Goal: Task Accomplishment & Management: Complete application form

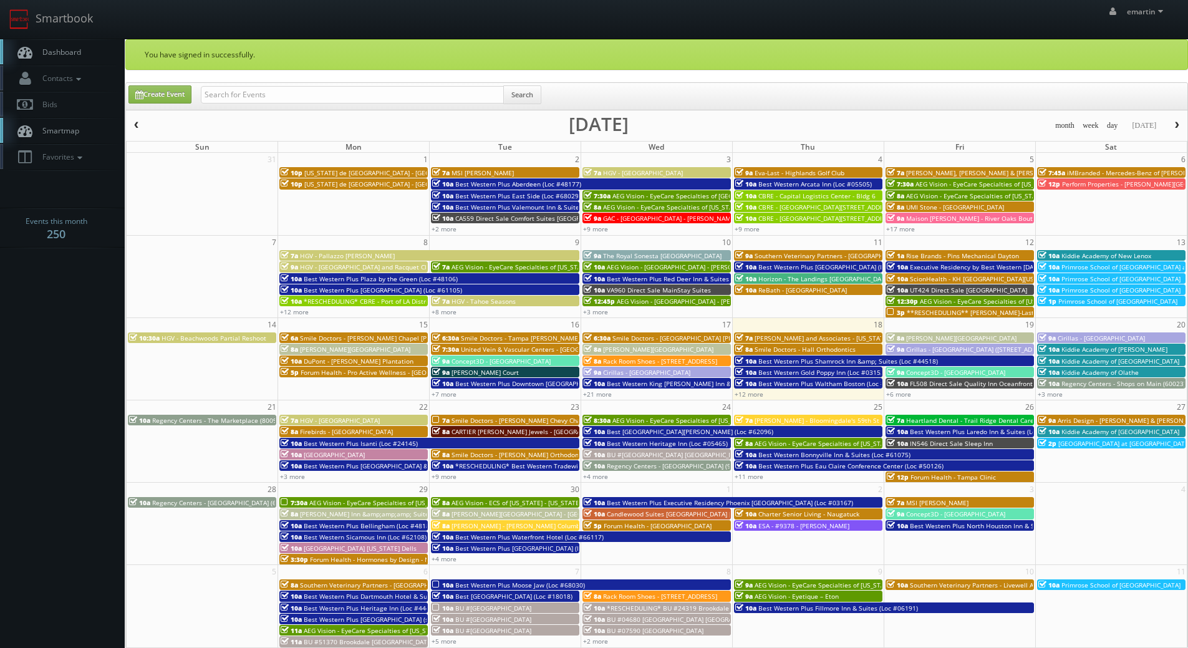
click at [89, 49] on link "Dashboard" at bounding box center [62, 52] width 125 height 26
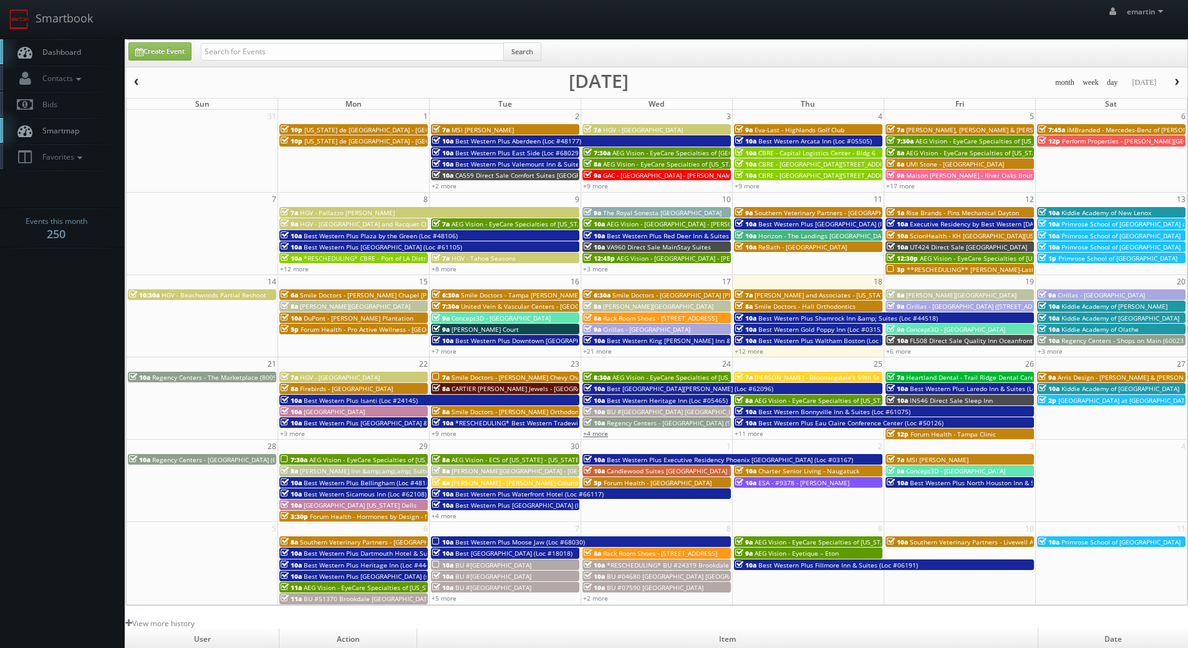
click at [597, 434] on link "+4 more" at bounding box center [595, 433] width 25 height 9
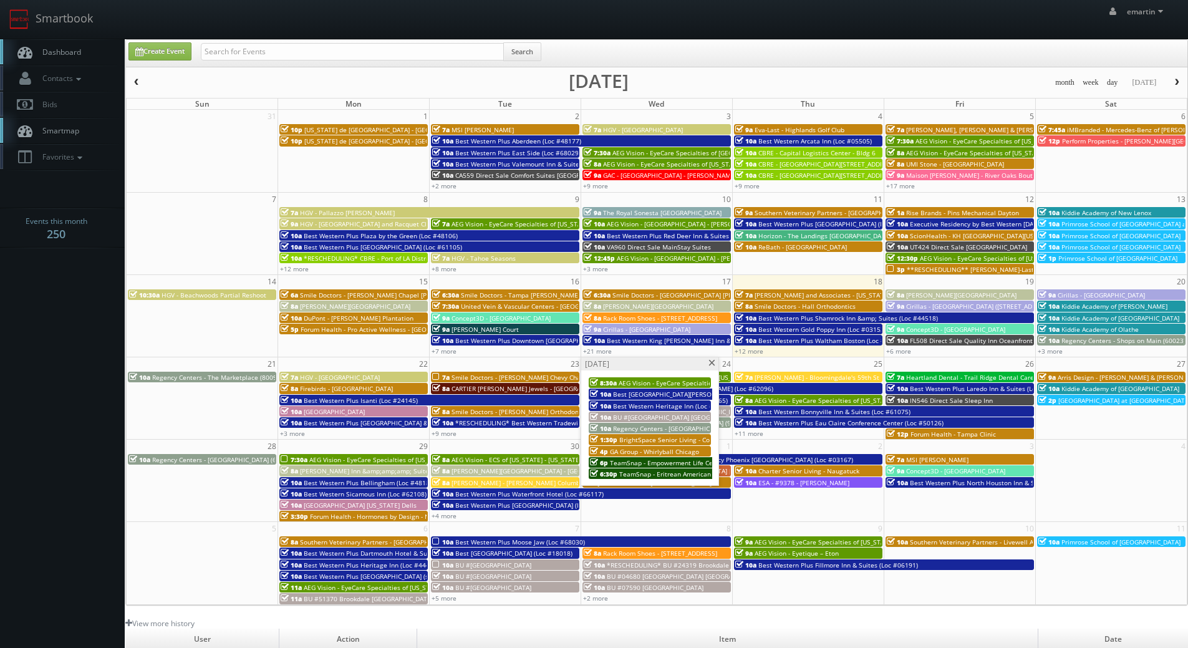
click at [627, 462] on span "TeamSnap - Empowerment Life Center" at bounding box center [667, 462] width 115 height 9
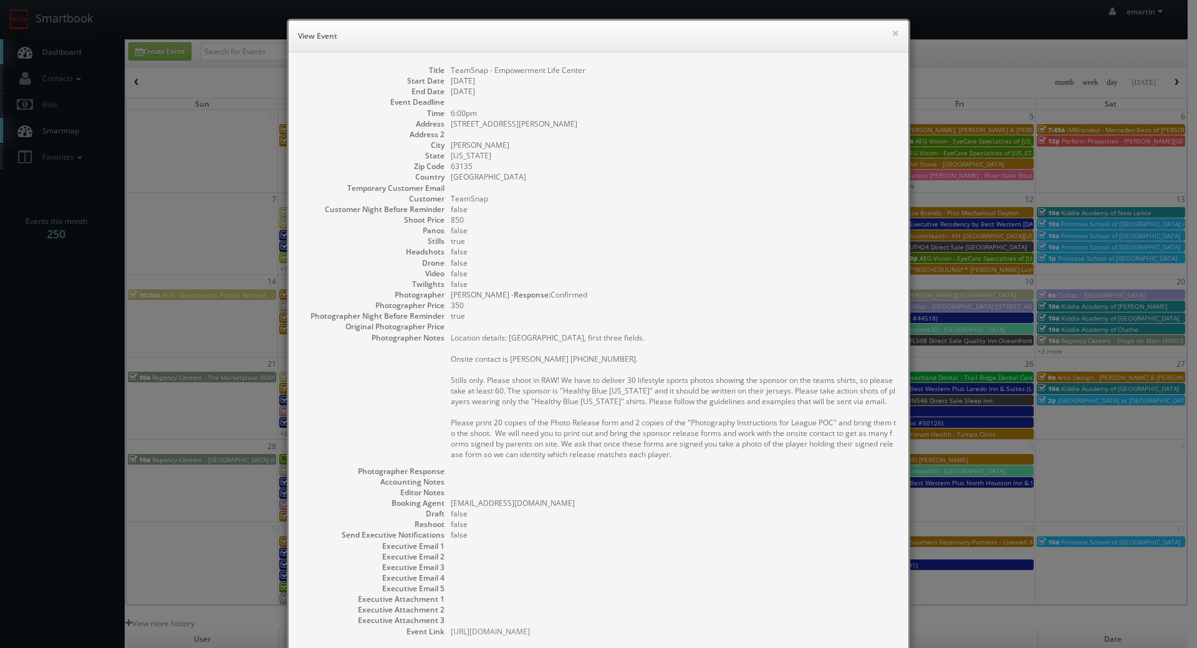
click at [937, 251] on div "× View Event Title TeamSnap - Empowerment Life Center Start Date 09/24/2025 End…" at bounding box center [598, 324] width 1197 height 648
click at [886, 31] on h6 "View Event" at bounding box center [598, 36] width 601 height 12
click at [886, 36] on h6 "View Event" at bounding box center [598, 36] width 601 height 12
click at [892, 36] on button "×" at bounding box center [895, 33] width 7 height 9
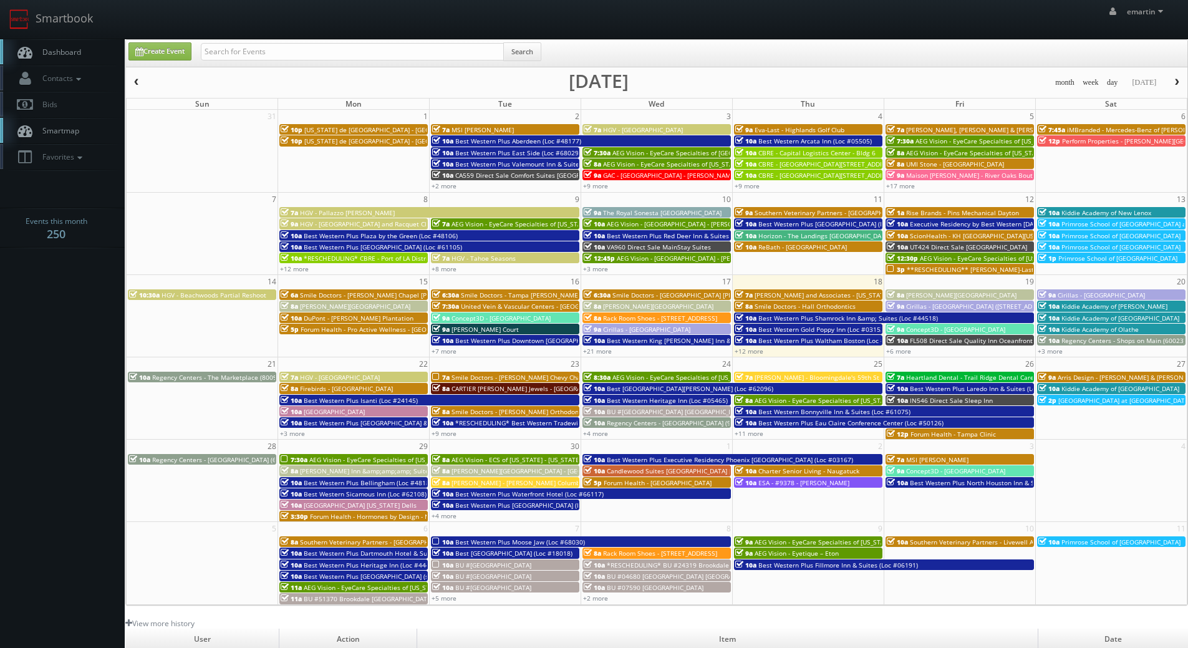
click at [88, 52] on link "Dashboard" at bounding box center [62, 52] width 125 height 26
click at [97, 57] on link "Dashboard" at bounding box center [62, 52] width 125 height 26
click at [195, 636] on td "User" at bounding box center [202, 639] width 154 height 21
click at [922, 292] on span "[PERSON_NAME][GEOGRAPHIC_DATA]" at bounding box center [961, 295] width 110 height 9
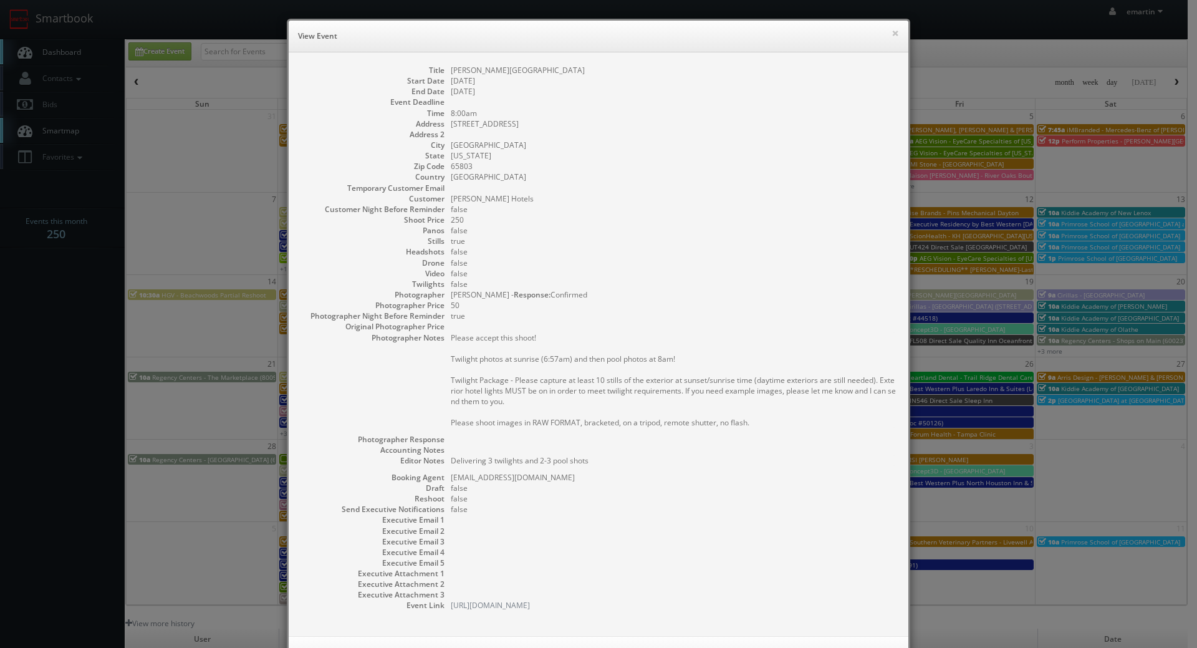
click at [676, 255] on dd "false" at bounding box center [673, 251] width 445 height 11
click at [892, 32] on button "×" at bounding box center [895, 33] width 7 height 9
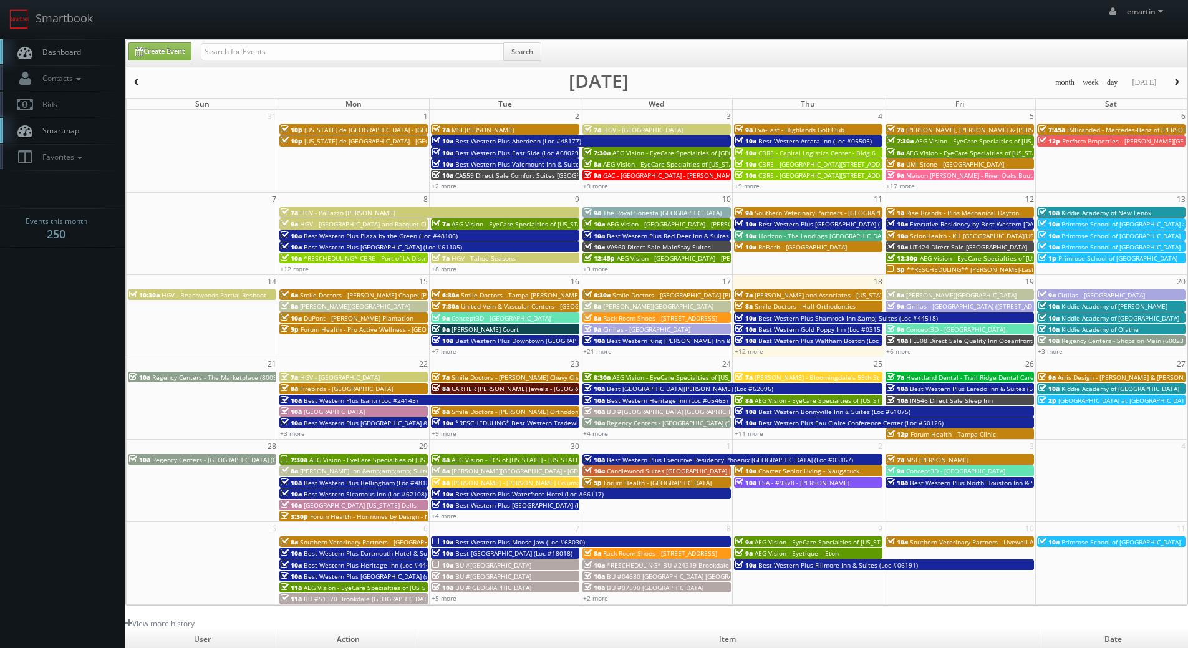
click at [947, 294] on span "[PERSON_NAME][GEOGRAPHIC_DATA]" at bounding box center [961, 295] width 110 height 9
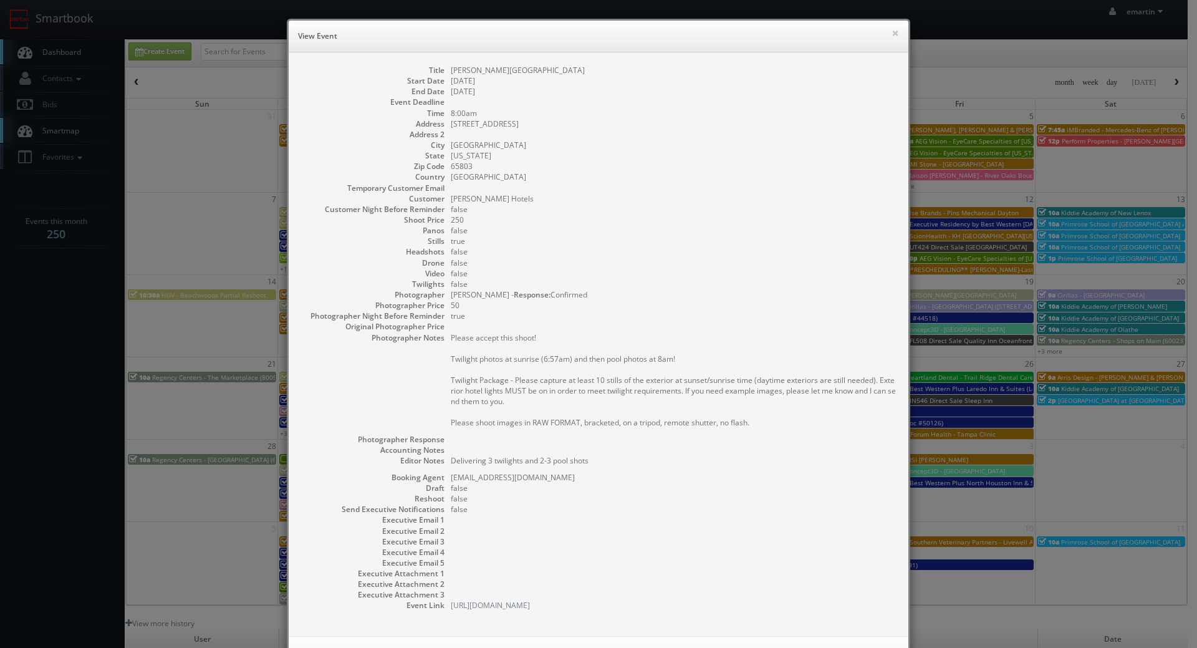
click at [768, 161] on dd "65803" at bounding box center [673, 166] width 445 height 11
click at [740, 118] on dd "2715 E Glenstone Ave" at bounding box center [673, 123] width 445 height 11
drag, startPoint x: 553, startPoint y: 70, endPoint x: 445, endPoint y: 69, distance: 107.9
click at [445, 69] on dl "Title Drury Inn & Suites Springfield Start Date 09/19/2025 End Date 09/19/2025 …" at bounding box center [598, 338] width 595 height 546
copy dd "[PERSON_NAME][GEOGRAPHIC_DATA]"
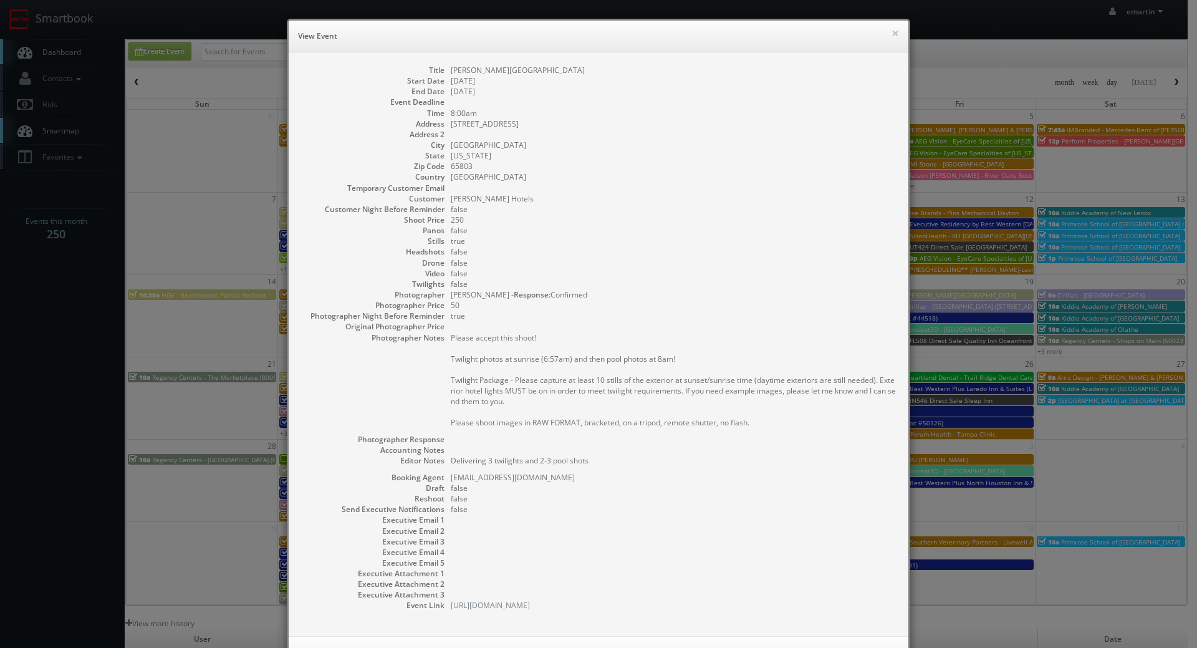
click at [884, 31] on h6 "View Event" at bounding box center [598, 36] width 601 height 12
click at [892, 30] on button "×" at bounding box center [895, 33] width 7 height 9
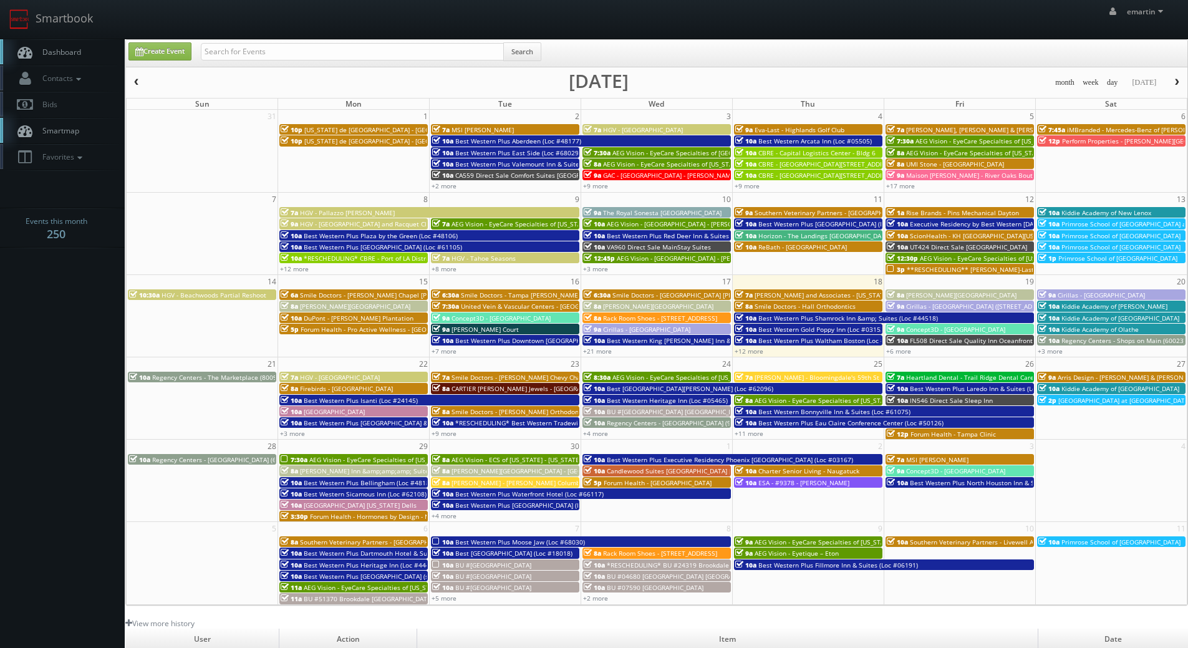
click at [924, 296] on span "[PERSON_NAME][GEOGRAPHIC_DATA]" at bounding box center [961, 295] width 110 height 9
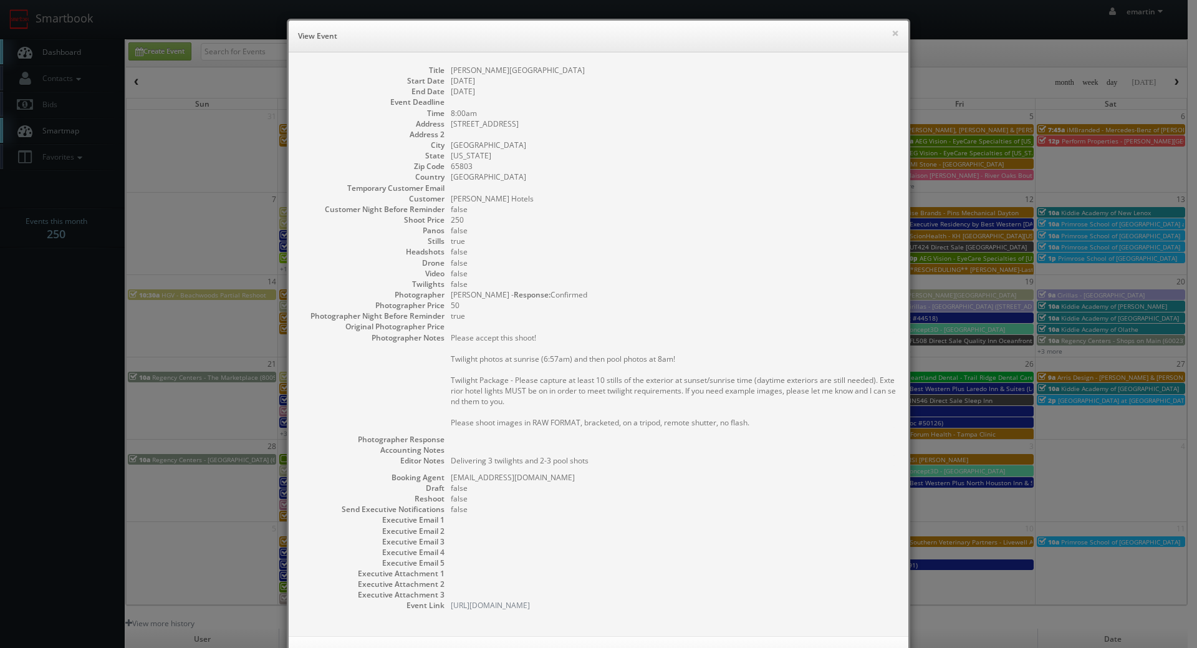
click at [511, 284] on dd "false" at bounding box center [673, 284] width 445 height 11
click at [583, 201] on dl "Title Drury Inn & Suites Springfield Start Date 09/19/2025 End Date 09/19/2025 …" at bounding box center [598, 338] width 595 height 546
click at [310, 419] on dl "Title Drury Inn & Suites Springfield Start Date 09/19/2025 End Date 09/19/2025 …" at bounding box center [598, 338] width 595 height 546
click at [611, 341] on pre "Please accept this shoot! Twilight photos at sunrise (6:57am) and then pool pho…" at bounding box center [673, 379] width 445 height 95
click at [555, 387] on pre "Please accept this shoot! Twilight photos at sunrise (6:57am) and then pool pho…" at bounding box center [673, 379] width 445 height 95
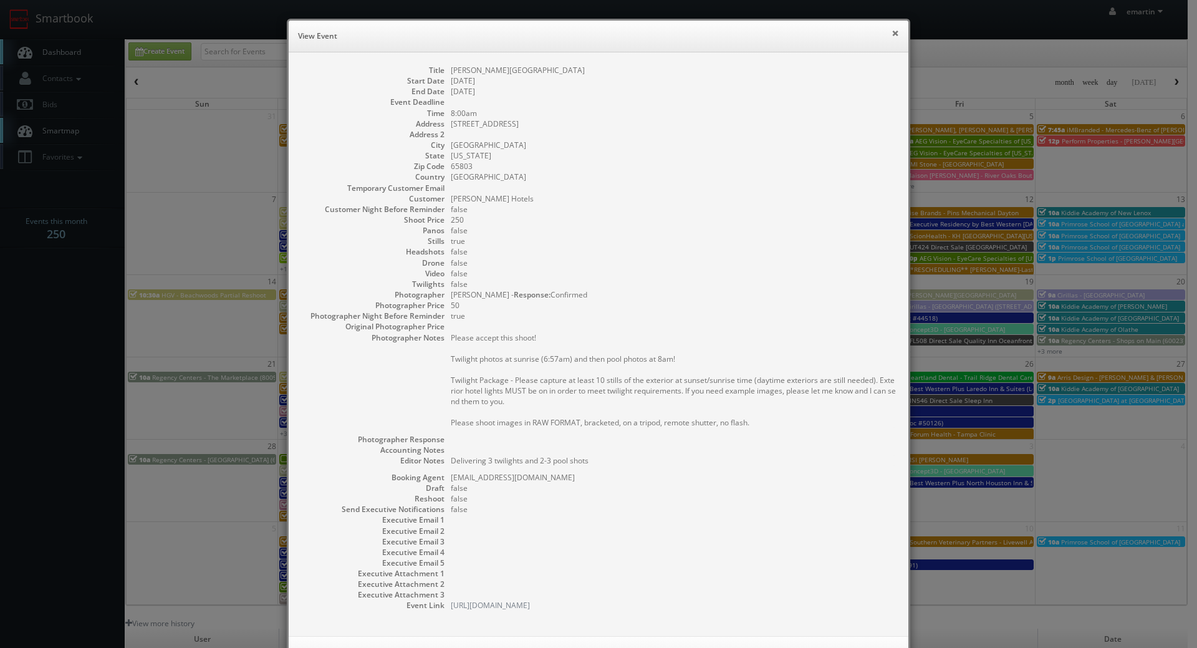
click at [893, 34] on button "×" at bounding box center [895, 33] width 7 height 9
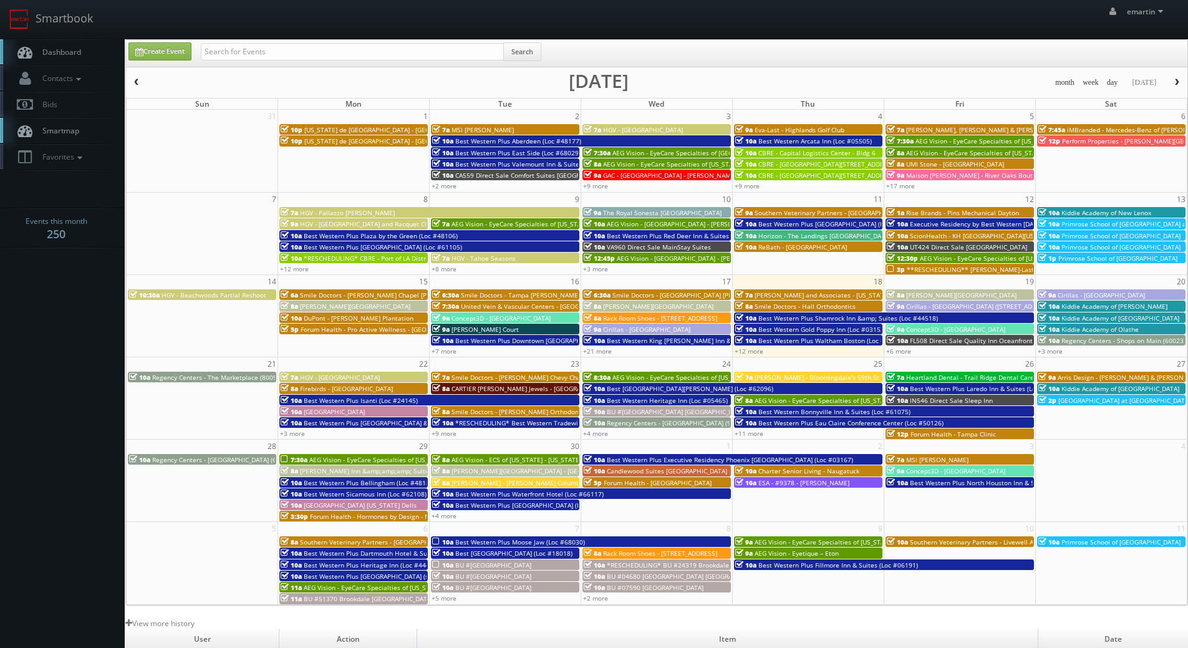
click at [34, 350] on body "Smartbook Toggle Side Navigation Toggle Top Navigation emartin emartin Profile …" at bounding box center [594, 431] width 1188 height 862
click at [65, 42] on link "Dashboard" at bounding box center [62, 52] width 125 height 26
click at [381, 57] on input "text" at bounding box center [352, 51] width 303 height 17
type input ",a172"
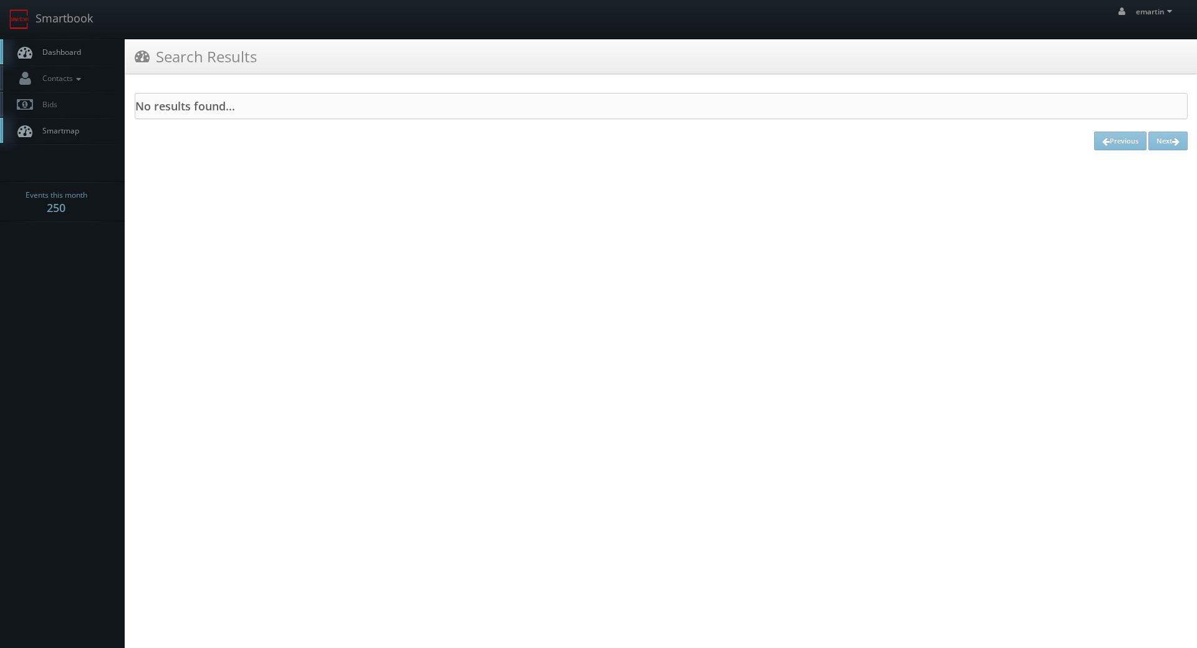
click at [76, 44] on link "Dashboard" at bounding box center [62, 52] width 125 height 26
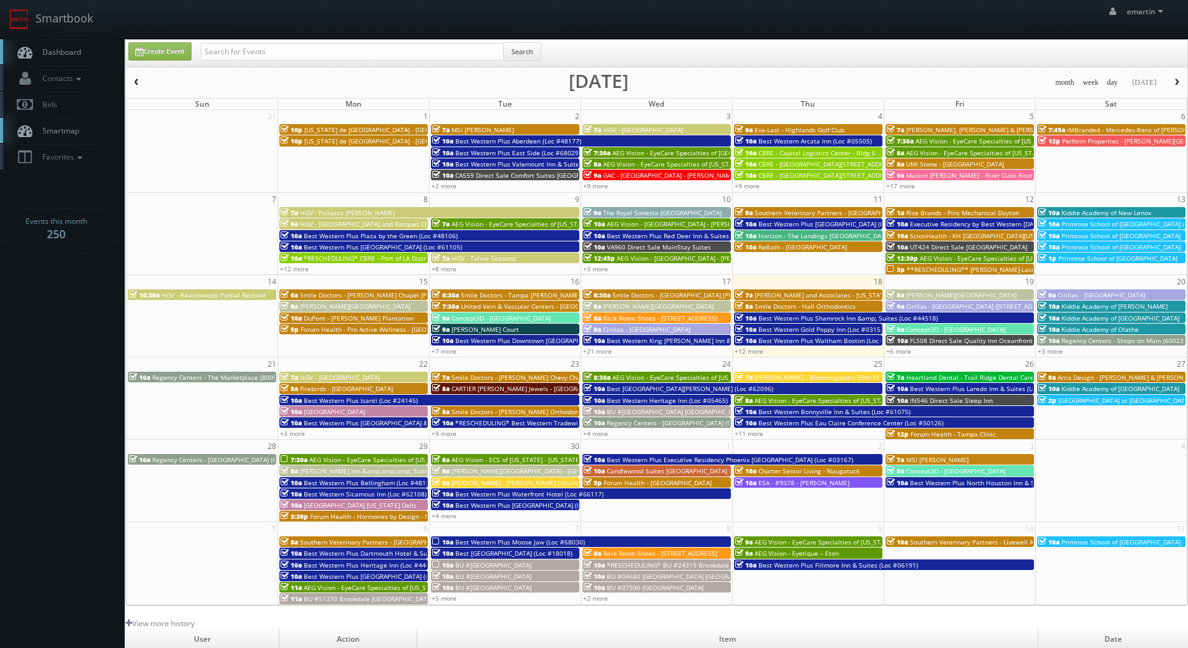
click at [92, 62] on link "Dashboard" at bounding box center [62, 52] width 125 height 26
click at [93, 51] on link "Dashboard" at bounding box center [62, 52] width 125 height 26
click at [447, 435] on link "+9 more" at bounding box center [444, 433] width 25 height 9
click at [597, 433] on link "+4 more" at bounding box center [595, 433] width 25 height 9
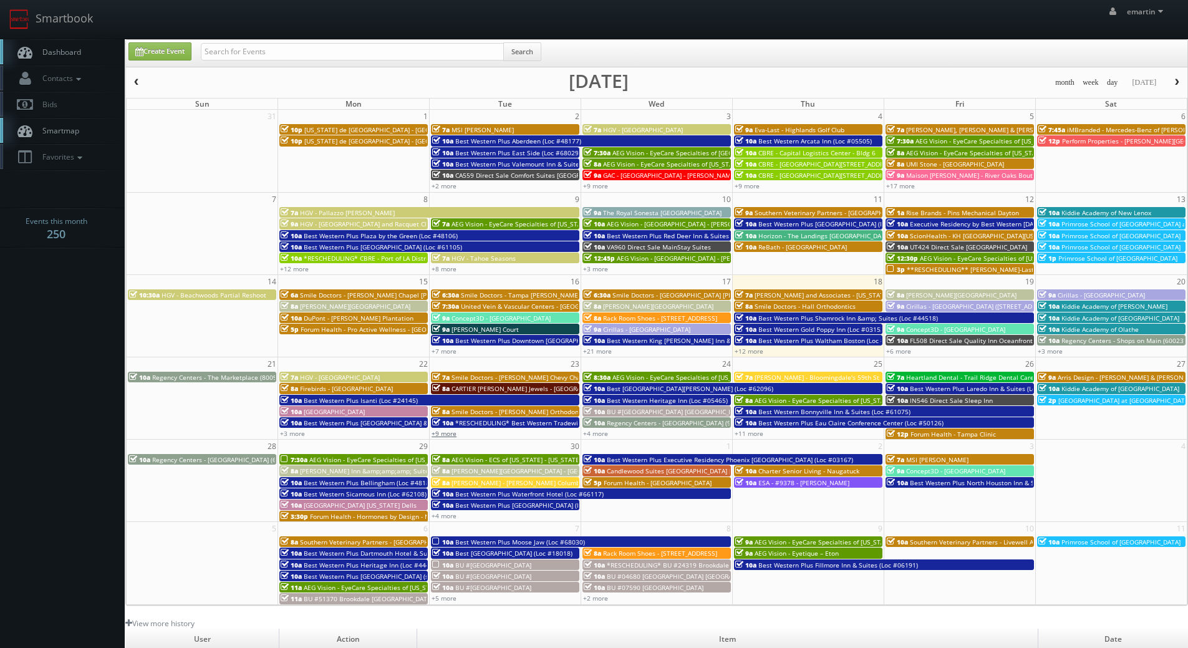
click at [452, 431] on link "+9 more" at bounding box center [444, 433] width 25 height 9
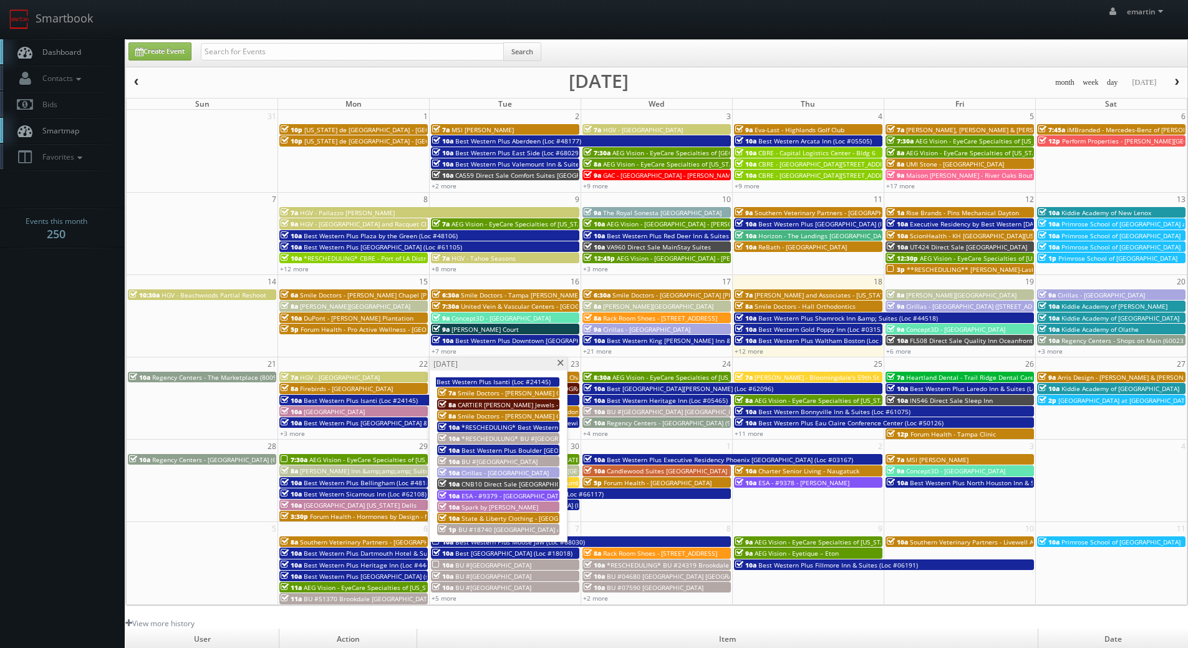
click at [562, 364] on span at bounding box center [560, 363] width 8 height 7
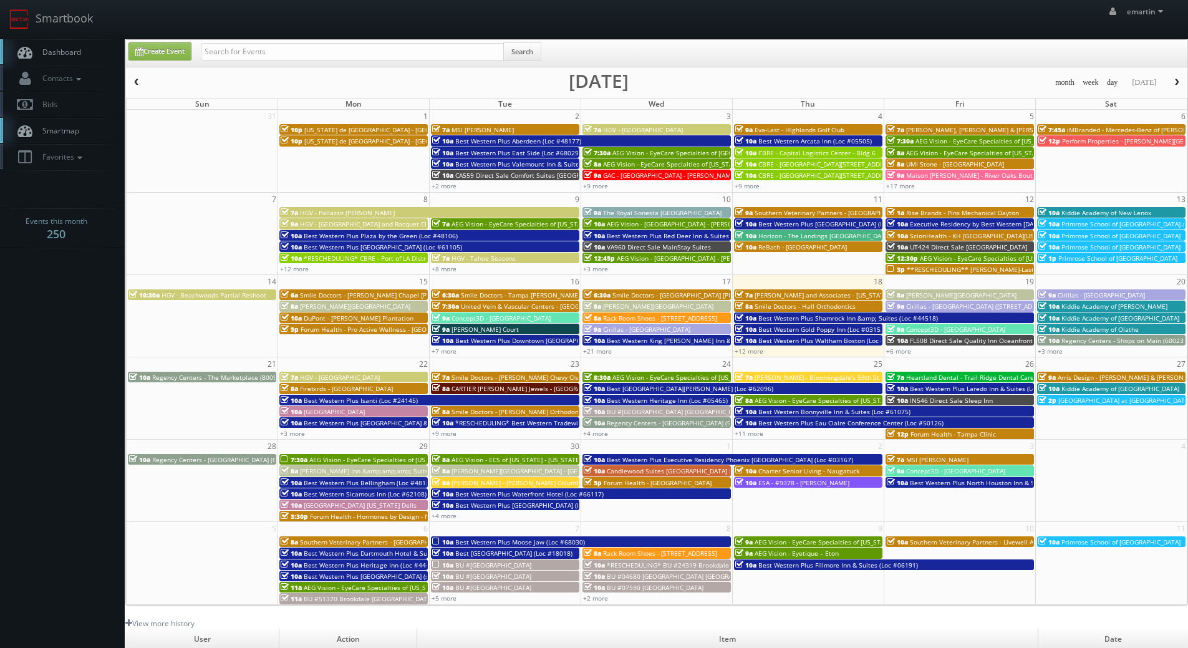
click at [314, 43] on div "Create Event Search" at bounding box center [656, 53] width 1061 height 27
click at [314, 50] on input "text" at bounding box center [352, 51] width 303 height 17
type input "9387"
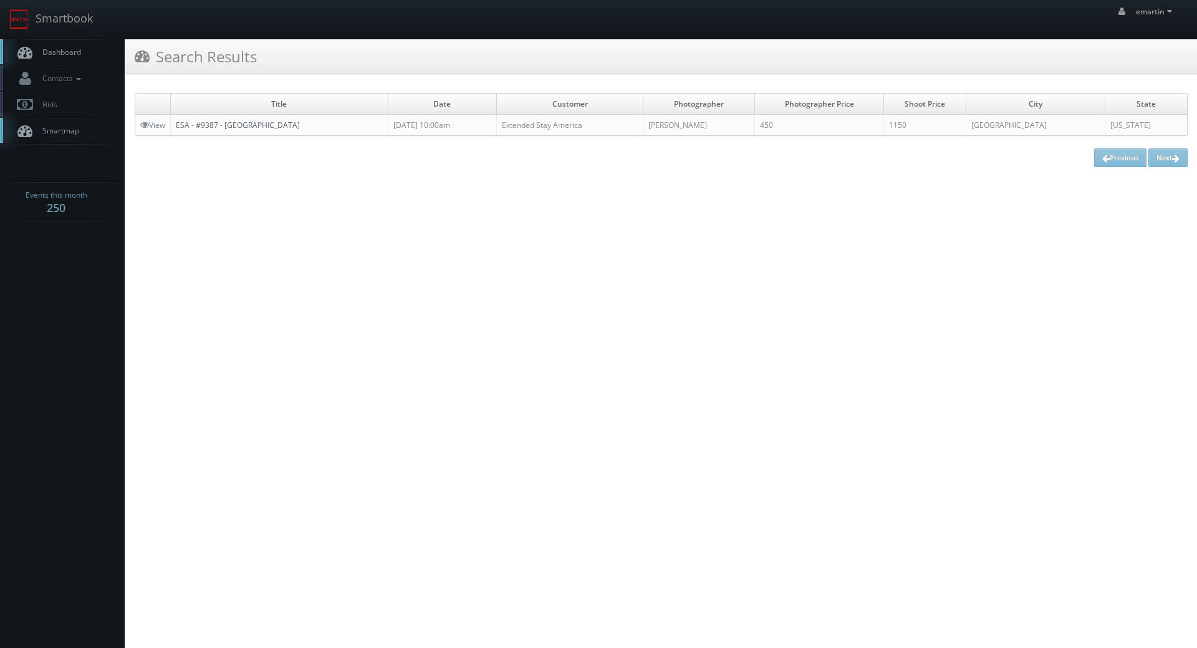
click at [249, 120] on link "ESA - #9387 - [GEOGRAPHIC_DATA]" at bounding box center [238, 125] width 124 height 11
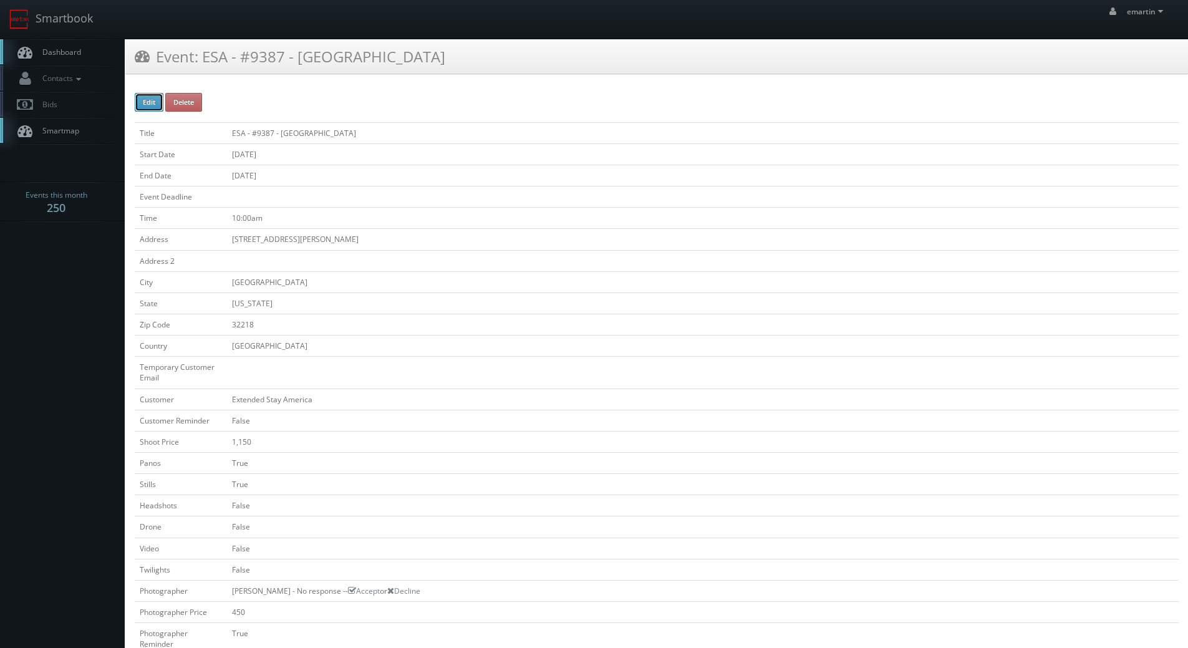
click at [144, 100] on button "Edit" at bounding box center [149, 102] width 29 height 19
type input "ESA - #9387 - [GEOGRAPHIC_DATA]"
type input "15678 Max Leggett Parkway"
type input "Jacksonville"
type input "32218"
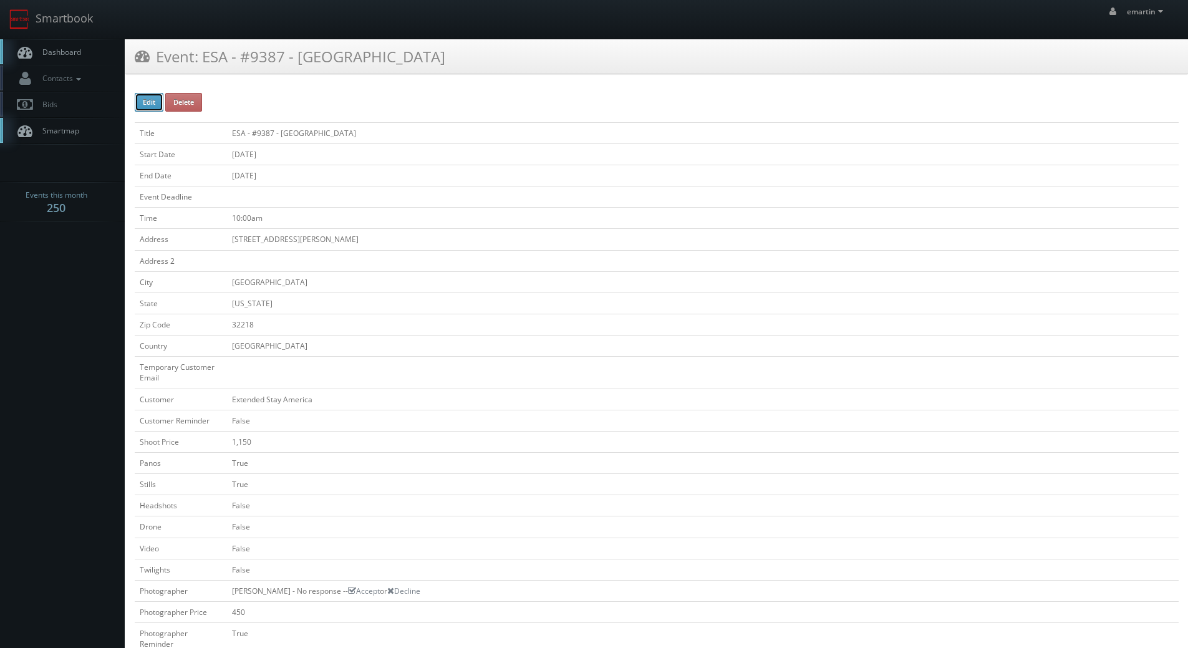
checkbox input "false"
type input "1,150"
checkbox input "true"
checkbox input "false"
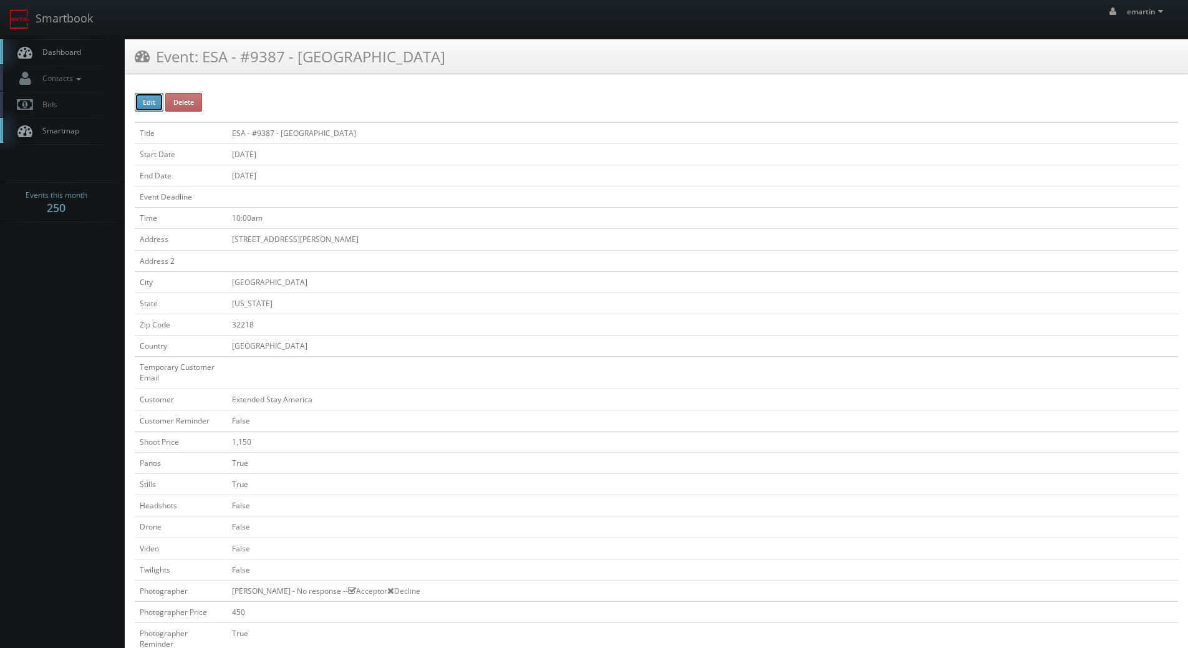
checkbox input "false"
type input "09/25/2025"
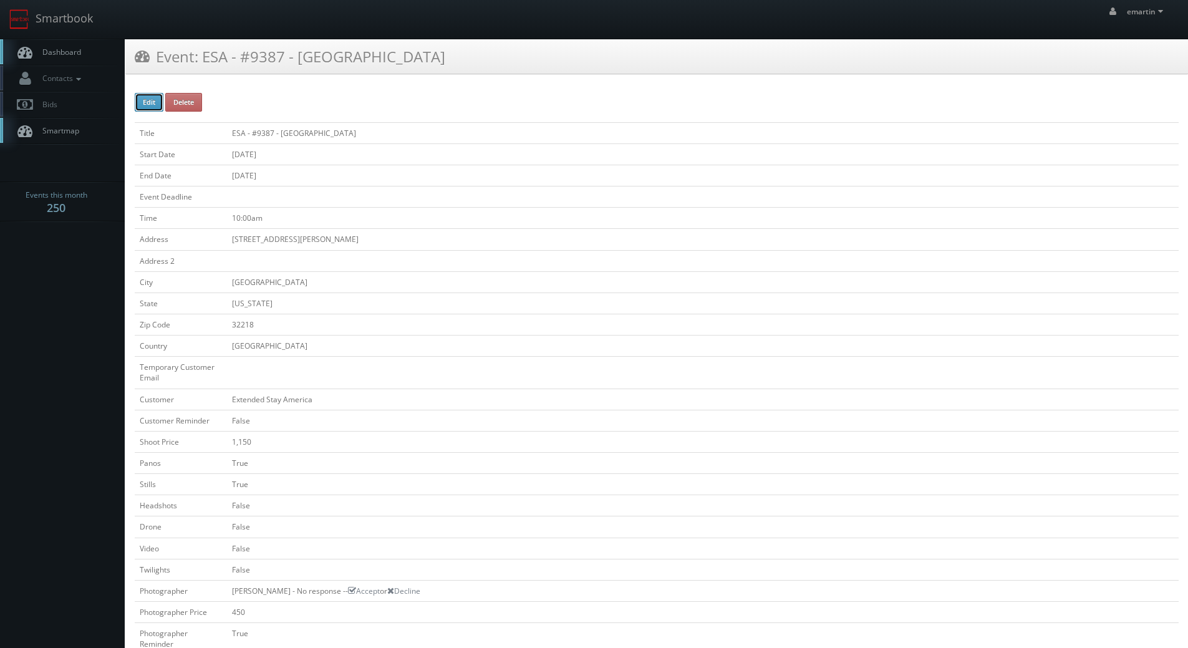
type input "09/25/2025"
type input "10:00am"
checkbox input "true"
checkbox input "false"
type input "1,150"
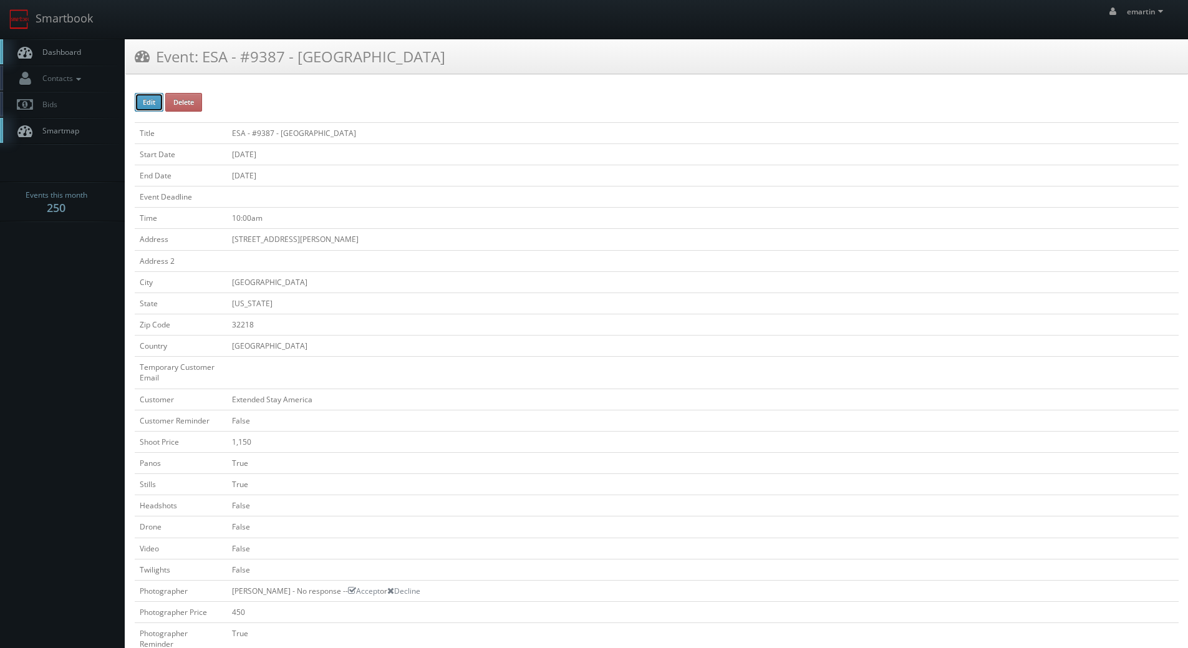
type input "450"
select select "[US_STATE]"
select select "fake100@mg.cs3calendar.com"
select select "tonybrucecat@gmail.com"
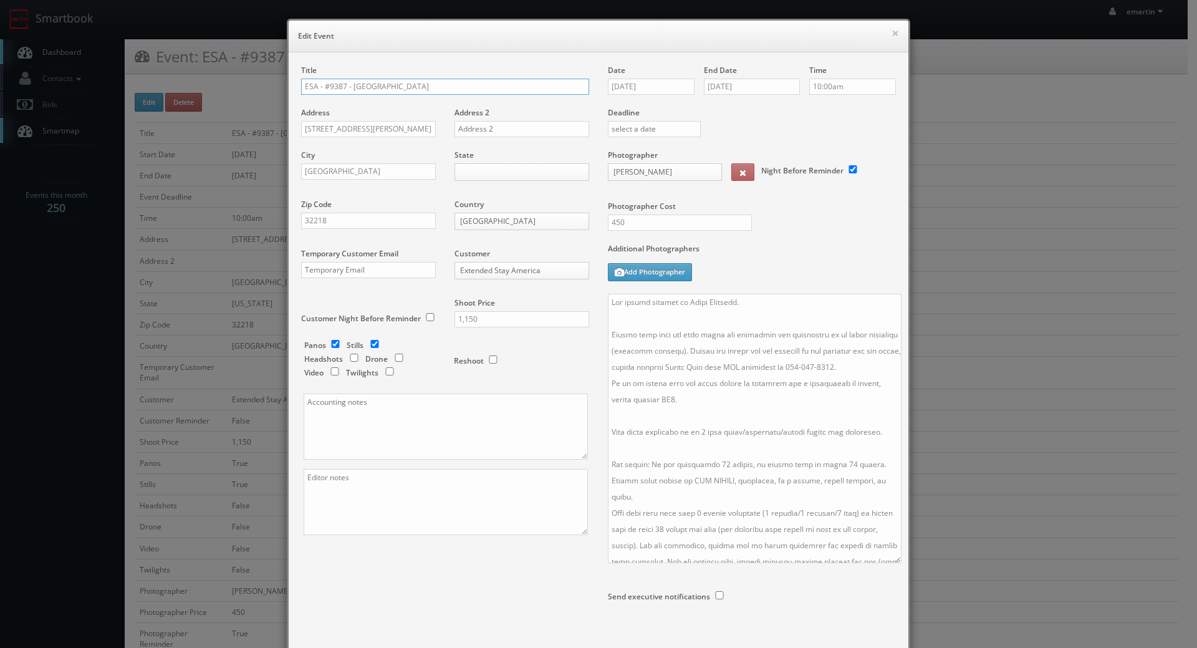
drag, startPoint x: 882, startPoint y: 353, endPoint x: 873, endPoint y: 536, distance: 183.6
click at [886, 550] on textarea at bounding box center [755, 428] width 294 height 269
drag, startPoint x: 768, startPoint y: 448, endPoint x: 620, endPoint y: 330, distance: 189.9
click at [765, 445] on textarea at bounding box center [754, 425] width 292 height 263
click at [608, 304] on textarea at bounding box center [754, 425] width 292 height 263
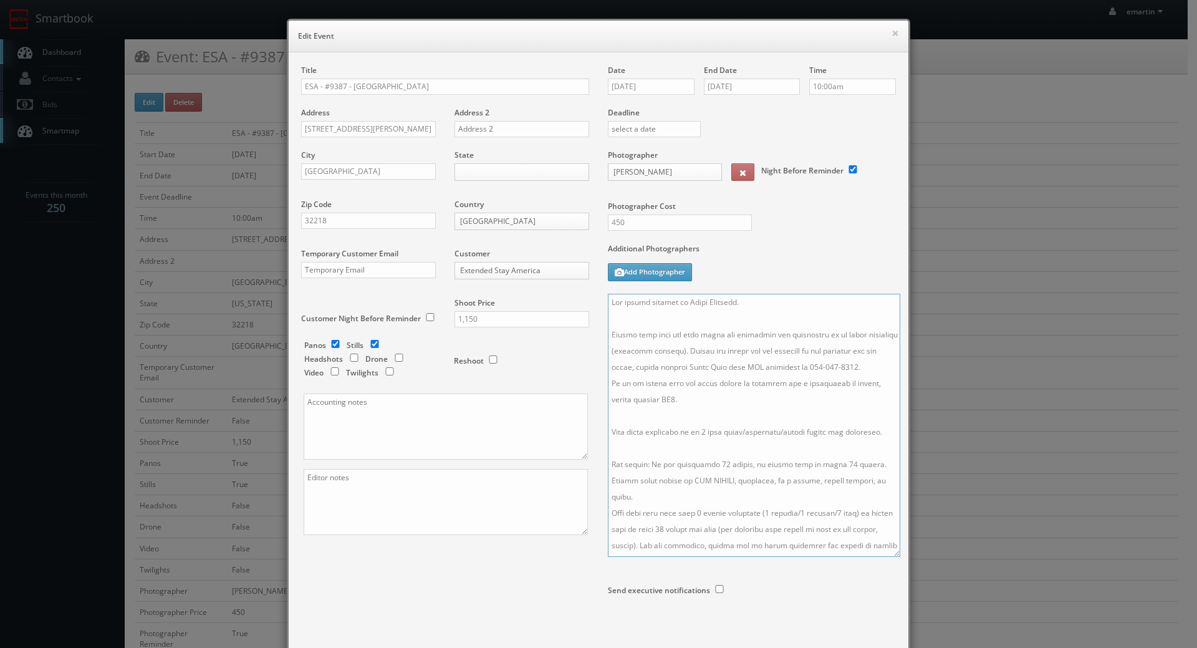
type textarea "The onsite contact is Tyler Millsaps. Please make sure all room types are avail…"
click at [892, 29] on button "×" at bounding box center [895, 33] width 7 height 9
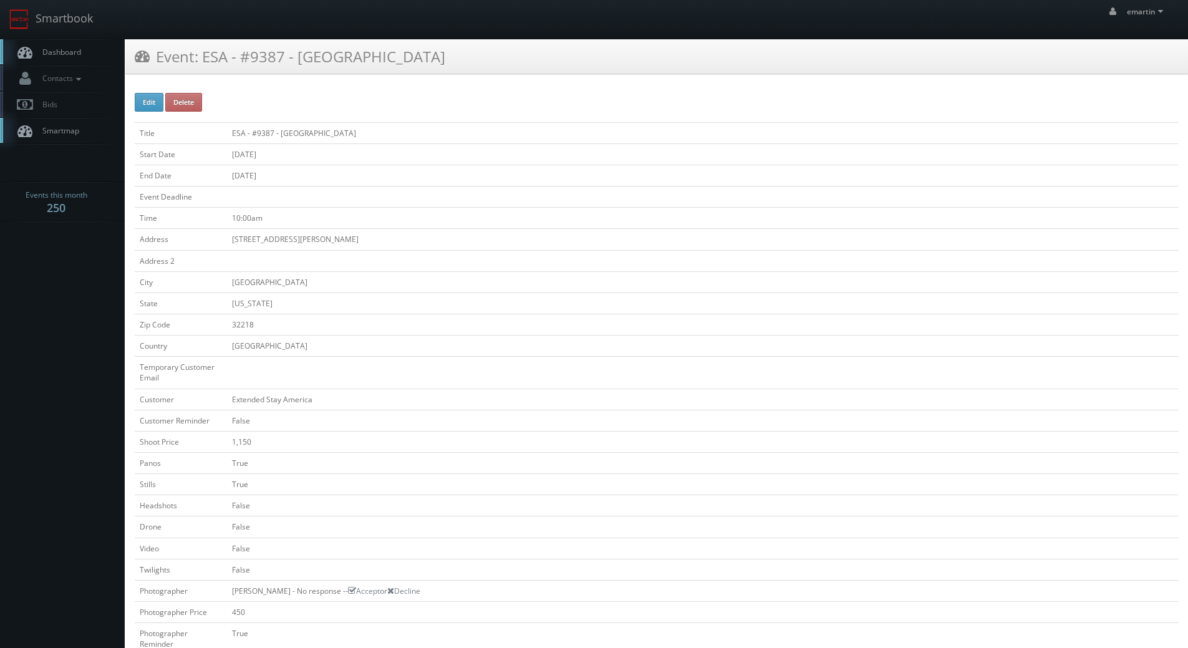
click at [36, 41] on link "Dashboard" at bounding box center [62, 52] width 125 height 26
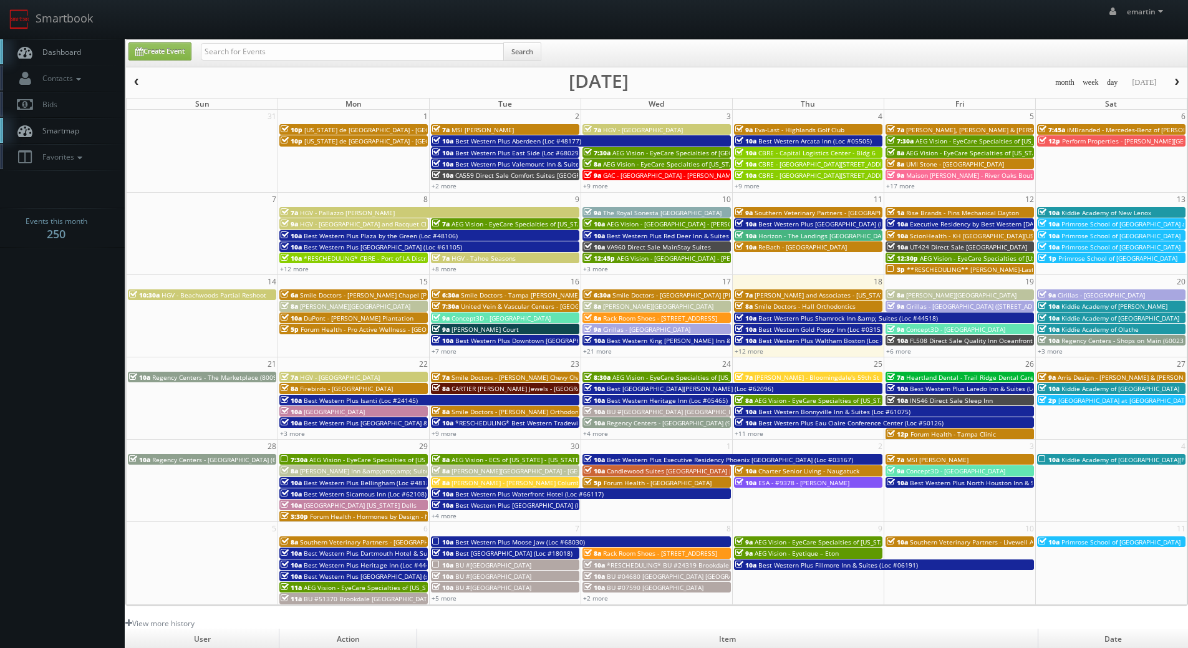
click at [60, 47] on span "Dashboard" at bounding box center [58, 52] width 45 height 11
click at [42, 62] on link "Dashboard" at bounding box center [62, 52] width 125 height 26
click at [55, 43] on link "Dashboard" at bounding box center [62, 52] width 125 height 26
click at [165, 57] on link "Create Event" at bounding box center [159, 51] width 63 height 18
type input "[DATE]"
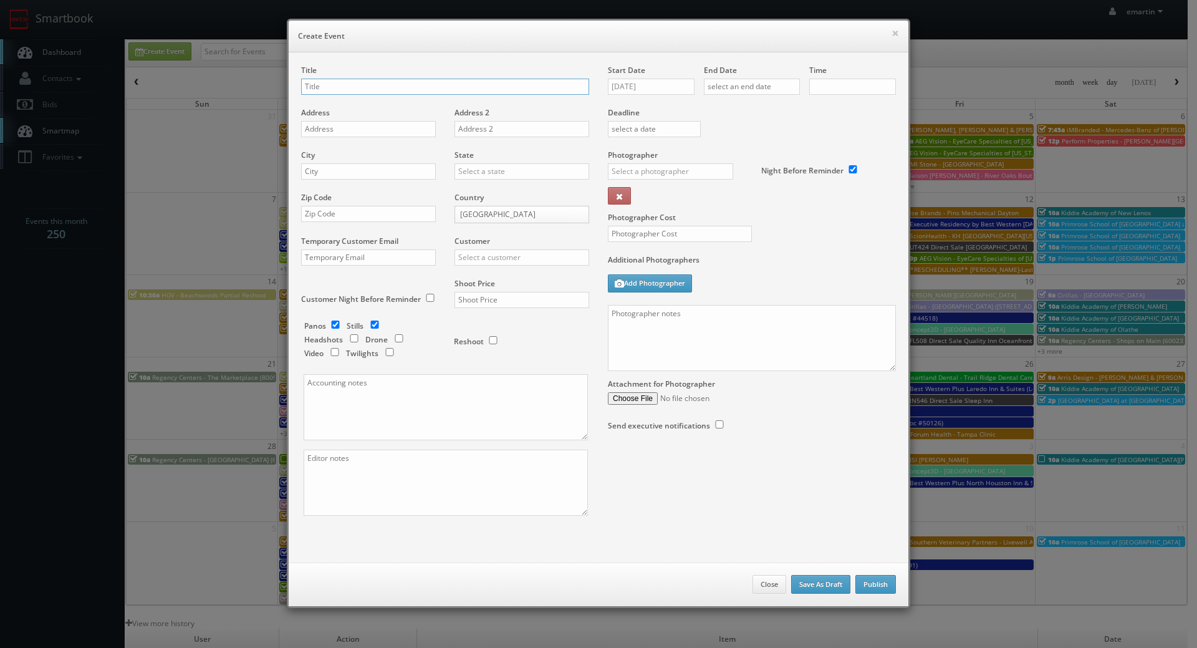
checkbox input "true"
type input "10:00am"
checkbox input "true"
click at [343, 88] on input "text" at bounding box center [445, 87] width 288 height 16
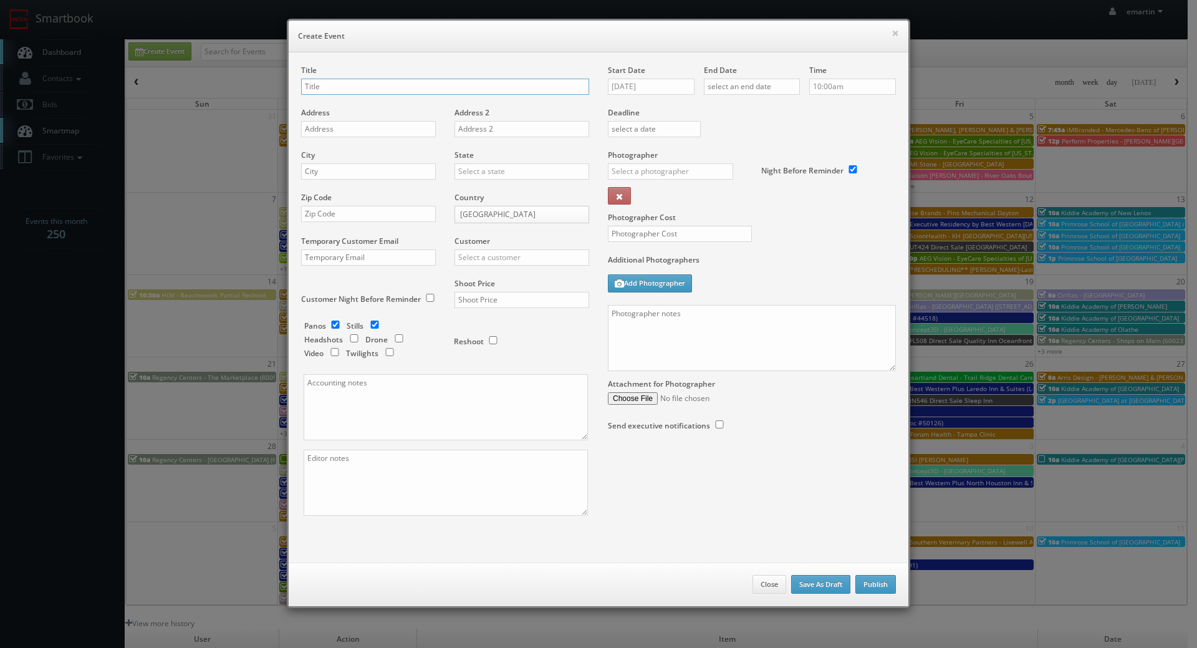
click at [352, 92] on input "text" at bounding box center [445, 87] width 288 height 16
paste input "Concept3D"
click at [436, 84] on input "Concept3D -" at bounding box center [445, 87] width 288 height 16
paste input "Assumption University"
type input "Concept3D - Assumption University"
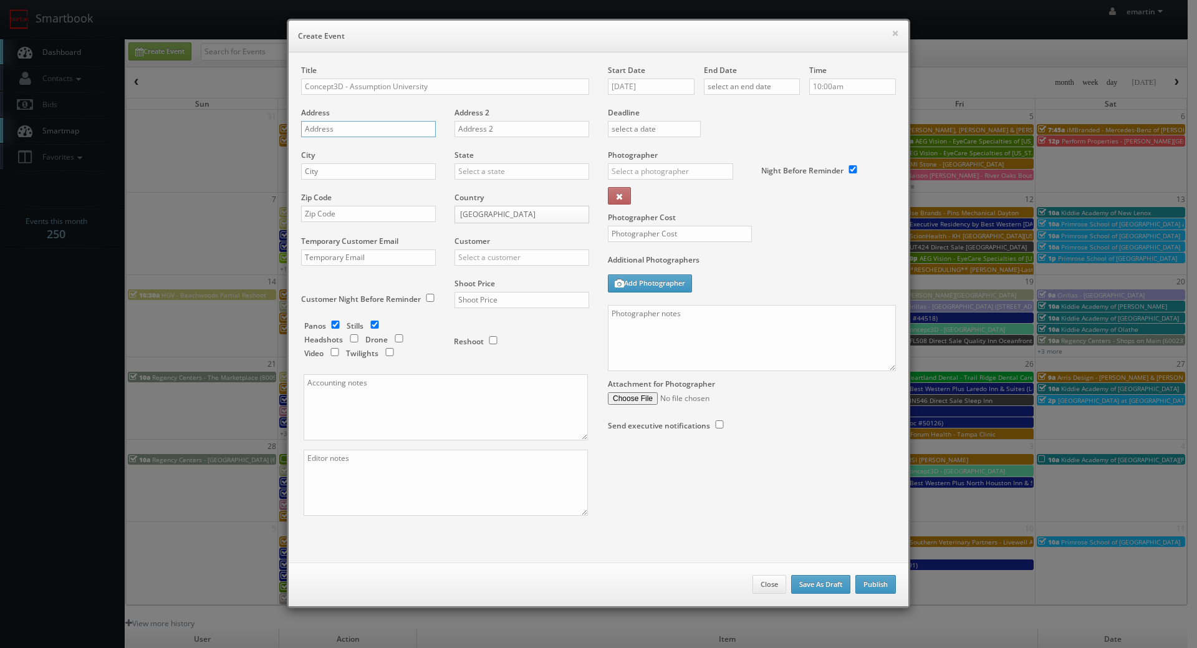
click at [340, 129] on input "text" at bounding box center [368, 129] width 135 height 16
paste input "[STREET_ADDRESS]"
type input "[STREET_ADDRESS]"
click at [377, 170] on input "text" at bounding box center [368, 171] width 135 height 16
paste input "[GEOGRAPHIC_DATA]"
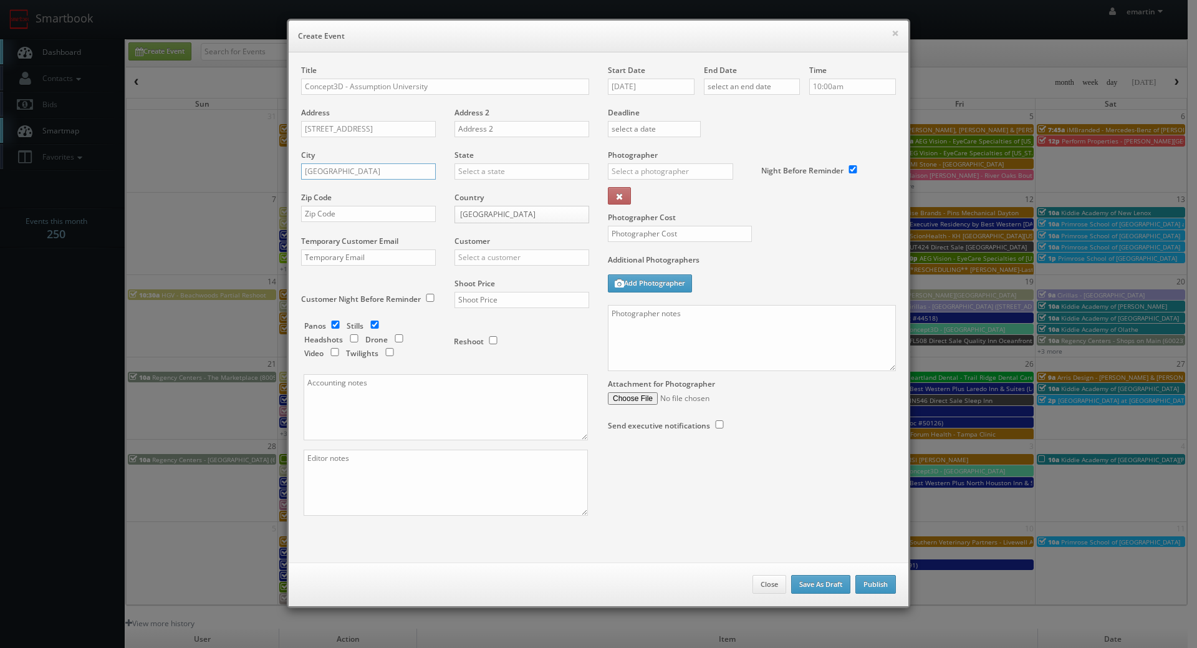
type input "Worcester"
click at [465, 172] on input "text" at bounding box center [522, 171] width 135 height 16
click at [486, 188] on div "[US_STATE]" at bounding box center [521, 191] width 133 height 21
type input "[US_STATE]"
click at [385, 215] on input "text" at bounding box center [368, 214] width 135 height 16
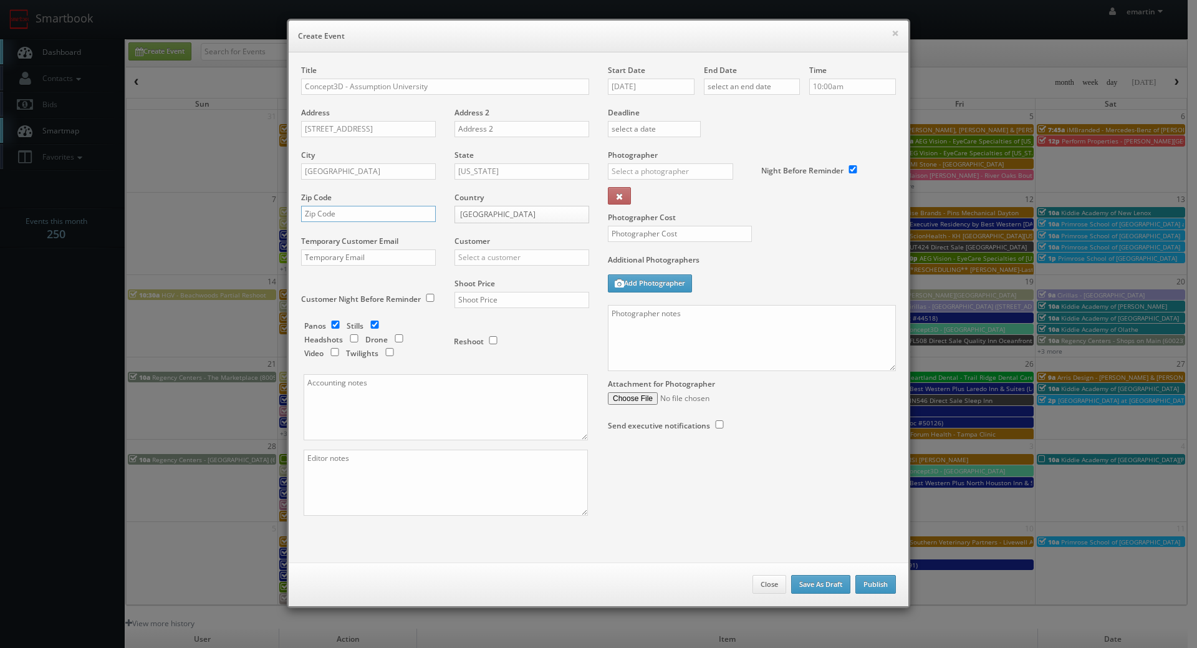
paste input "01609"
type input "01609"
click at [503, 262] on input "text" at bounding box center [522, 257] width 135 height 16
click at [505, 274] on div "Concept3D" at bounding box center [521, 278] width 133 height 21
type input "Concept3D"
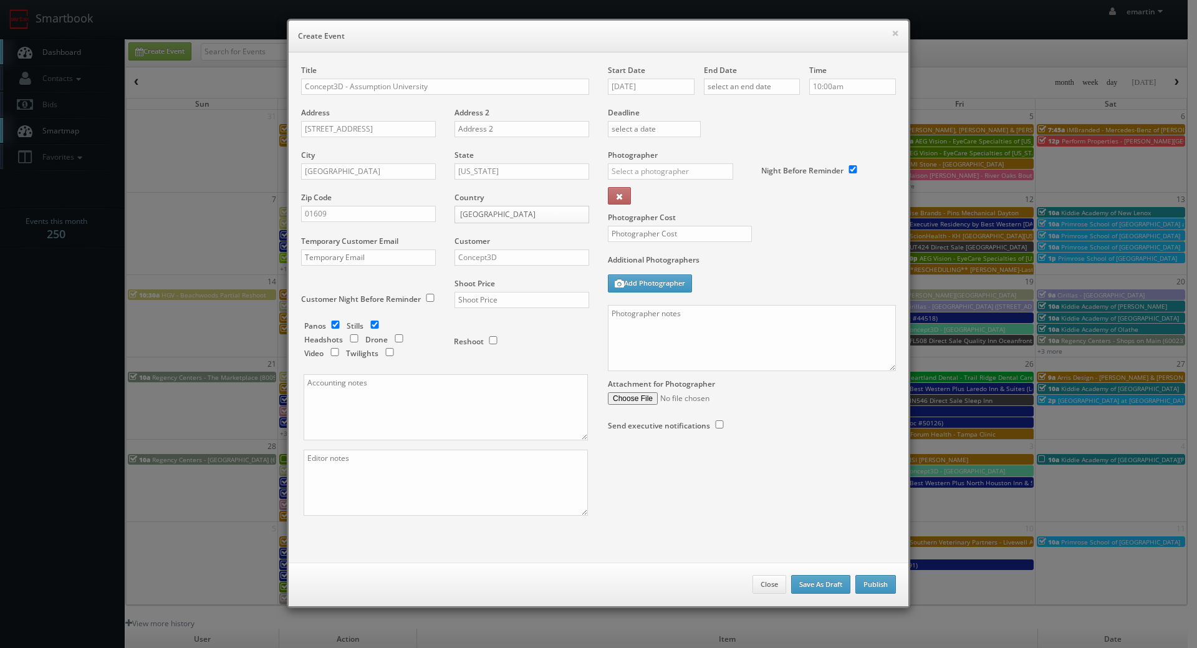
click at [503, 284] on div "Shoot Price" at bounding box center [517, 299] width 144 height 42
click at [503, 294] on input "text" at bounding box center [522, 300] width 135 height 16
type input "950"
click at [367, 328] on input "checkbox" at bounding box center [374, 325] width 19 height 8
checkbox input "false"
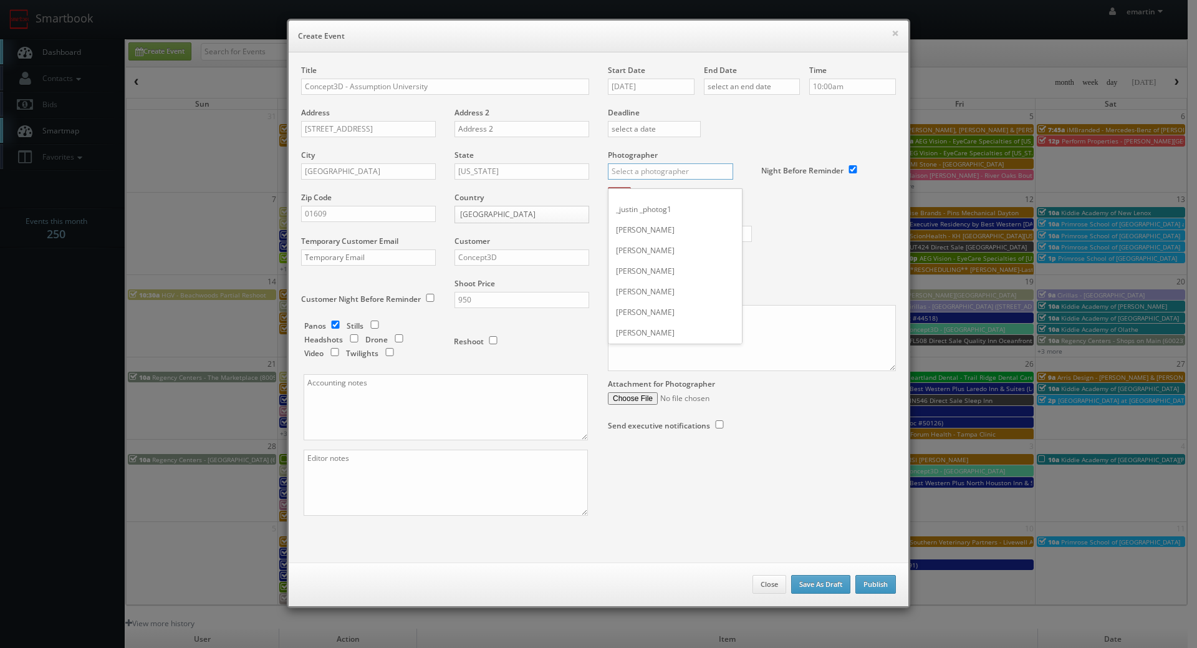
click at [716, 172] on input "text" at bounding box center [670, 171] width 125 height 16
type input "v"
click at [707, 193] on div "[PERSON_NAME]" at bounding box center [675, 199] width 133 height 21
type input "[PERSON_NAME]"
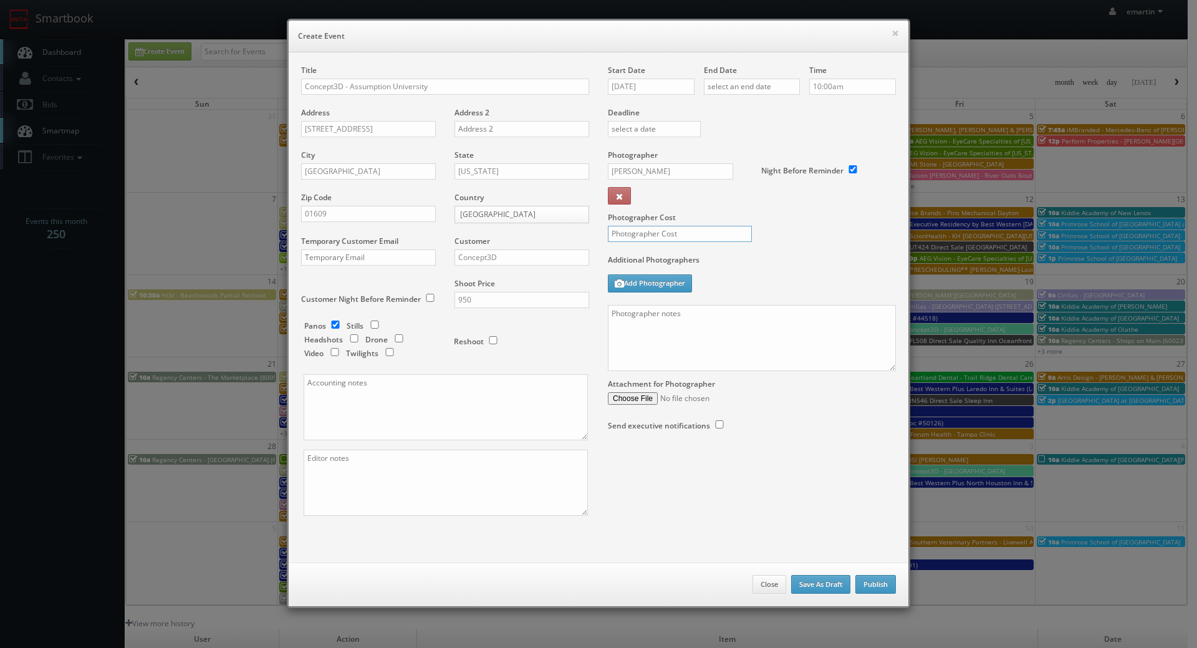
click at [689, 233] on input "text" at bounding box center [680, 234] width 144 height 16
type input "400"
click at [897, 266] on div "Start Date 09/18/2025 End Date Time 10:00am Deadline Photographer Curtis Lloyd …" at bounding box center [752, 260] width 307 height 391
click at [679, 79] on input "[DATE]" at bounding box center [651, 87] width 87 height 16
click at [720, 110] on icon at bounding box center [722, 109] width 7 height 9
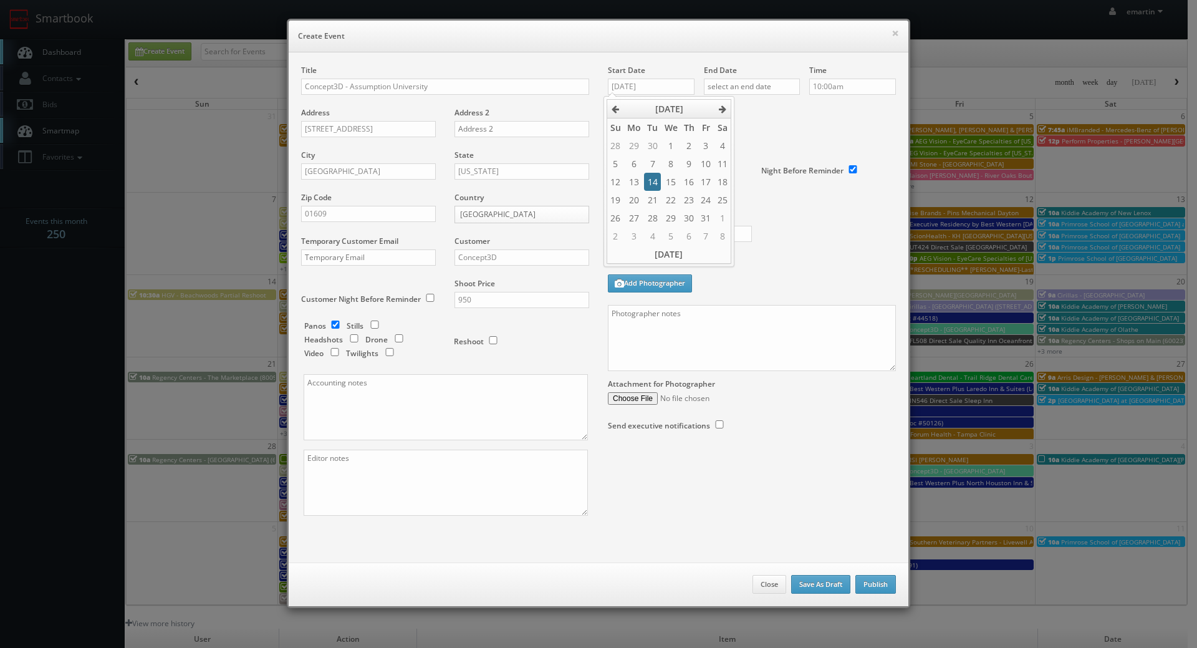
click at [656, 177] on td "14" at bounding box center [652, 182] width 17 height 18
type input "10/14/2025"
click at [757, 85] on input "text" at bounding box center [752, 87] width 96 height 16
click at [821, 109] on icon at bounding box center [817, 109] width 7 height 9
click at [750, 174] on td "14" at bounding box center [748, 182] width 17 height 18
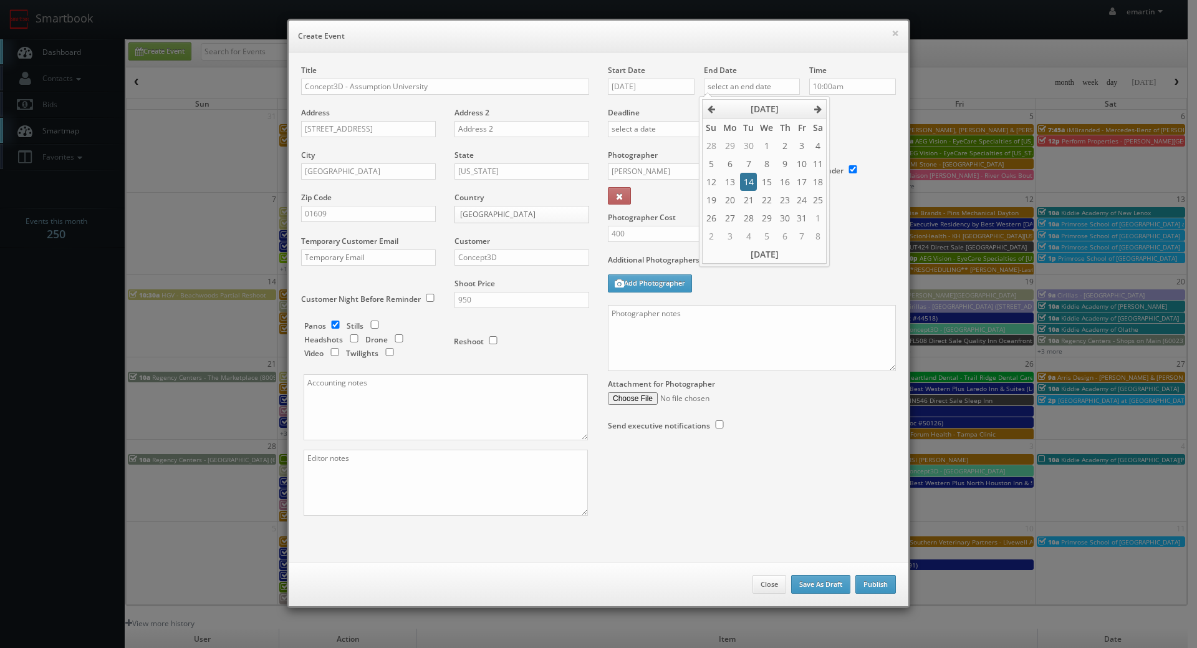
type input "10/14/2025"
click at [835, 129] on div "Deadline" at bounding box center [752, 107] width 307 height 85
click at [726, 345] on textarea at bounding box center [752, 338] width 288 height 66
paste textarea "Up to 25 panos around campus - island style, not connected. Shot JPG, bracketed…"
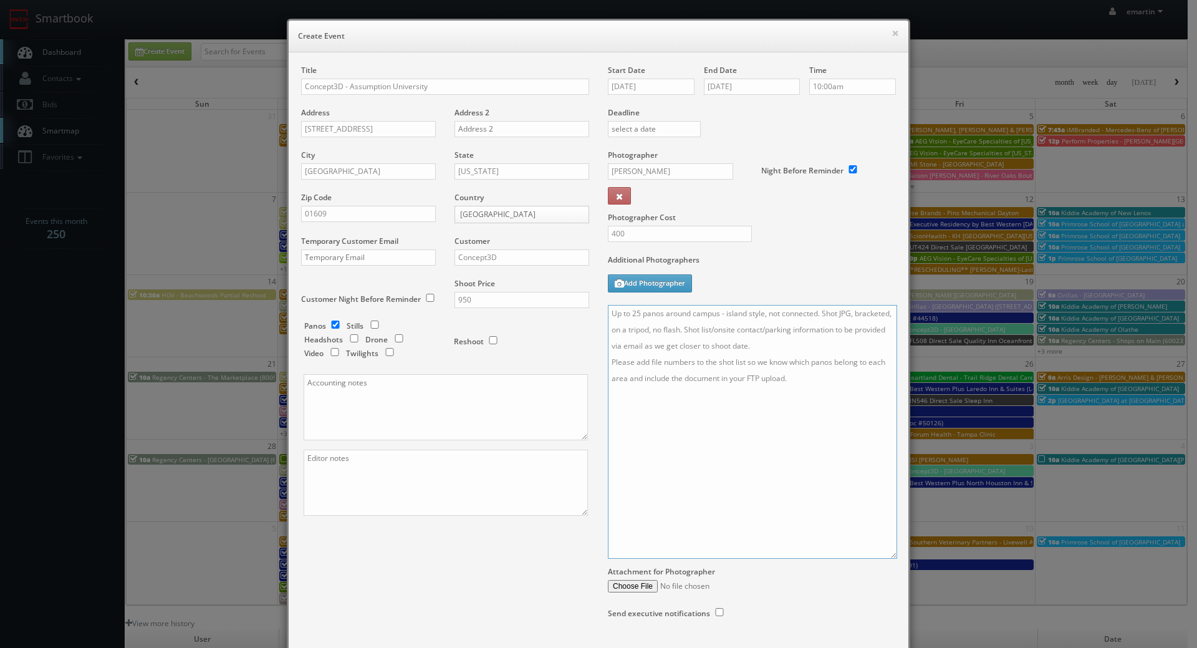
drag, startPoint x: 890, startPoint y: 369, endPoint x: 829, endPoint y: 516, distance: 159.9
click at [887, 556] on textarea "Up to 25 panos around campus - island style, not connected. Shot JPG, bracketed…" at bounding box center [752, 432] width 289 height 254
click at [819, 347] on textarea "Up to 25 panos around campus - island style, not connected. Shot JPG, bracketed…" at bounding box center [750, 432] width 285 height 254
type textarea "Up to 25 panos around campus - island style, not connected. Shot JPG, bracketed…"
click at [642, 79] on div "Start Date 10/14/2025" at bounding box center [656, 86] width 96 height 42
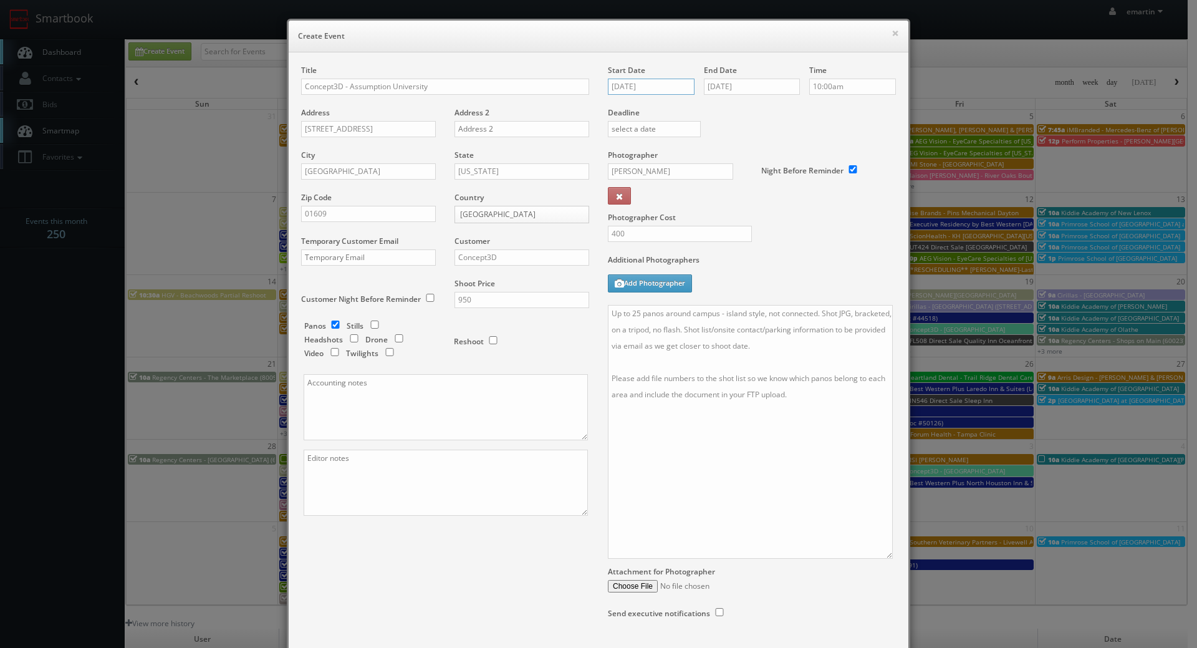
click at [643, 83] on input "10/14/2025" at bounding box center [651, 87] width 87 height 16
click at [821, 232] on div "Photographer Cost 400" at bounding box center [752, 202] width 307 height 105
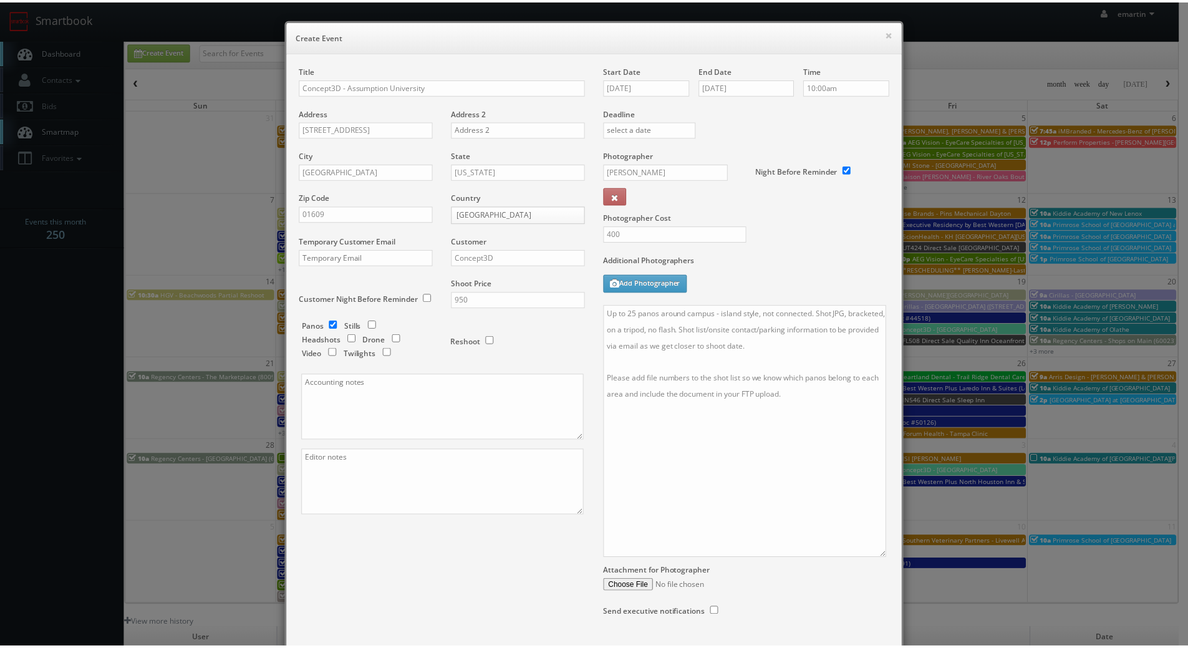
scroll to position [84, 0]
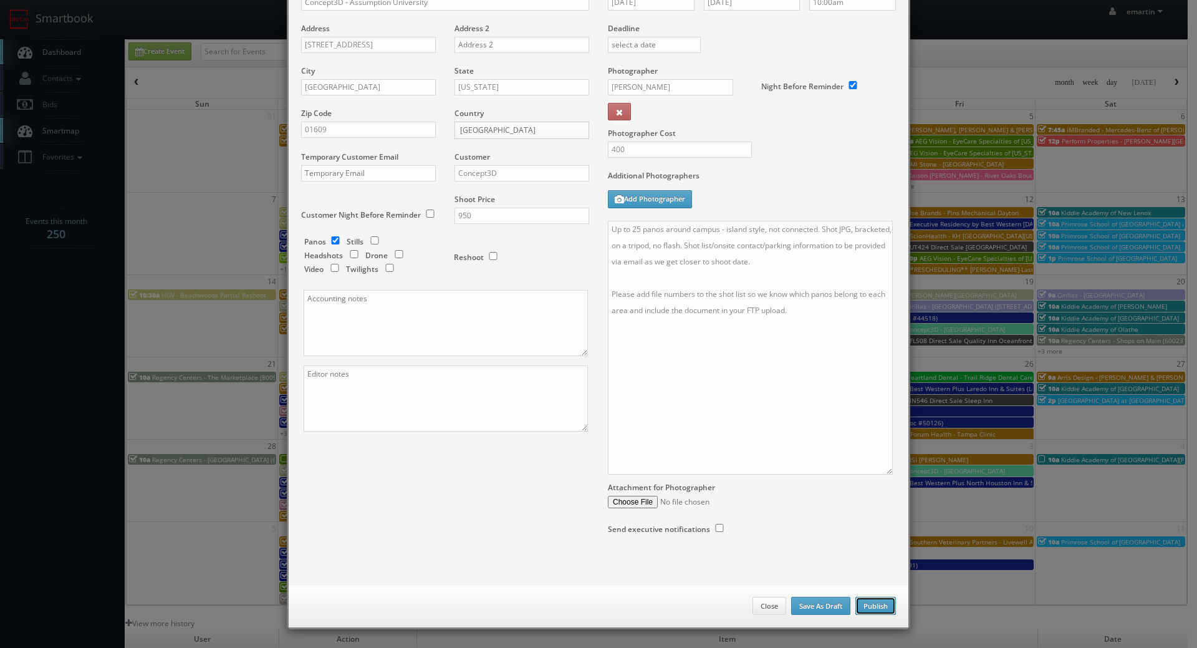
click at [872, 606] on button "Publish" at bounding box center [876, 606] width 41 height 19
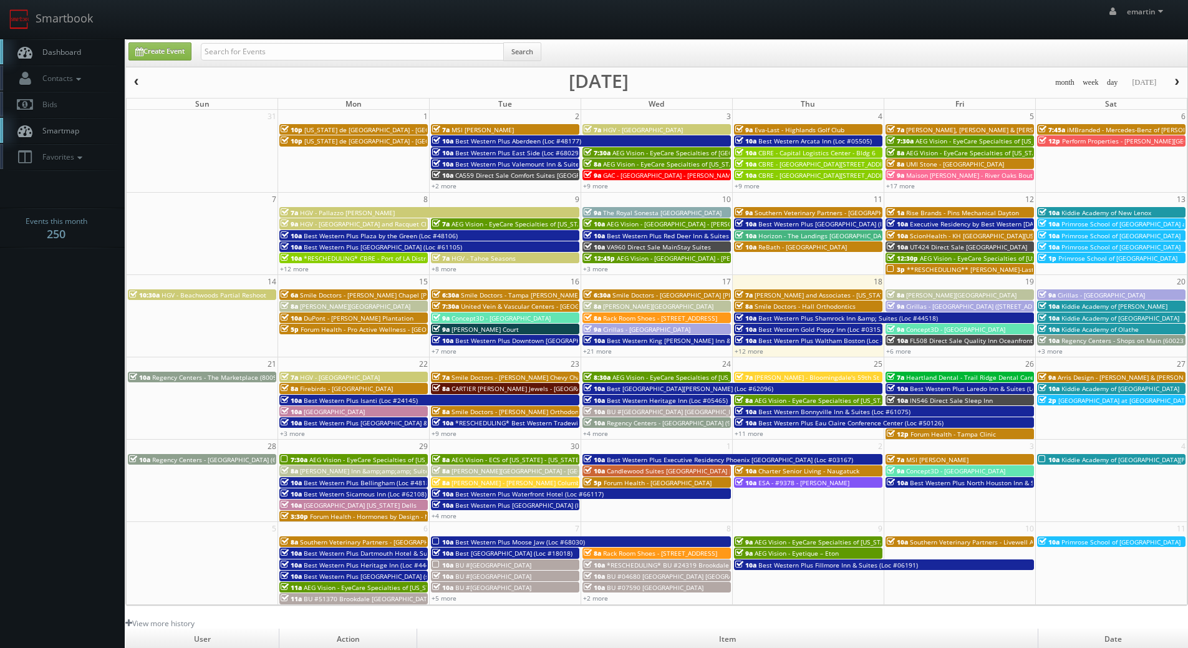
click at [74, 53] on span "Dashboard" at bounding box center [58, 52] width 45 height 11
click at [82, 52] on link "Dashboard" at bounding box center [62, 52] width 125 height 26
click at [84, 57] on link "Dashboard" at bounding box center [62, 52] width 125 height 26
drag, startPoint x: 0, startPoint y: 0, endPoint x: 161, endPoint y: 52, distance: 169.2
click at [161, 52] on link "Create Event" at bounding box center [159, 51] width 63 height 18
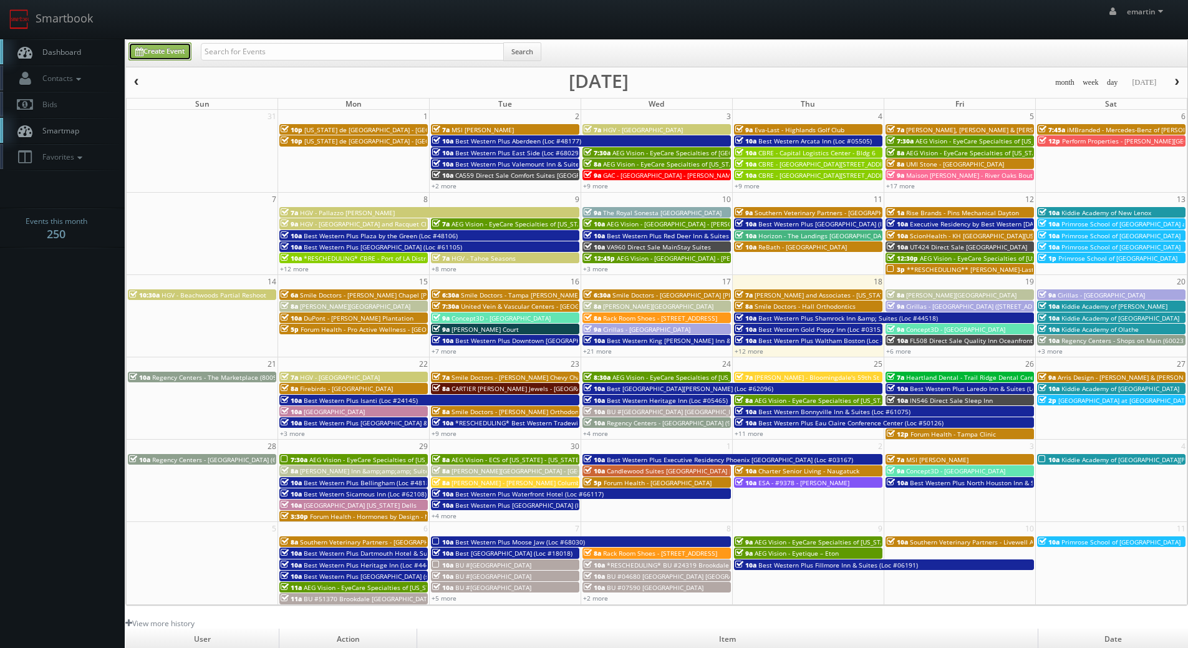
type input "[DATE]"
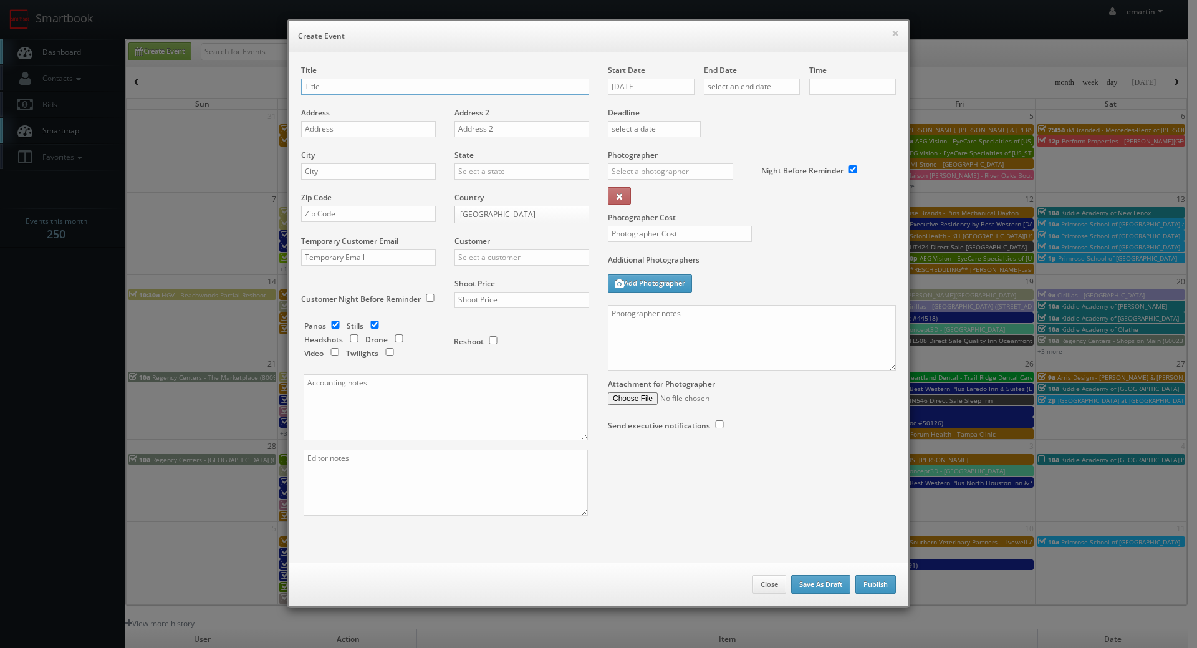
checkbox input "true"
type input "10:00am"
checkbox input "true"
click at [375, 100] on div "Title" at bounding box center [445, 86] width 288 height 42
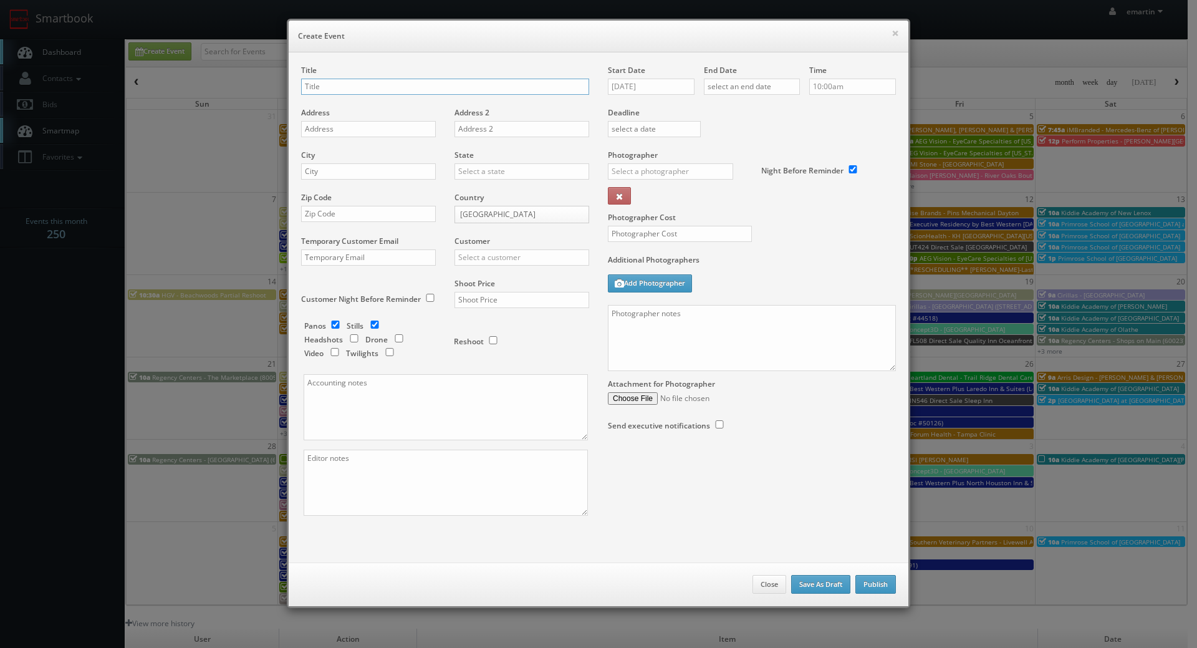
click at [374, 94] on input "text" at bounding box center [445, 87] width 288 height 16
paste input "BU #07080"
click at [374, 75] on div "Title BU #07080" at bounding box center [445, 86] width 288 height 42
click at [378, 88] on input "BU #07080" at bounding box center [445, 87] width 288 height 16
paste input "Brookdale Richland"
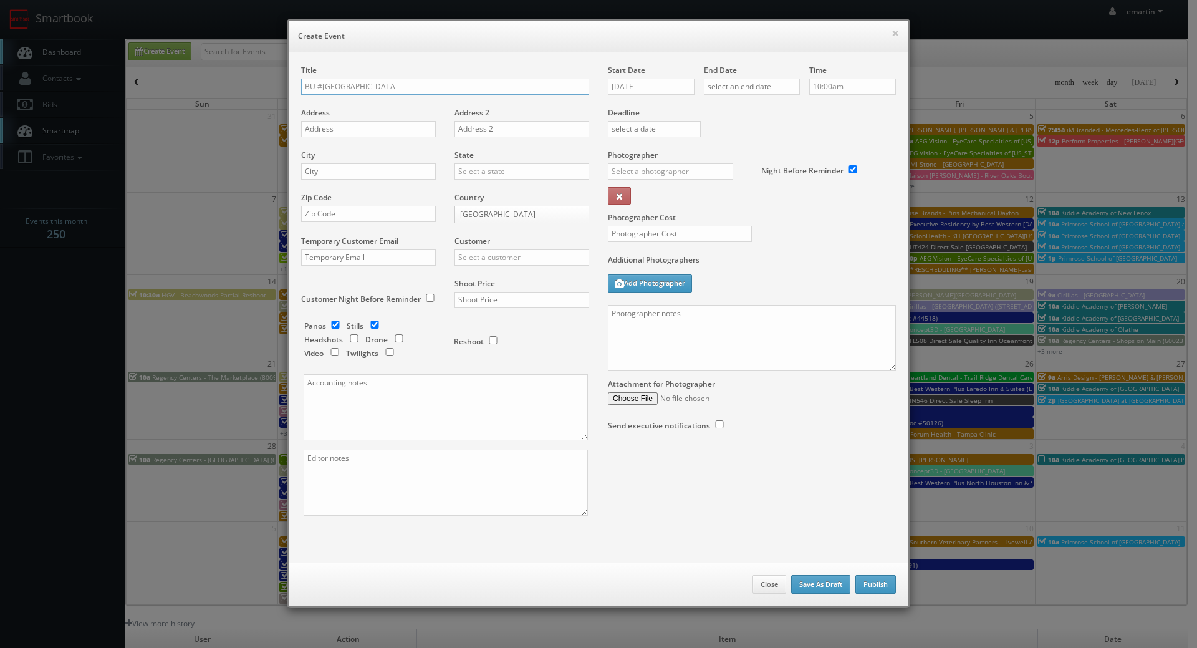
type input "BU #[GEOGRAPHIC_DATA]"
click at [375, 143] on div "Address" at bounding box center [373, 128] width 144 height 42
click at [377, 133] on input "text" at bounding box center [368, 129] width 135 height 16
paste input "1629 George Washington Way"
type input "1629 George Washington Way"
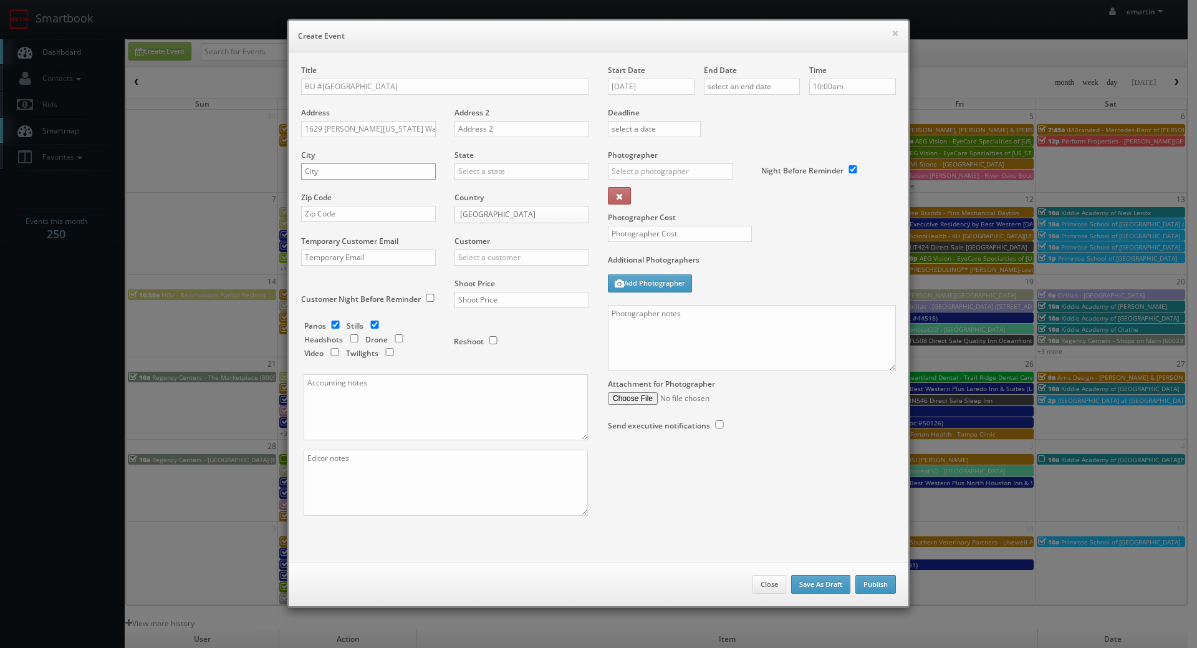
drag, startPoint x: 408, startPoint y: 173, endPoint x: 428, endPoint y: 170, distance: 20.2
click at [408, 173] on input "text" at bounding box center [368, 171] width 135 height 16
paste input "Richland"
type input "Richland"
click at [510, 172] on input "text" at bounding box center [522, 171] width 135 height 16
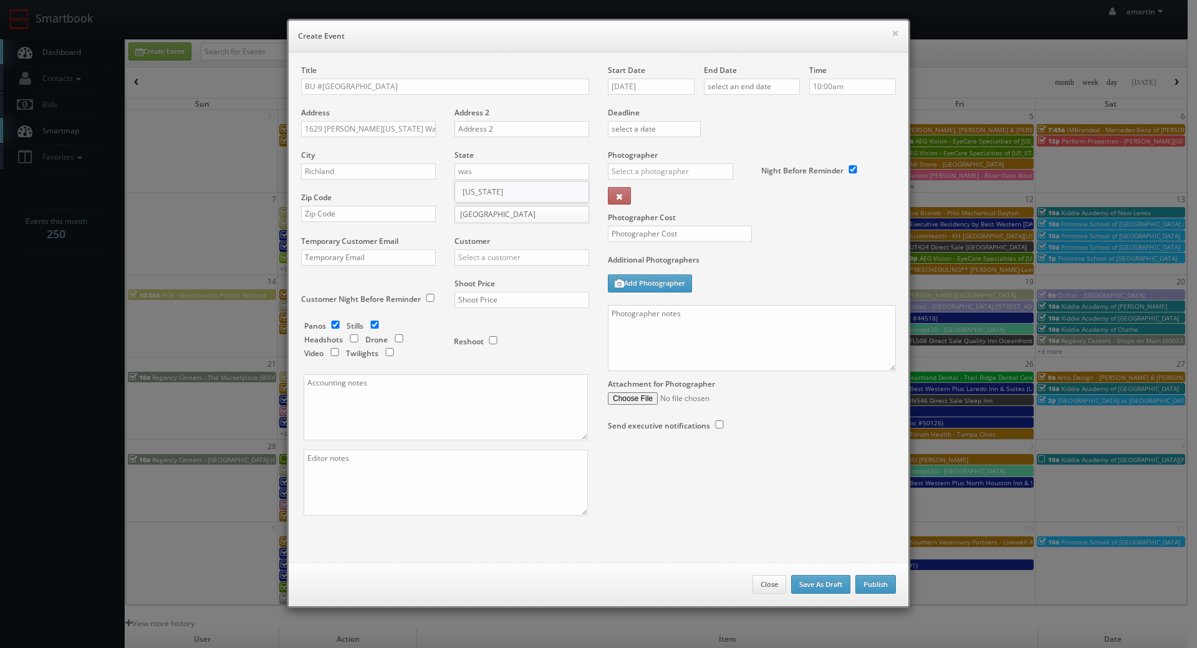
click at [491, 186] on div "[US_STATE]" at bounding box center [521, 191] width 133 height 21
type input "[US_STATE]"
click at [352, 225] on div "Zip Code" at bounding box center [373, 213] width 144 height 42
click at [358, 219] on input "text" at bounding box center [368, 214] width 135 height 16
paste input "99354"
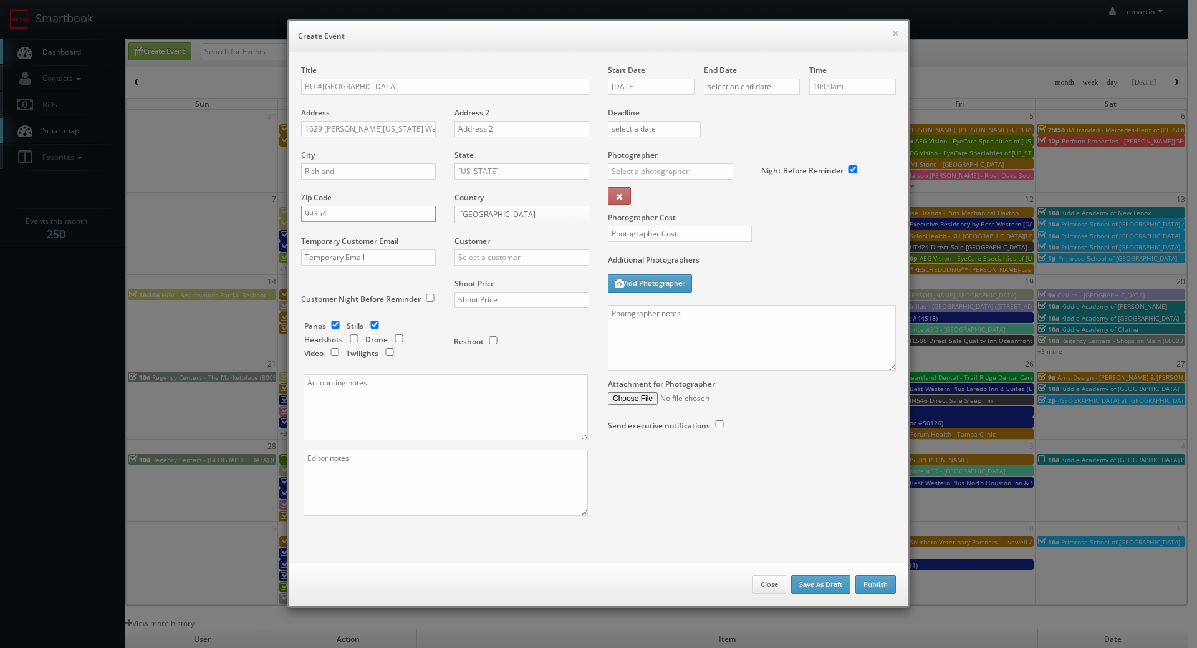
type input "99354"
click at [536, 261] on input "text" at bounding box center [522, 257] width 135 height 16
click at [515, 276] on div "Brookdale" at bounding box center [521, 278] width 133 height 21
type input "Brookdale"
click at [516, 299] on input "text" at bounding box center [522, 300] width 135 height 16
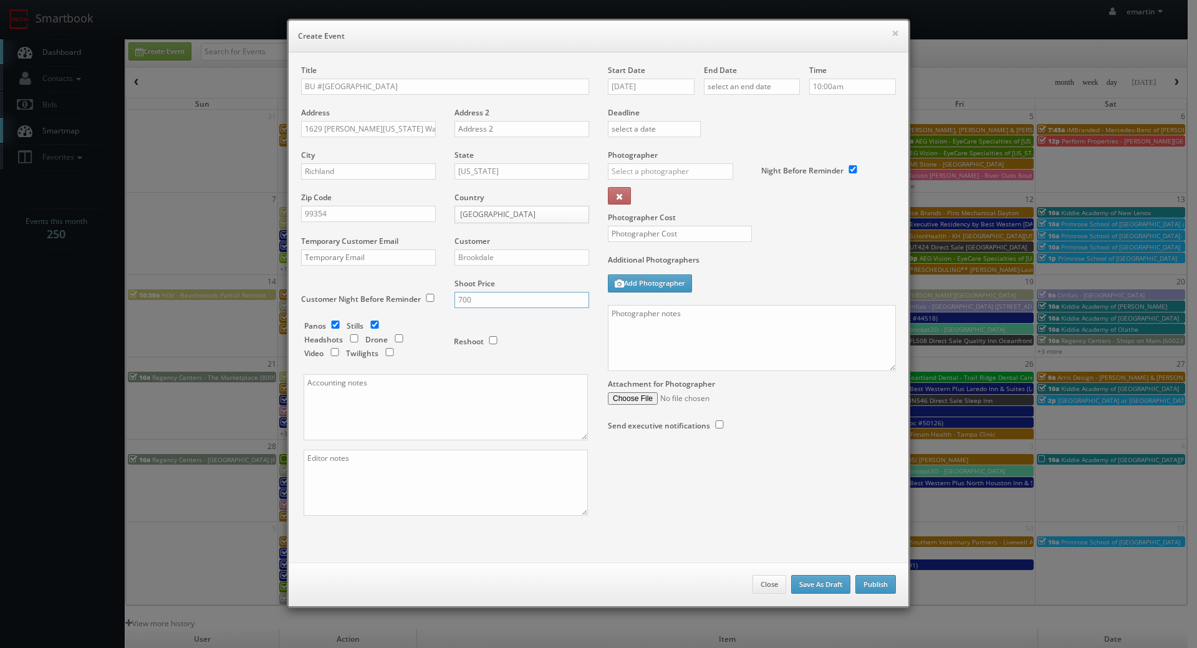
type input "700"
click at [333, 319] on div "Panos Stills Headshots Drone Video Twilights Reshoot" at bounding box center [451, 240] width 274 height 267
click at [330, 321] on input "checkbox" at bounding box center [335, 325] width 19 height 8
checkbox input "false"
click at [625, 81] on input "09/18/2025" at bounding box center [651, 87] width 87 height 16
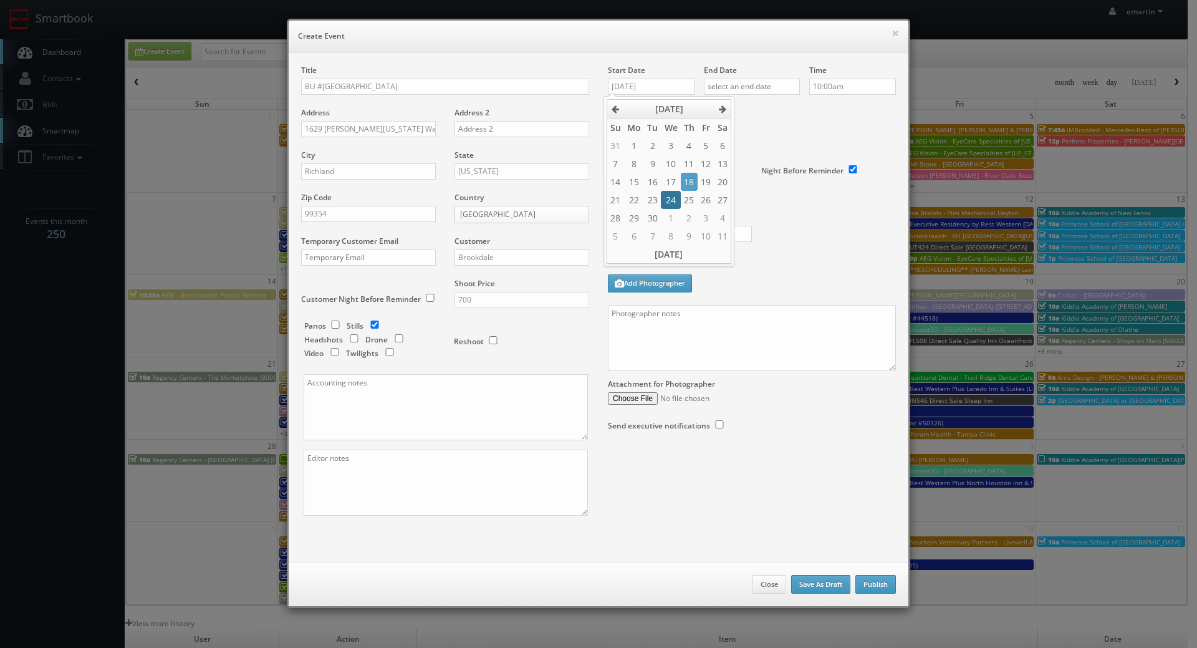
click at [661, 197] on td "24" at bounding box center [670, 200] width 19 height 18
click at [653, 197] on td "23" at bounding box center [652, 200] width 17 height 18
type input "09/23/2025"
click at [763, 80] on input "text" at bounding box center [752, 87] width 96 height 16
click at [745, 202] on td "23" at bounding box center [748, 200] width 17 height 18
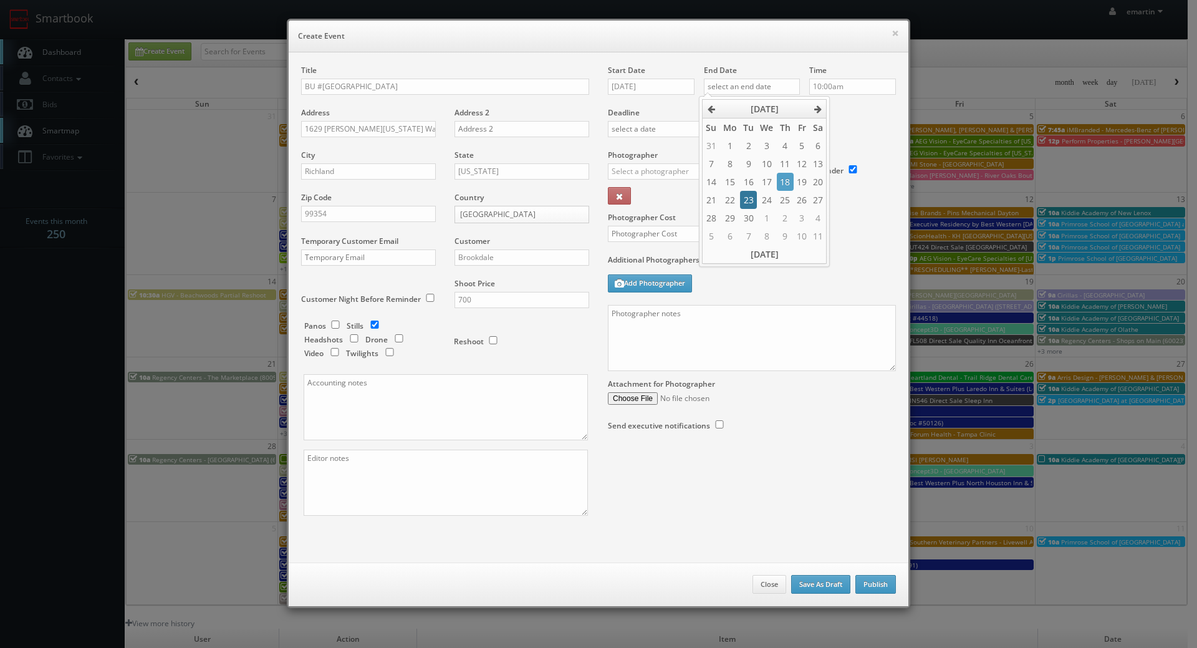
type input "09/23/2025"
click at [852, 136] on div "Deadline" at bounding box center [752, 107] width 307 height 85
click at [837, 84] on input "10:00am" at bounding box center [852, 87] width 87 height 16
type input "10:30am"
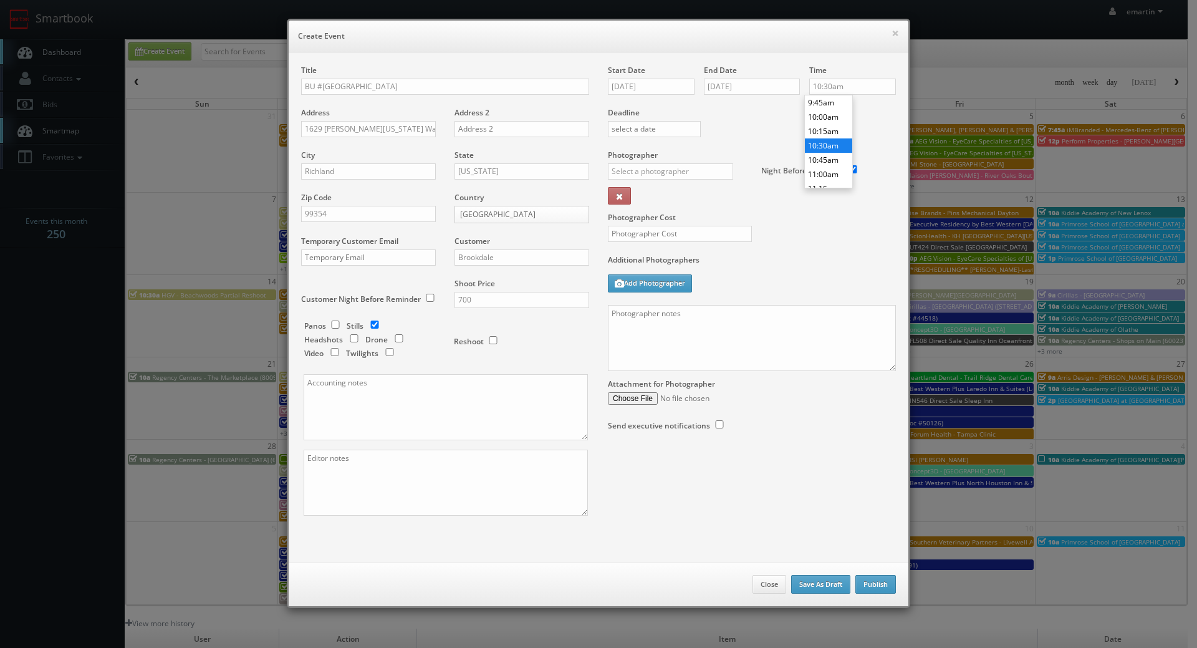
click at [833, 143] on li "10:30am" at bounding box center [828, 145] width 47 height 14
click at [692, 171] on input "text" at bounding box center [670, 171] width 125 height 16
click at [650, 198] on div "Gabe Beliz" at bounding box center [675, 199] width 133 height 21
type input "Gabe Beliz"
click at [748, 218] on label "Photographer Cost" at bounding box center [752, 217] width 307 height 11
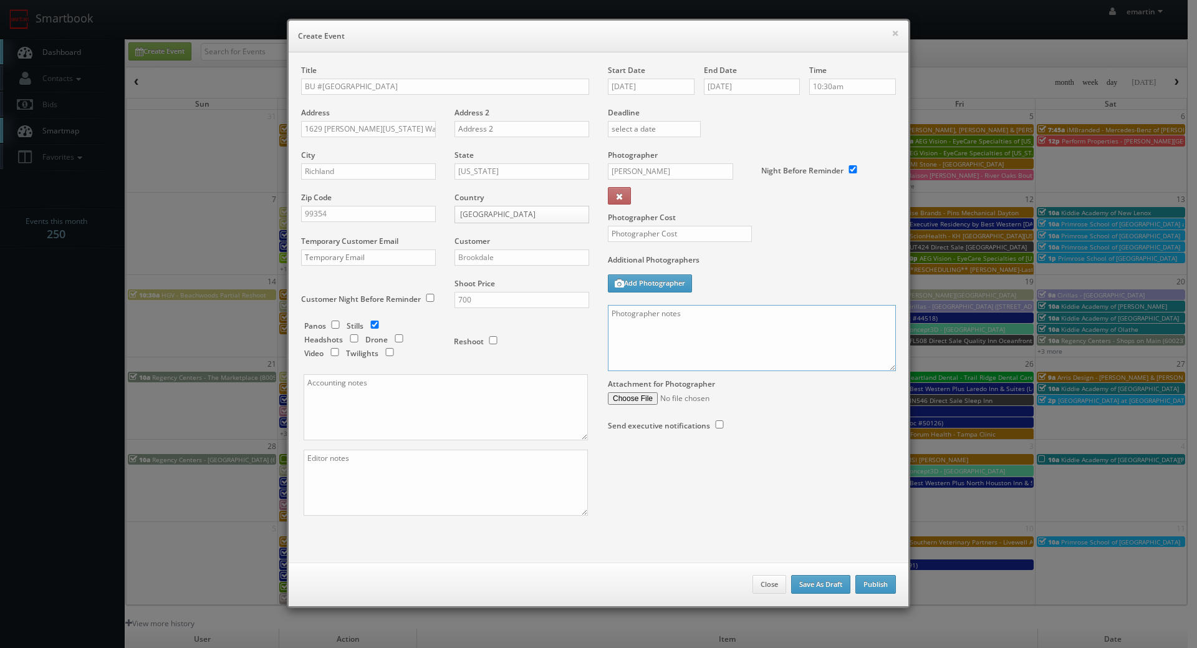
click at [821, 350] on textarea at bounding box center [752, 338] width 288 height 66
paste textarea "Onsite contact is We need to deliver 10 stills to the client so please take at …"
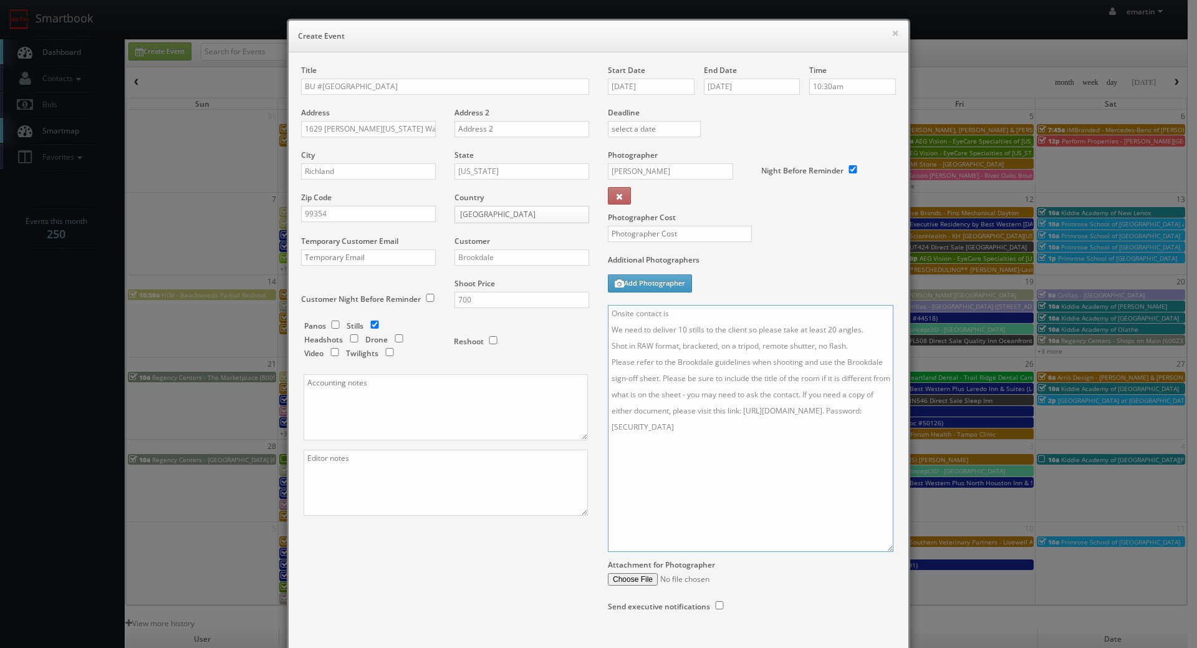
drag, startPoint x: 882, startPoint y: 365, endPoint x: 839, endPoint y: 503, distance: 145.2
click at [880, 545] on textarea "Onsite contact is We need to deliver 10 stills to the client so please take at …" at bounding box center [751, 428] width 286 height 247
click at [704, 314] on textarea "Onsite contact is We need to deliver 10 stills to the client so please take at …" at bounding box center [751, 428] width 286 height 246
click at [860, 365] on textarea "Onsite contact is We need to deliver 10 stills to the client so please take at …" at bounding box center [751, 428] width 286 height 246
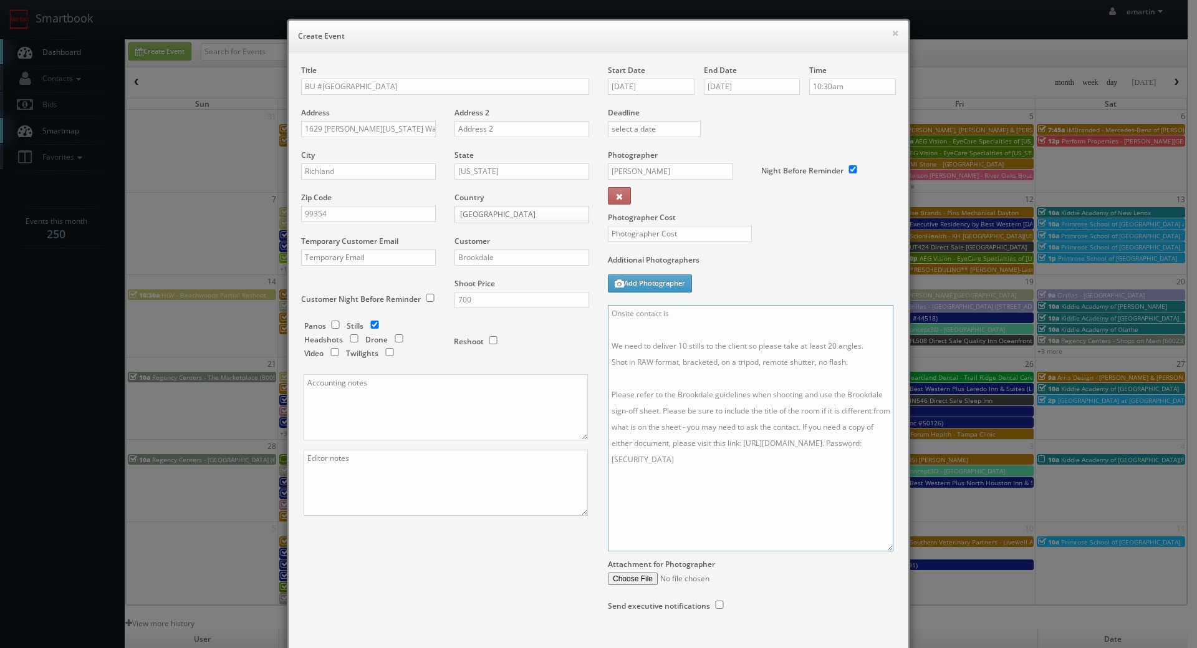
click at [622, 334] on textarea "Onsite contact is We need to deliver 10 stills to the client so please take at …" at bounding box center [751, 428] width 286 height 246
click at [703, 316] on textarea "Onsite contact is We will be shooting the updated lobby! We need to deliver 10 …" at bounding box center [751, 428] width 286 height 246
paste textarea "Andrew Perrin"
type textarea "Onsite contact is Andrew Perrin. We will be shooting the updated lobby! We need…"
click at [819, 282] on div "Additional Photographers Add Photographer" at bounding box center [752, 279] width 288 height 51
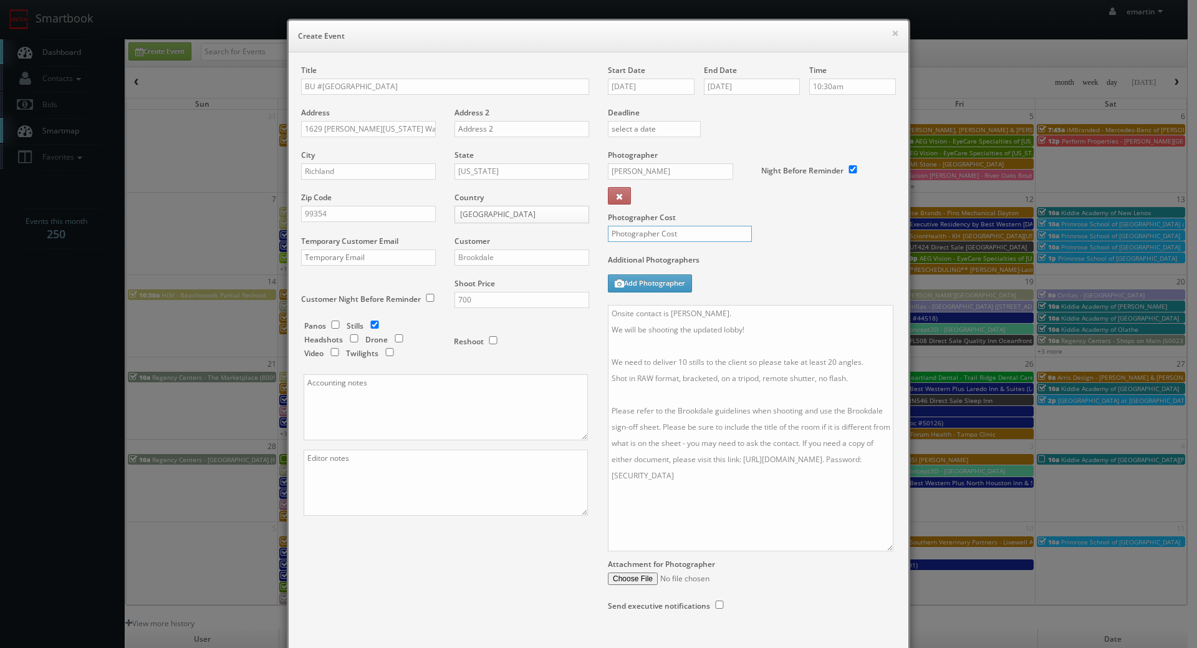
click at [649, 230] on input "text" at bounding box center [680, 234] width 144 height 16
type input "300"
click at [750, 246] on div "Photographer Cost 300" at bounding box center [752, 202] width 307 height 105
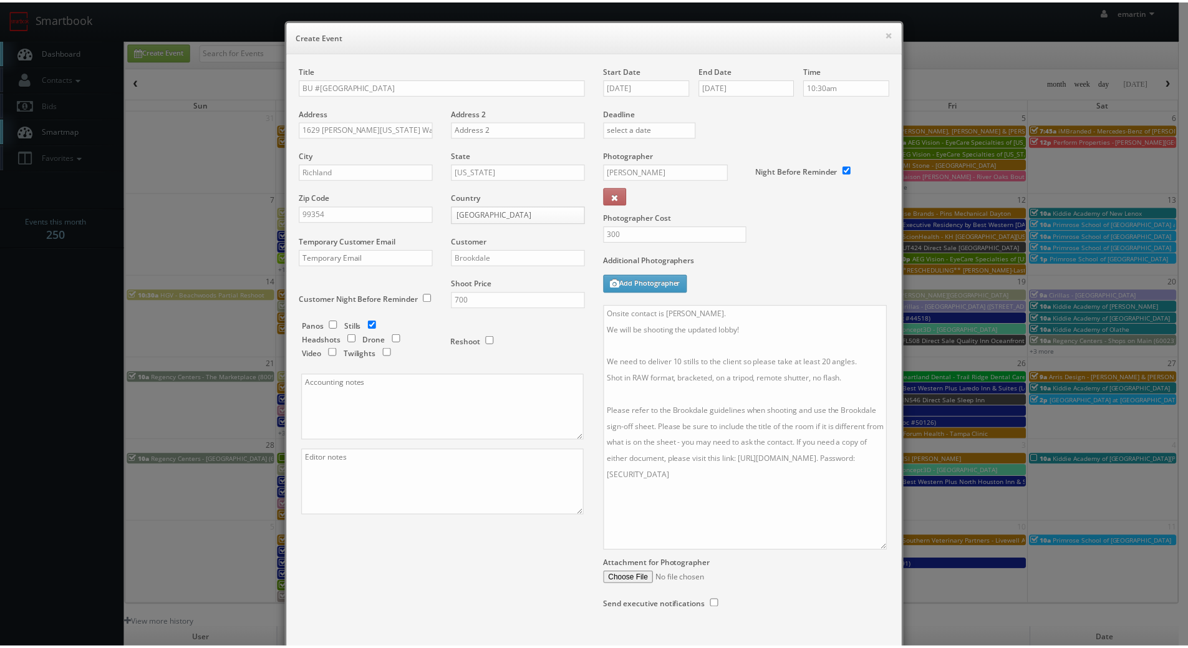
scroll to position [77, 0]
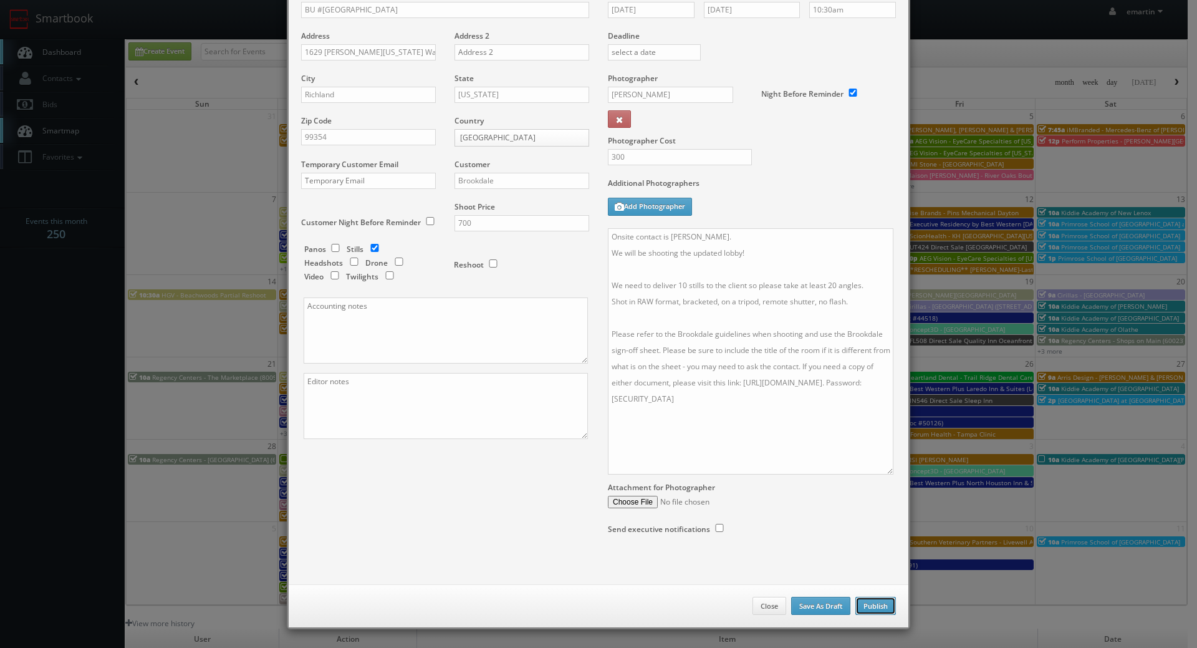
click at [872, 603] on button "Publish" at bounding box center [876, 606] width 41 height 19
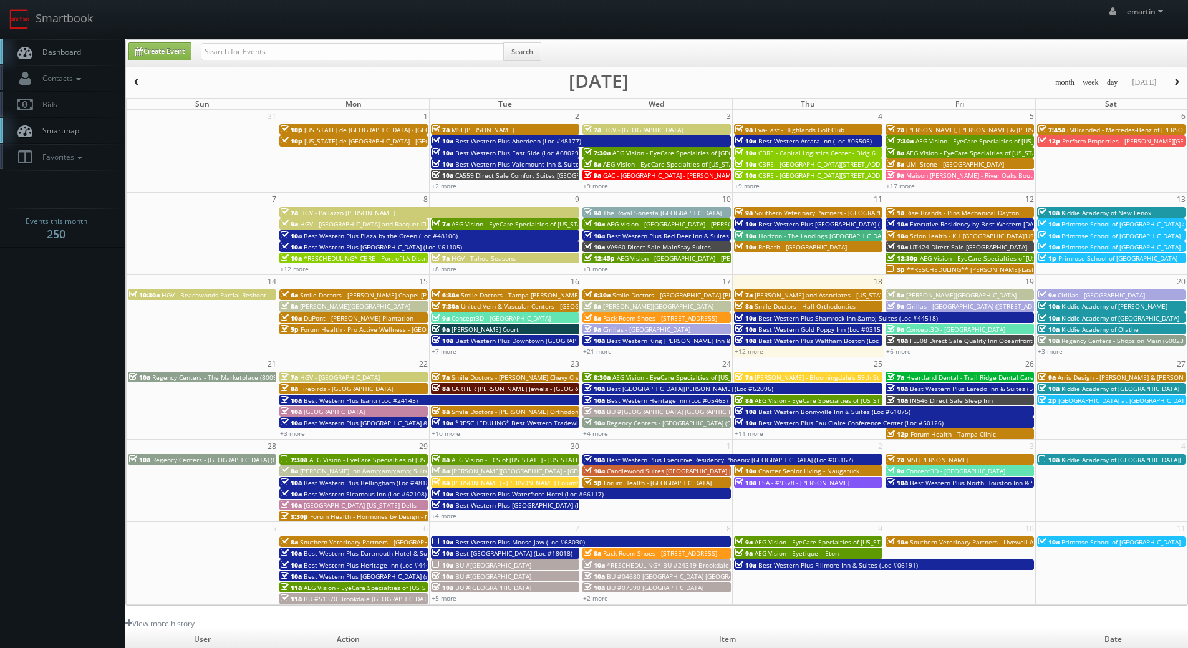
click at [72, 50] on span "Dashboard" at bounding box center [58, 52] width 45 height 11
drag, startPoint x: 5, startPoint y: 279, endPoint x: 49, endPoint y: 240, distance: 58.7
click at [5, 279] on body "Smartbook Toggle Side Navigation Toggle Top Navigation emartin emartin Profile …" at bounding box center [594, 431] width 1188 height 862
click at [56, 49] on span "Dashboard" at bounding box center [58, 52] width 45 height 11
click at [149, 51] on link "Create Event" at bounding box center [159, 51] width 63 height 18
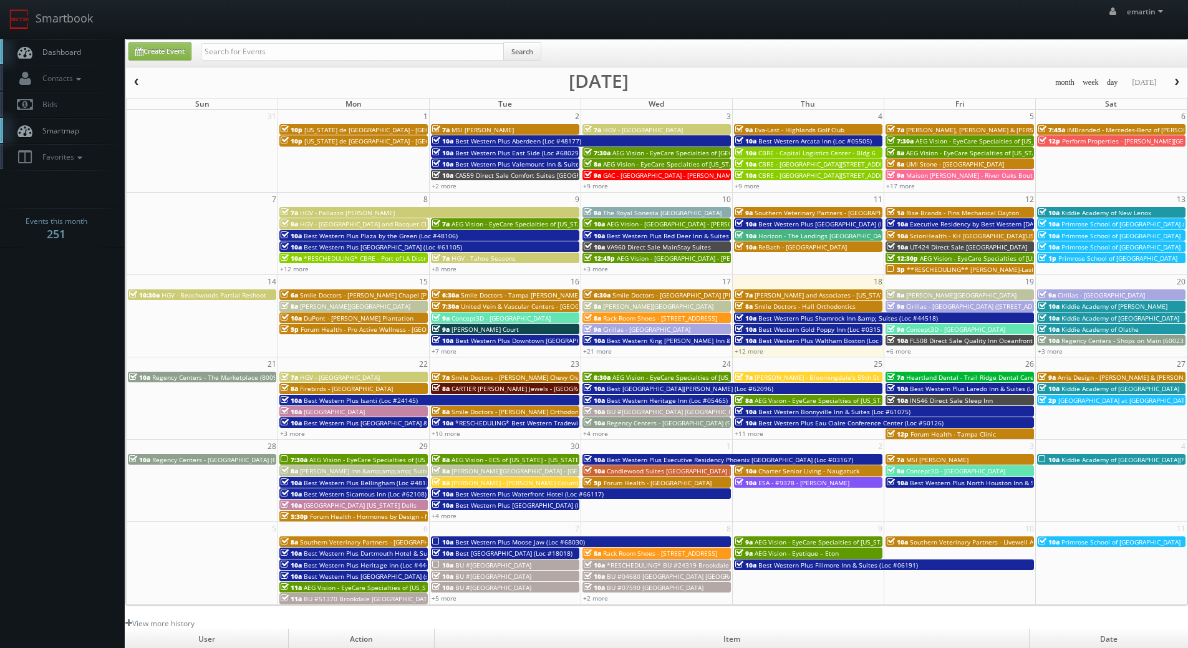
type input "[DATE]"
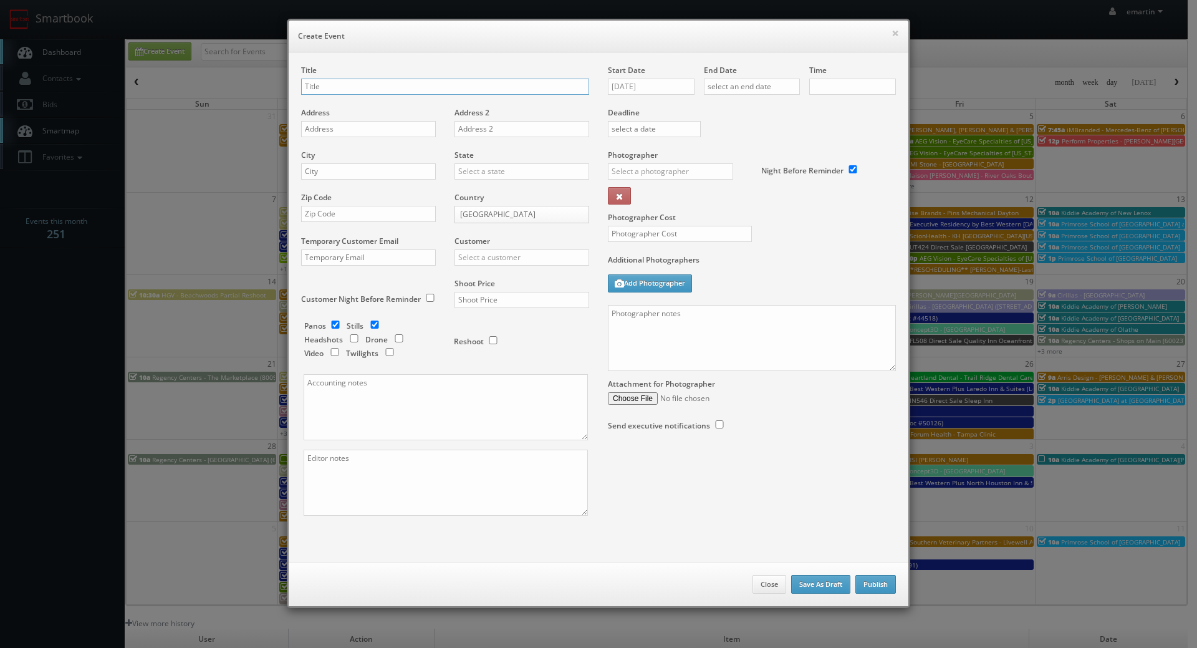
checkbox input "true"
type input "10:00am"
checkbox input "true"
drag, startPoint x: 369, startPoint y: 84, endPoint x: 347, endPoint y: 95, distance: 24.3
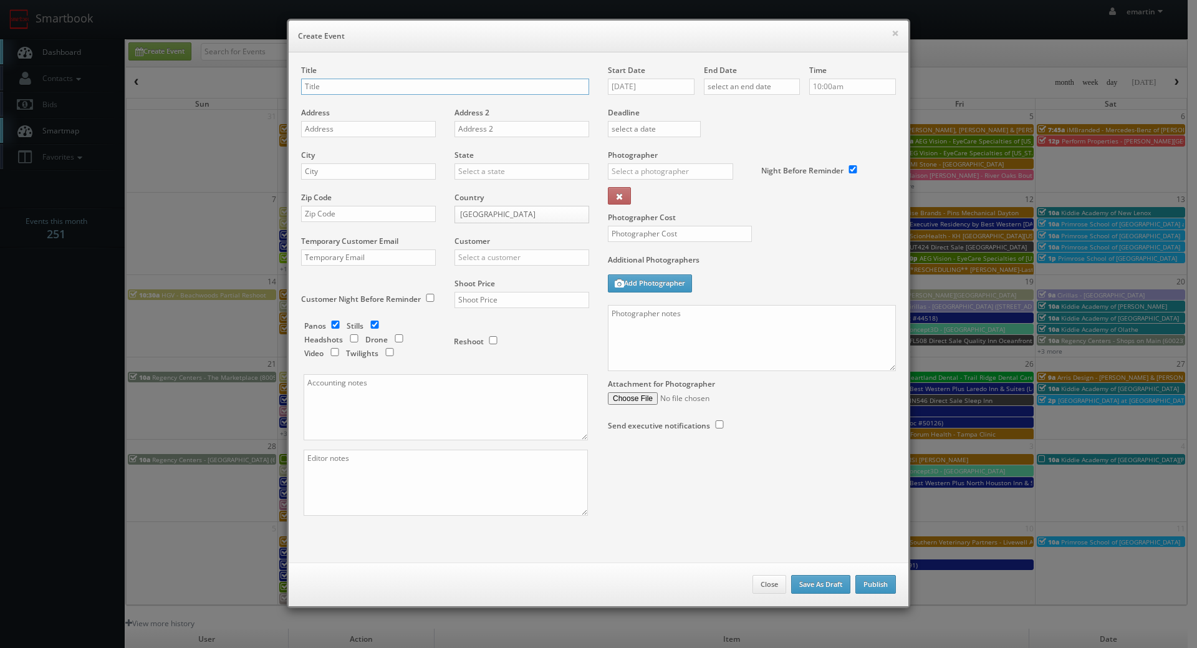
click at [369, 84] on input "text" at bounding box center [445, 87] width 288 height 16
paste input "BU #52320"
click at [378, 90] on input "BU #52320" at bounding box center [445, 87] width 288 height 16
paste input "Brookdale Cypress Station"
type input "BU #[GEOGRAPHIC_DATA]"
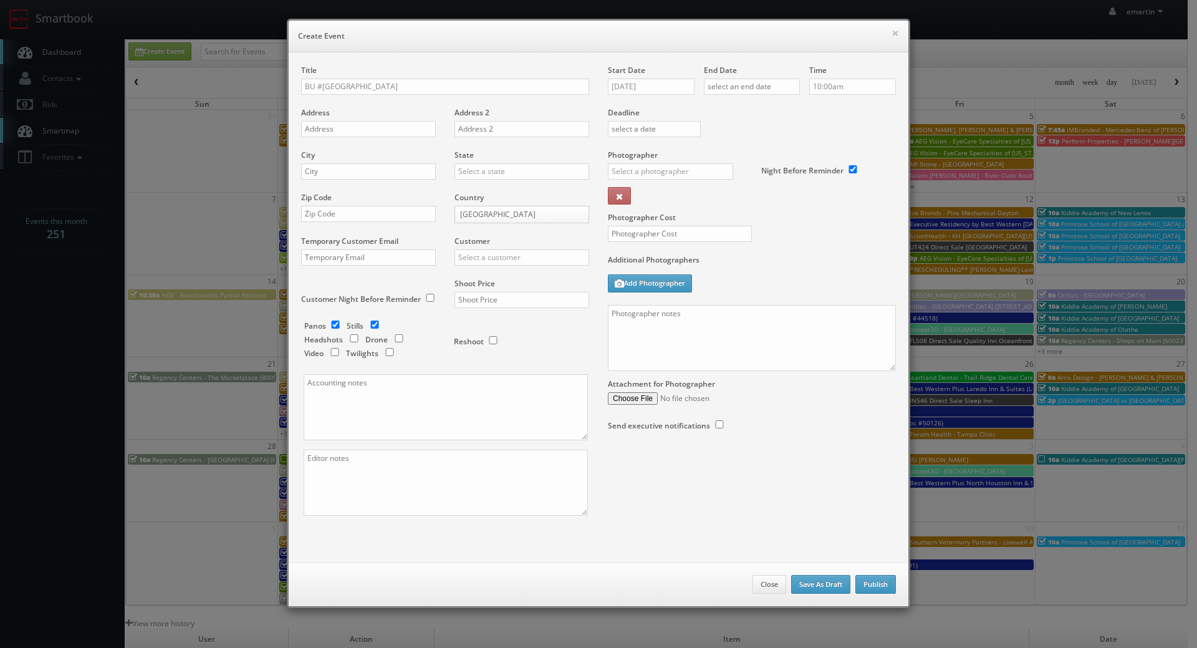
drag, startPoint x: 327, startPoint y: 140, endPoint x: 335, endPoint y: 129, distance: 13.8
click at [327, 140] on div "Address" at bounding box center [373, 128] width 144 height 42
click at [336, 127] on input "text" at bounding box center [368, 129] width 135 height 16
paste input "303 Lantern Bend Dr."
type input "303 Lantern Bend Dr."
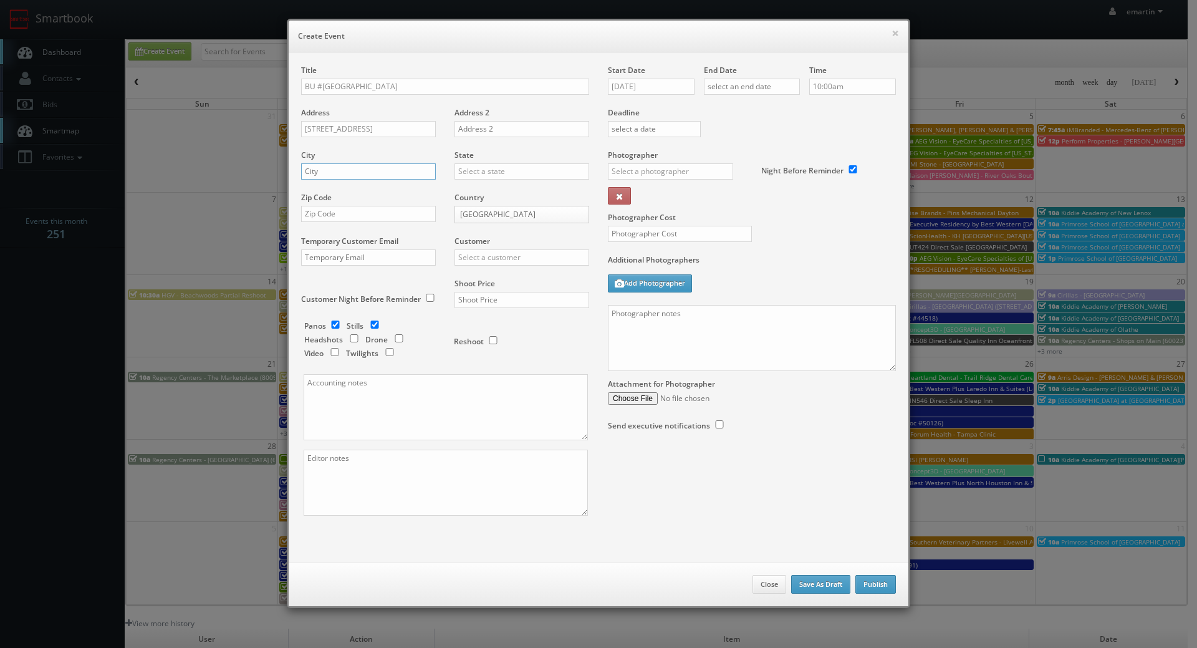
drag, startPoint x: 405, startPoint y: 170, endPoint x: 426, endPoint y: 166, distance: 20.9
click at [405, 170] on input "text" at bounding box center [368, 171] width 135 height 16
paste input "Houston"
type input "Houston"
click at [486, 167] on input "text" at bounding box center [522, 171] width 135 height 16
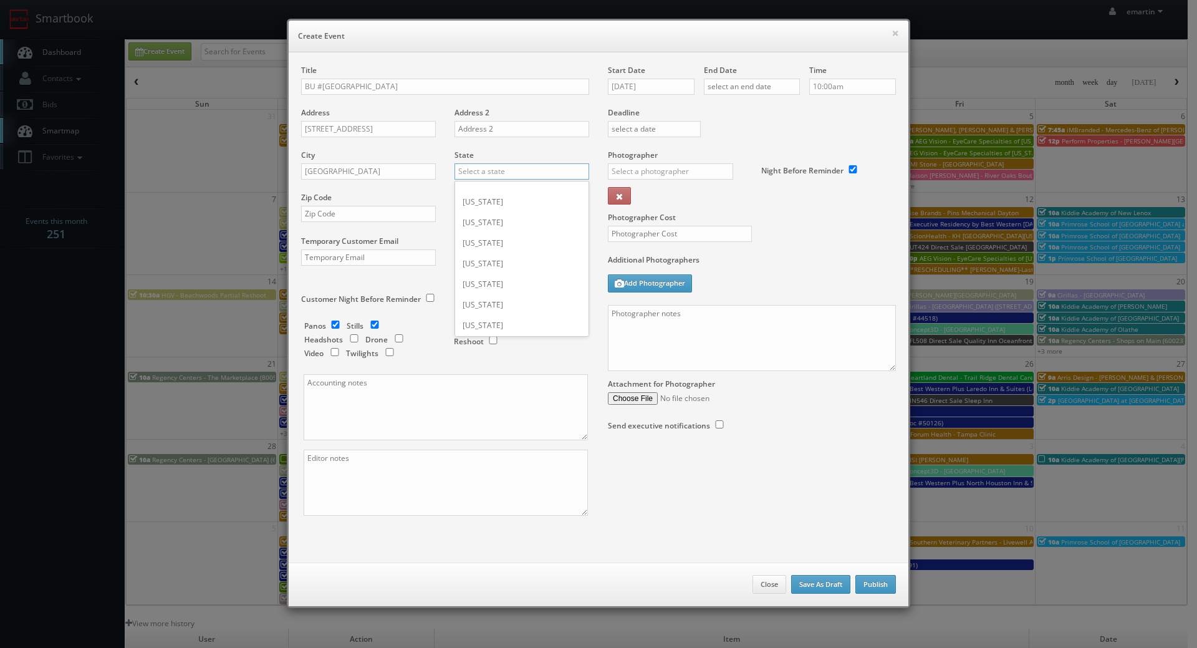
click at [488, 172] on input "text" at bounding box center [522, 171] width 135 height 16
click at [489, 188] on div "[US_STATE]" at bounding box center [521, 191] width 133 height 21
type input "[US_STATE]"
click at [352, 200] on div "Zip Code" at bounding box center [373, 213] width 144 height 42
click at [359, 215] on input "text" at bounding box center [368, 214] width 135 height 16
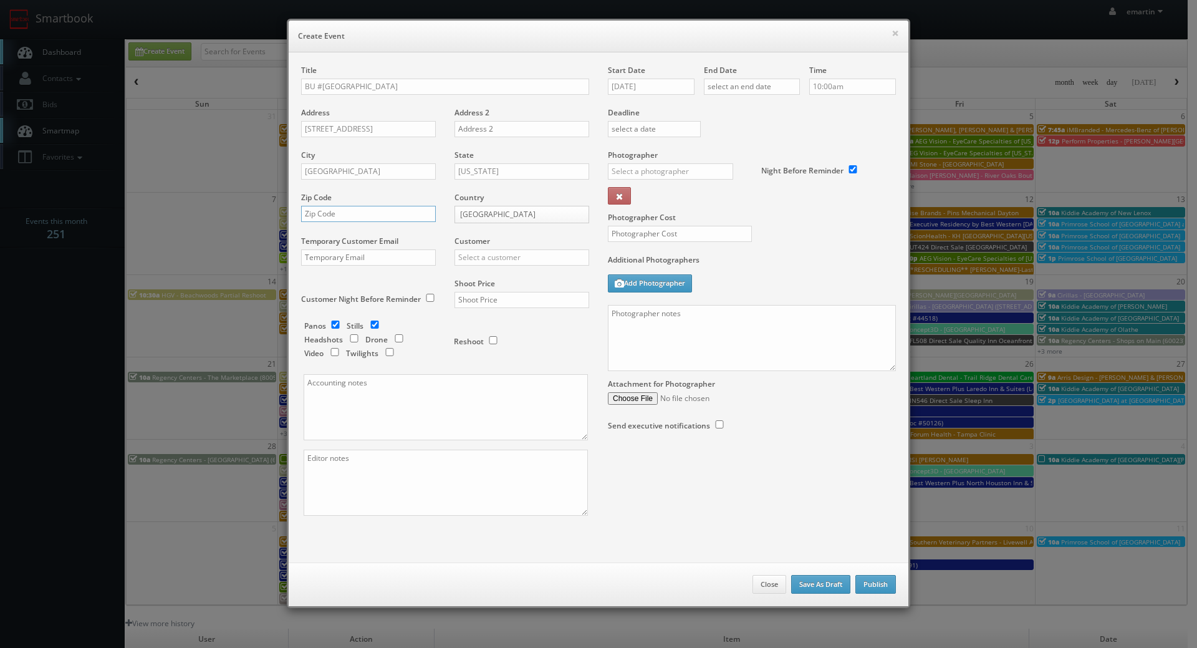
paste input "77090"
type input "77090"
click at [492, 256] on input "text" at bounding box center [522, 257] width 135 height 16
type input "brook"
click at [463, 288] on div "Choice Hotels ACC Concept3D Firebirds GBV Choice Hotels Canada Heartland Dental…" at bounding box center [522, 278] width 135 height 22
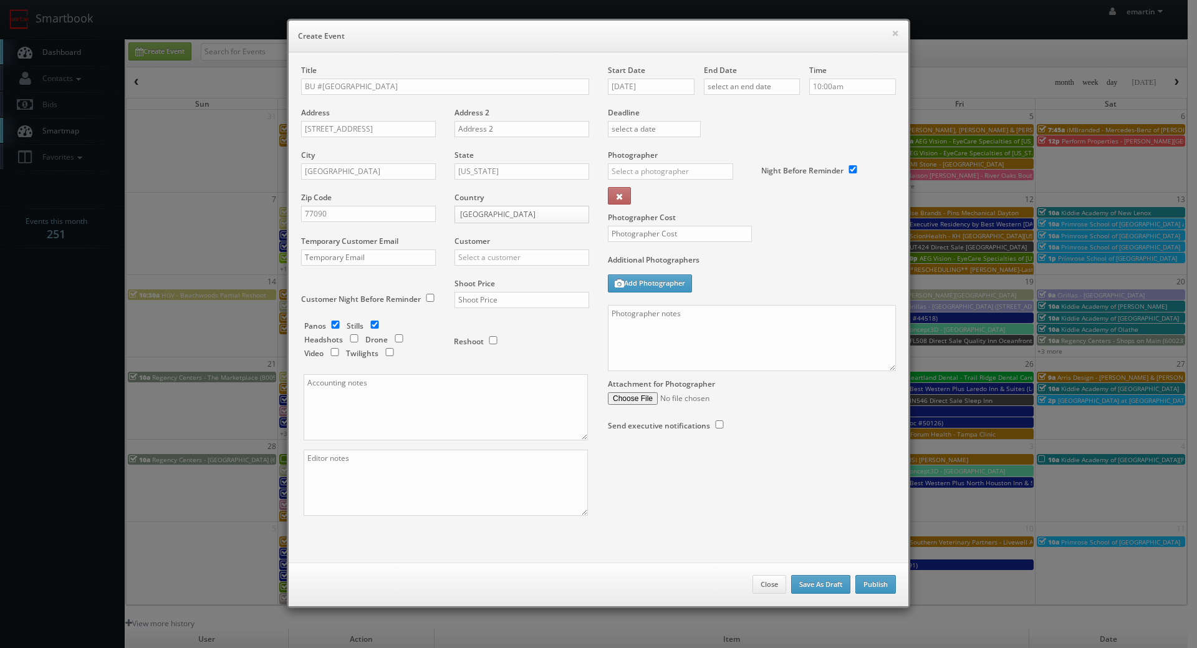
click at [478, 281] on label "Shoot Price" at bounding box center [475, 283] width 41 height 11
click at [478, 258] on input "text" at bounding box center [522, 257] width 135 height 16
click at [477, 271] on div "Brookdale" at bounding box center [521, 278] width 133 height 21
type input "Brookdale"
click at [479, 293] on input "text" at bounding box center [522, 300] width 135 height 16
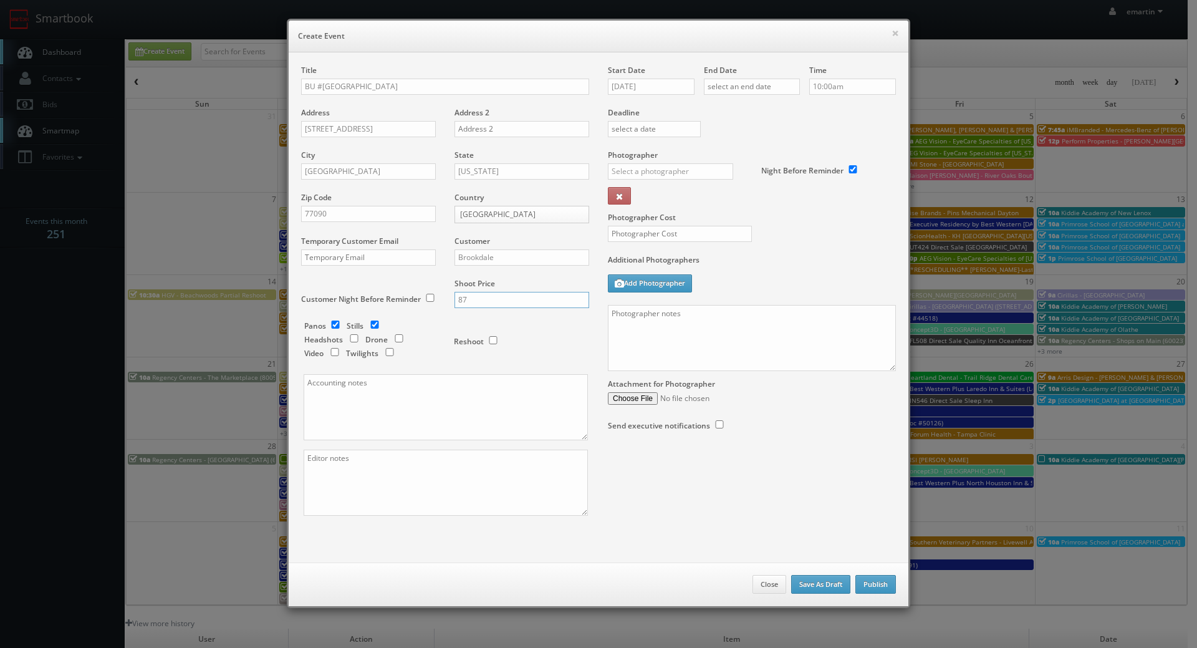
type input "8"
type input "700"
click at [454, 322] on div "Reshoot" at bounding box center [516, 335] width 125 height 29
click at [661, 92] on input "[DATE]" at bounding box center [651, 87] width 87 height 16
drag, startPoint x: 734, startPoint y: 109, endPoint x: 724, endPoint y: 107, distance: 10.1
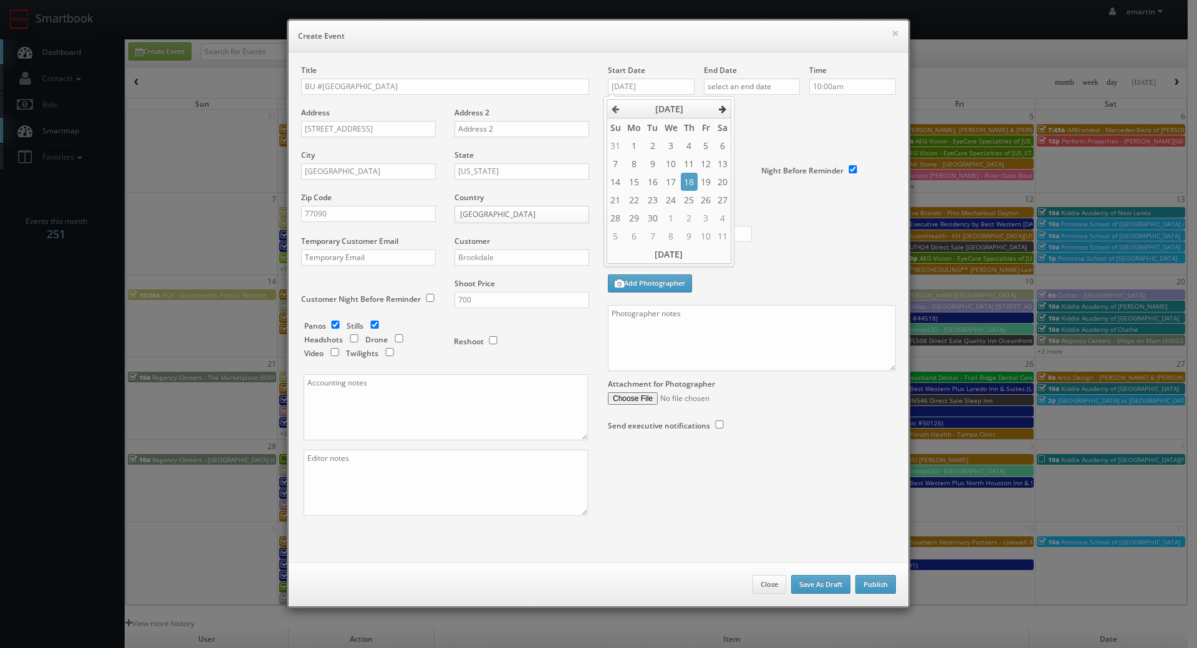
click at [733, 109] on div "September 2025 Su Mo Tu We Th Fr Sa 31 1 2 3 4 5 6 7 8 9 10 11 12 13 14 15 16 1…" at bounding box center [669, 181] width 131 height 171
click at [722, 108] on icon at bounding box center [722, 109] width 7 height 9
click at [675, 182] on td "12" at bounding box center [670, 182] width 19 height 18
type input "11/12/2025"
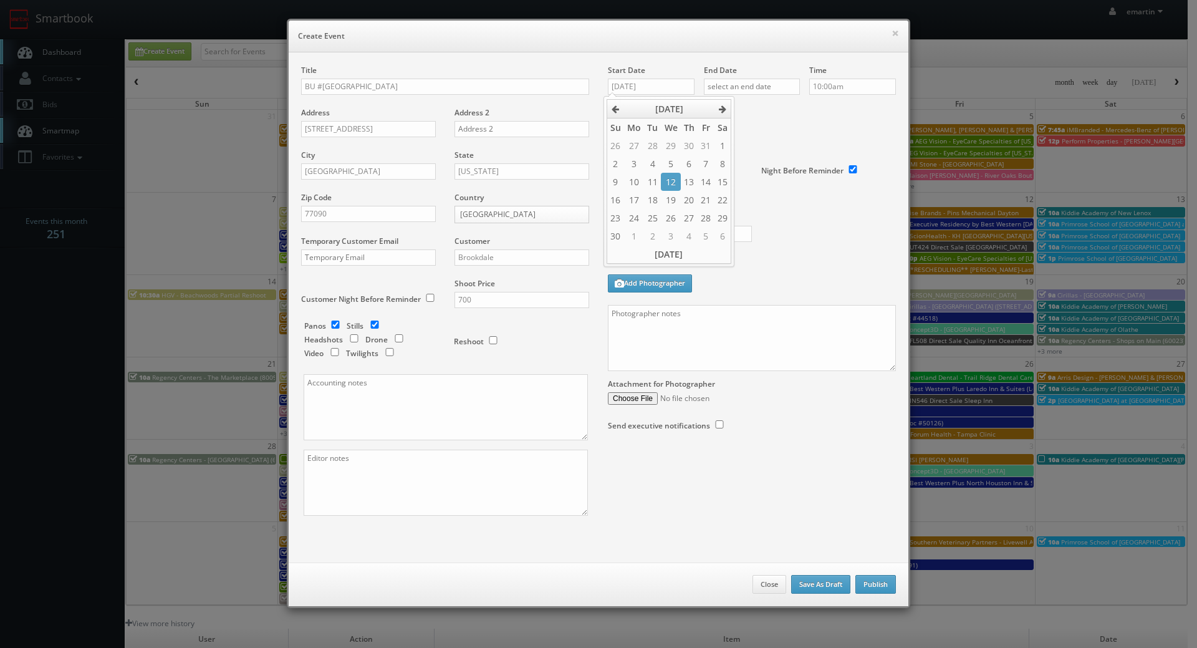
click at [775, 119] on div "Deadline" at bounding box center [752, 107] width 307 height 85
click at [771, 90] on input "text" at bounding box center [752, 87] width 96 height 16
click at [821, 107] on icon at bounding box center [817, 109] width 7 height 9
click at [768, 183] on td "12" at bounding box center [766, 182] width 19 height 18
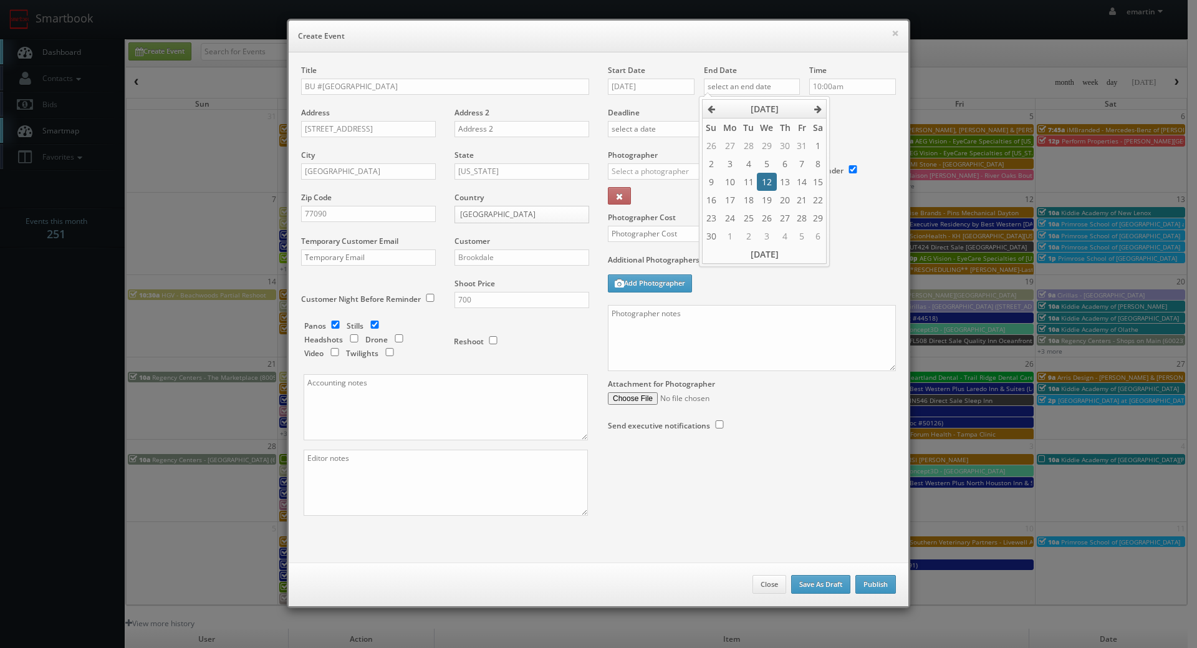
type input "11/12/2025"
click at [849, 144] on div "Deadline" at bounding box center [752, 107] width 307 height 85
click at [701, 168] on input "text" at bounding box center [670, 171] width 125 height 16
click at [643, 191] on div "Eddie Harper" at bounding box center [675, 199] width 133 height 21
type input "Eddie Harper"
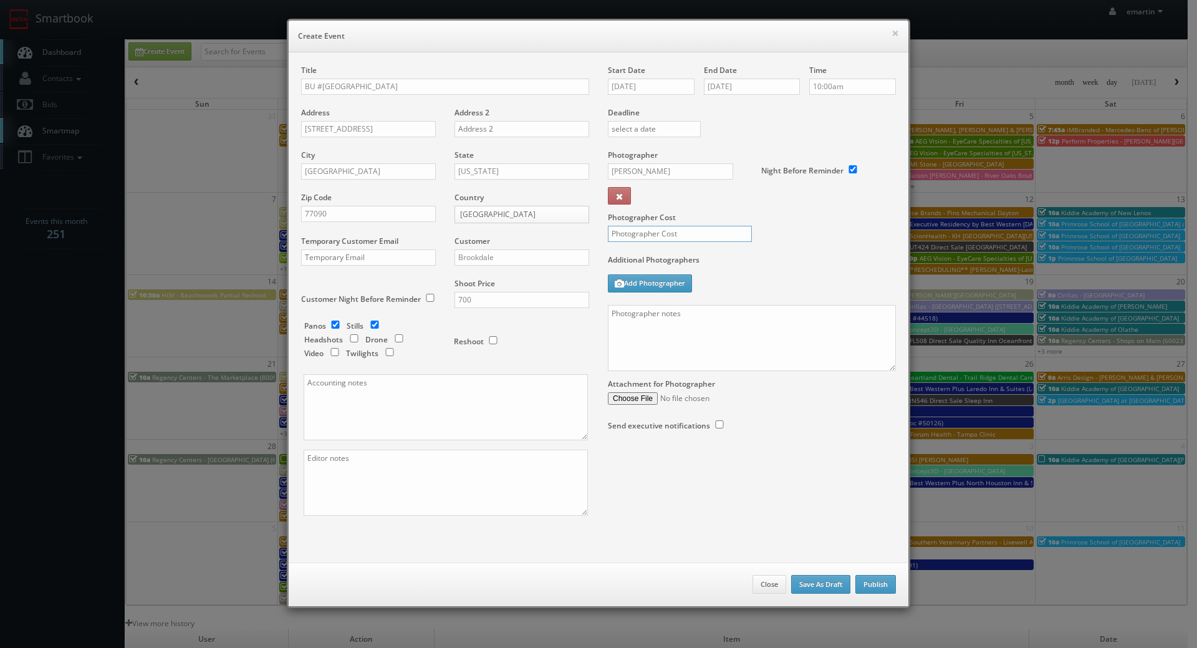
click at [662, 229] on input "text" at bounding box center [680, 234] width 144 height 16
type input "250"
click at [852, 197] on div "Photographer Cost 250" at bounding box center [752, 202] width 307 height 105
click at [330, 324] on input "checkbox" at bounding box center [335, 325] width 19 height 8
checkbox input "false"
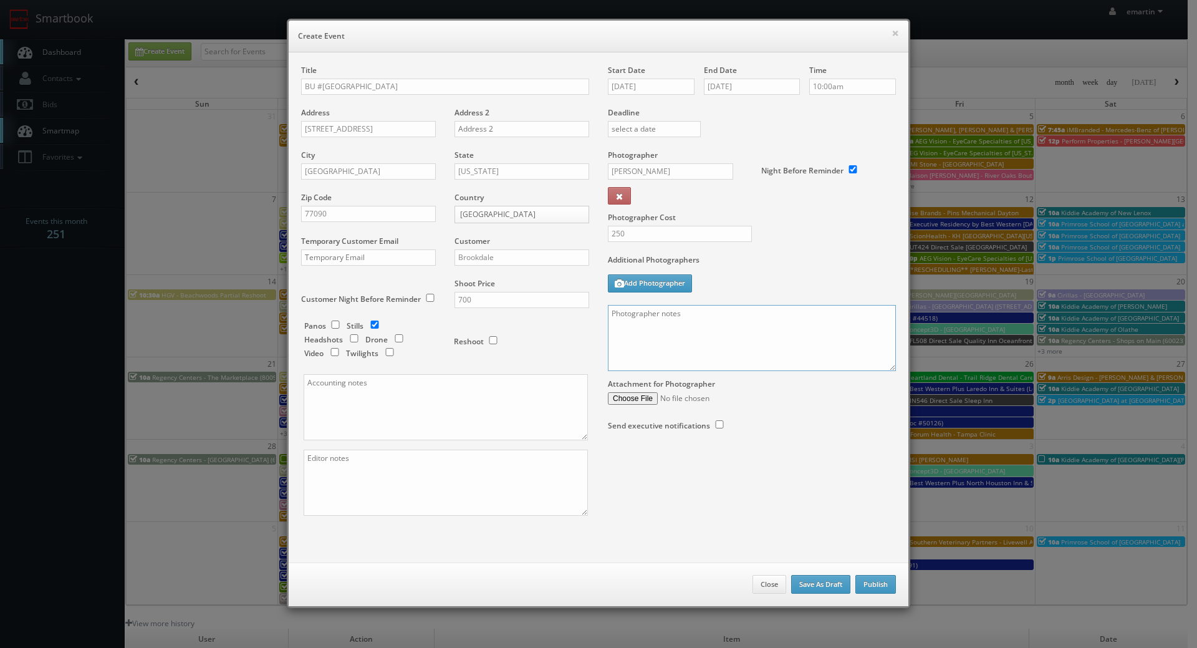
click at [727, 331] on textarea at bounding box center [752, 338] width 288 height 66
paste textarea "Onsite contact is We need to deliver 10 stills to the client so please take at …"
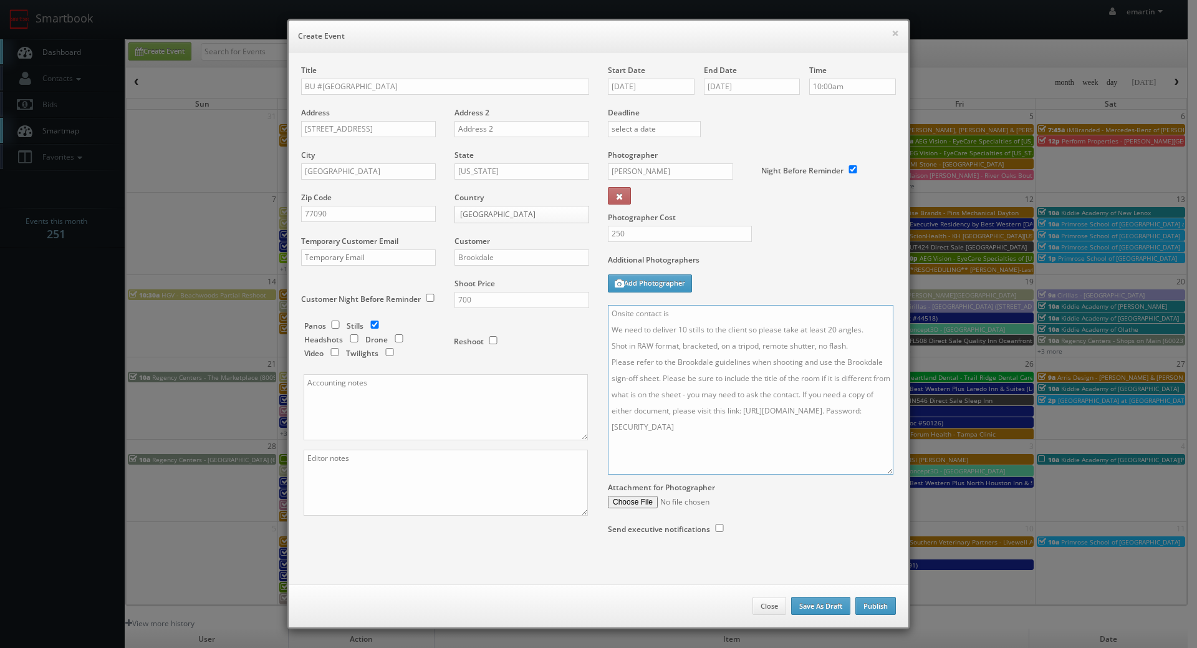
drag, startPoint x: 885, startPoint y: 361, endPoint x: 884, endPoint y: 488, distance: 126.6
click at [884, 475] on textarea "Onsite contact is We need to deliver 10 stills to the client so please take at …" at bounding box center [751, 390] width 286 height 170
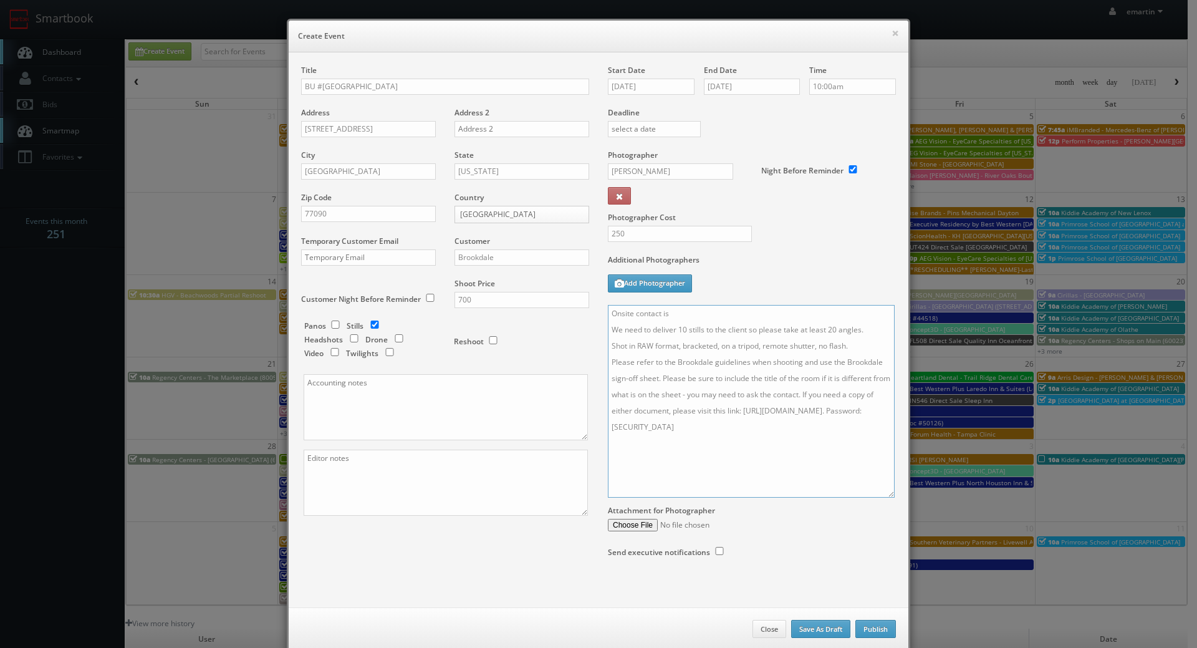
click at [797, 313] on textarea "Onsite contact is We need to deliver 10 stills to the client so please take at …" at bounding box center [751, 401] width 287 height 193
paste textarea "Lori Vale"
click at [857, 349] on textarea "Onsite contact is Lori Vale. We need to deliver 10 stills to the client so plea…" at bounding box center [751, 401] width 287 height 193
click at [755, 317] on textarea "Onsite contact is Lori Vale. We need to deliver 10 stills to the client so plea…" at bounding box center [751, 401] width 287 height 193
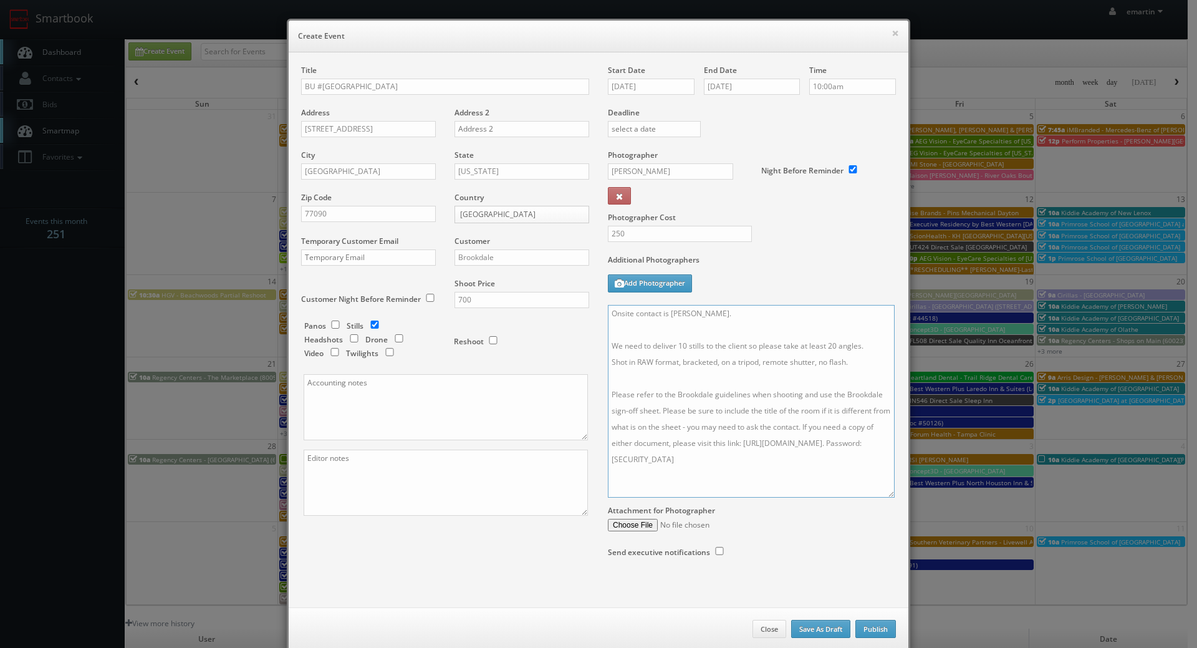
type textarea "Onsite contact is Lori Vale. We need to deliver 10 stills to the client so plea…"
click at [749, 257] on label "Additional Photographers" at bounding box center [752, 262] width 288 height 17
click at [878, 636] on button "Publish" at bounding box center [876, 629] width 41 height 19
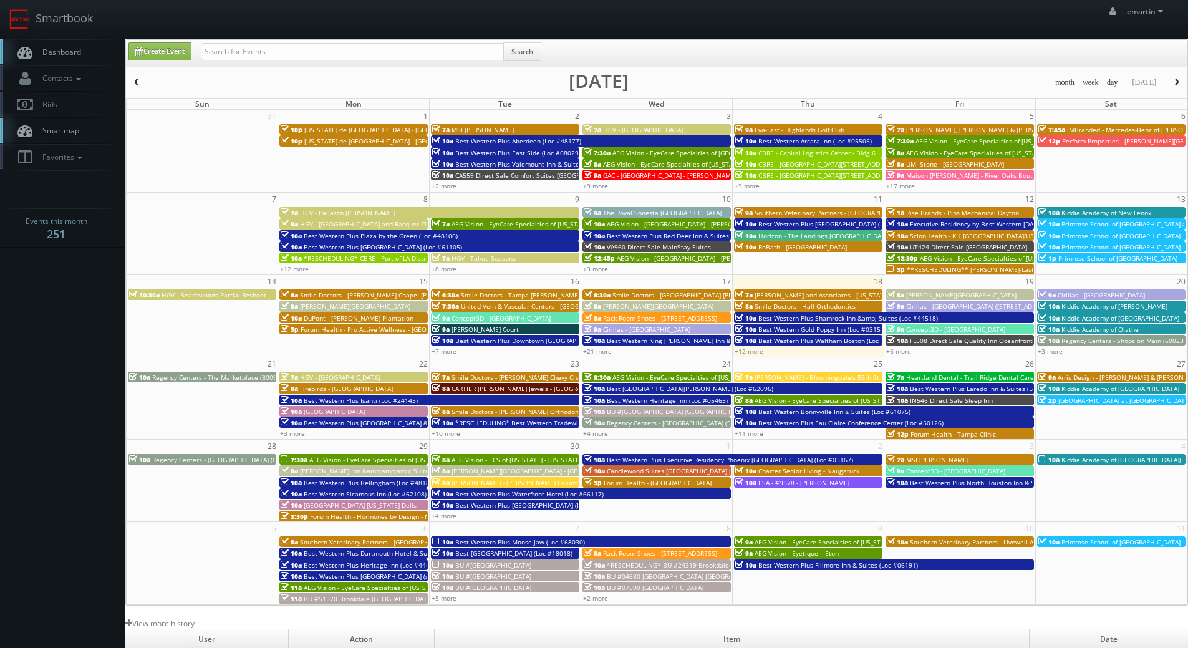
click at [84, 49] on link "Dashboard" at bounding box center [62, 52] width 125 height 26
click at [92, 62] on link "Dashboard" at bounding box center [62, 52] width 125 height 26
click at [98, 55] on link "Dashboard" at bounding box center [62, 52] width 125 height 26
click at [172, 47] on link "Create Event" at bounding box center [159, 51] width 63 height 18
type input "09/18/2025"
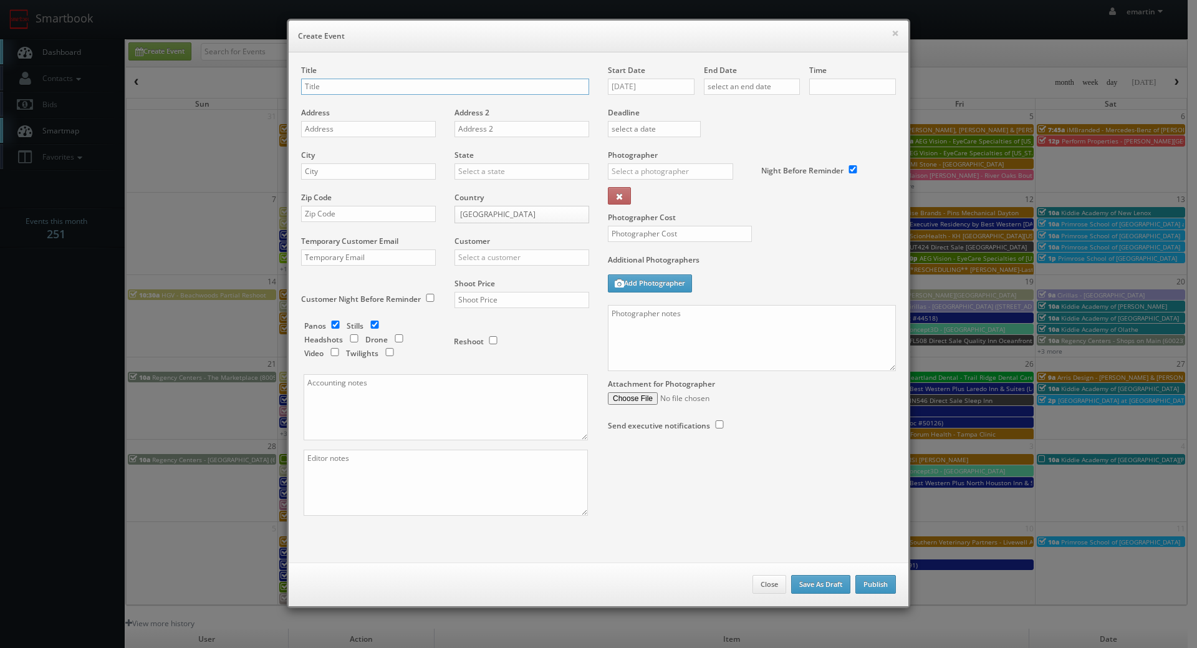
checkbox input "true"
type input "10:00am"
checkbox input "true"
click at [672, 176] on input "text" at bounding box center [670, 171] width 125 height 16
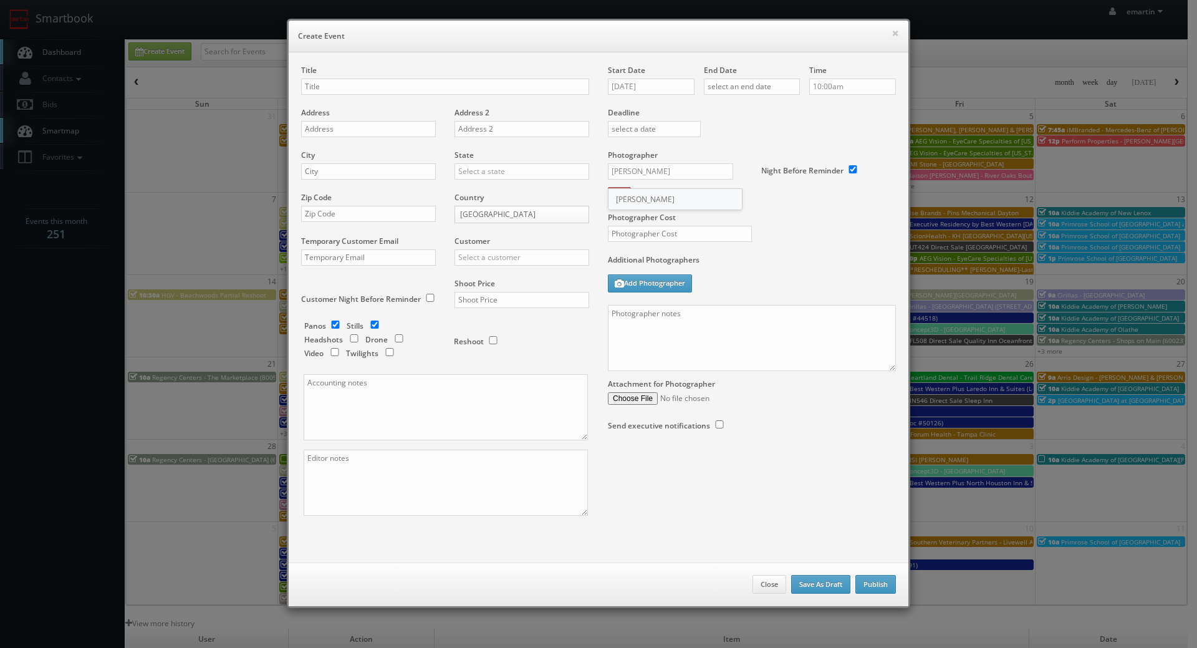
click at [648, 200] on div "Sean Henderson" at bounding box center [675, 199] width 133 height 21
type input "[PERSON_NAME]"
click at [641, 230] on input "text" at bounding box center [680, 234] width 144 height 16
type input "400"
click at [444, 74] on div "Title" at bounding box center [445, 86] width 288 height 42
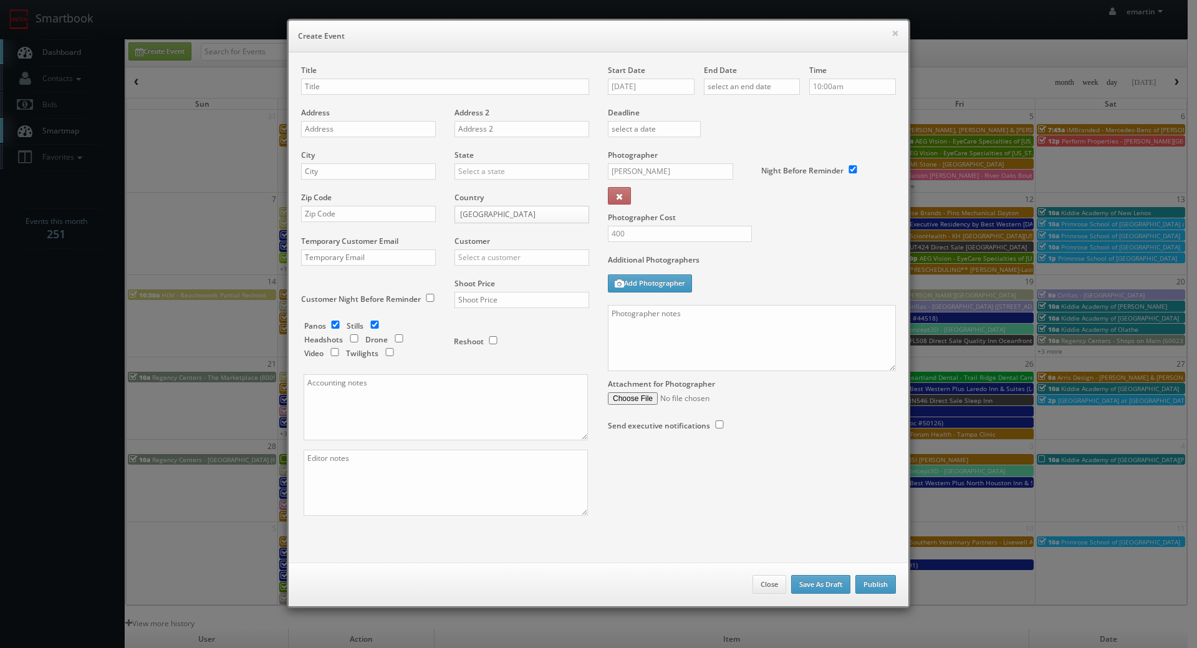
click at [440, 77] on div "Title" at bounding box center [445, 86] width 288 height 42
click at [430, 83] on input "text" at bounding box center [445, 87] width 288 height 16
paste input "BU #24642"
click at [387, 95] on div "Title BU #24642" at bounding box center [445, 86] width 288 height 42
click at [384, 92] on input "BU #24642" at bounding box center [445, 87] width 288 height 16
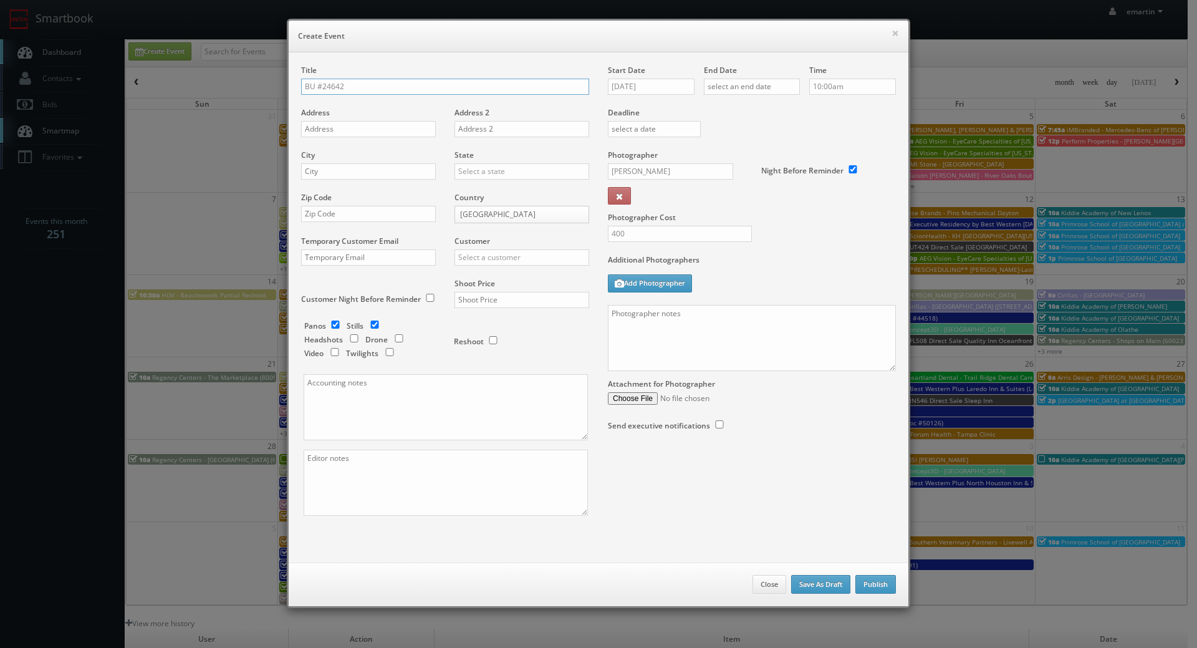
paste input "Brookdale Montclair Poulsbo"
type input "BU #24642 Brookdale [GEOGRAPHIC_DATA] [GEOGRAPHIC_DATA]"
click at [372, 133] on input "text" at bounding box center [368, 129] width 135 height 16
paste input "1250 Ne Lincoln Rd"
type input "1250 Ne Lincoln Rd"
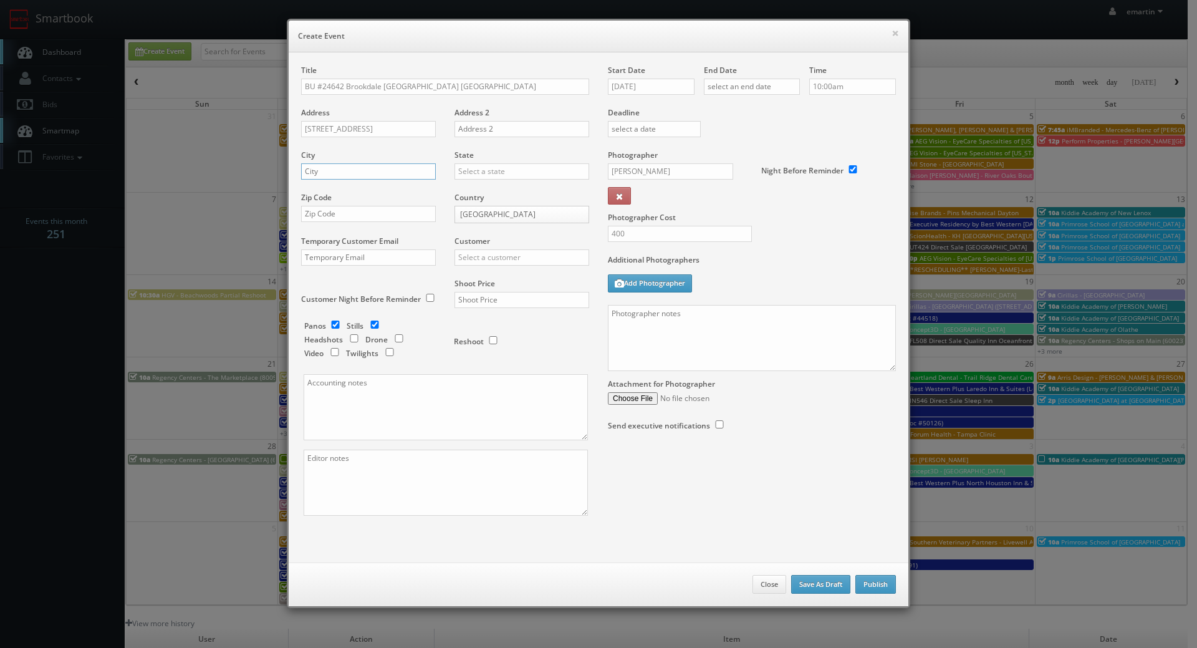
click at [353, 178] on input "text" at bounding box center [368, 171] width 135 height 16
paste input "Poulsbo"
type input "Poulsbo"
click at [463, 180] on div "State Alabama Alaska Arizona Arkansas California Colorado Connecticut Delaware …" at bounding box center [517, 171] width 144 height 42
click at [469, 178] on input "text" at bounding box center [522, 171] width 135 height 16
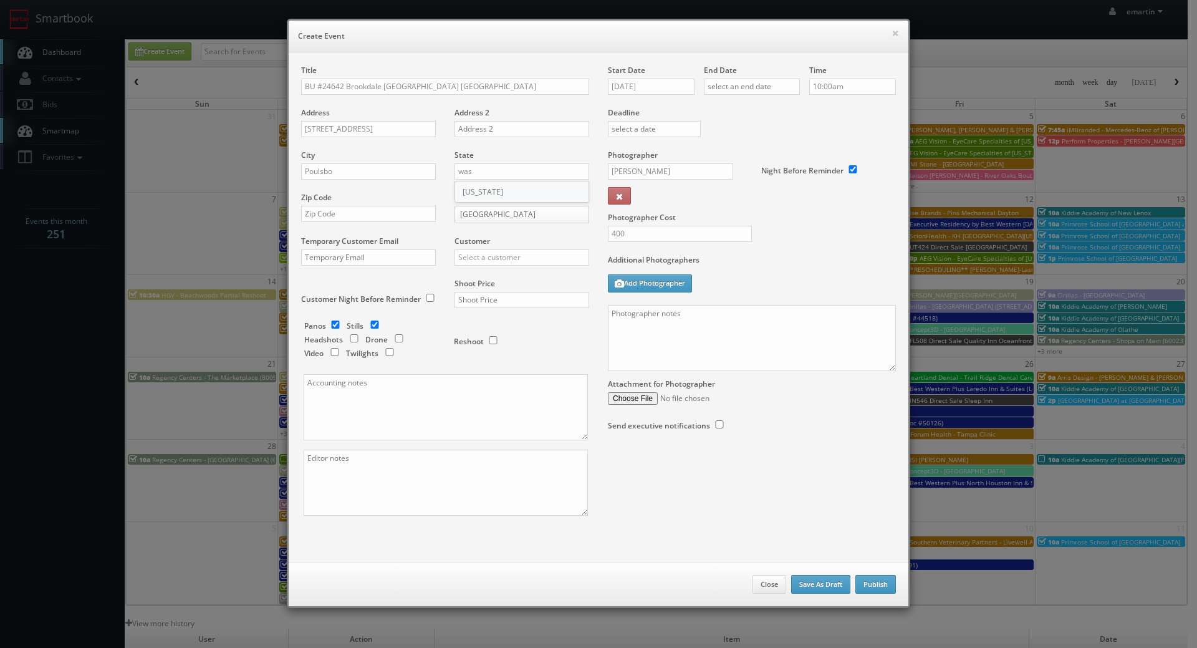
click at [480, 188] on div "[US_STATE]" at bounding box center [521, 191] width 133 height 21
type input "[US_STATE]"
click at [332, 215] on input "text" at bounding box center [368, 214] width 135 height 16
paste input "98370"
type input "98370"
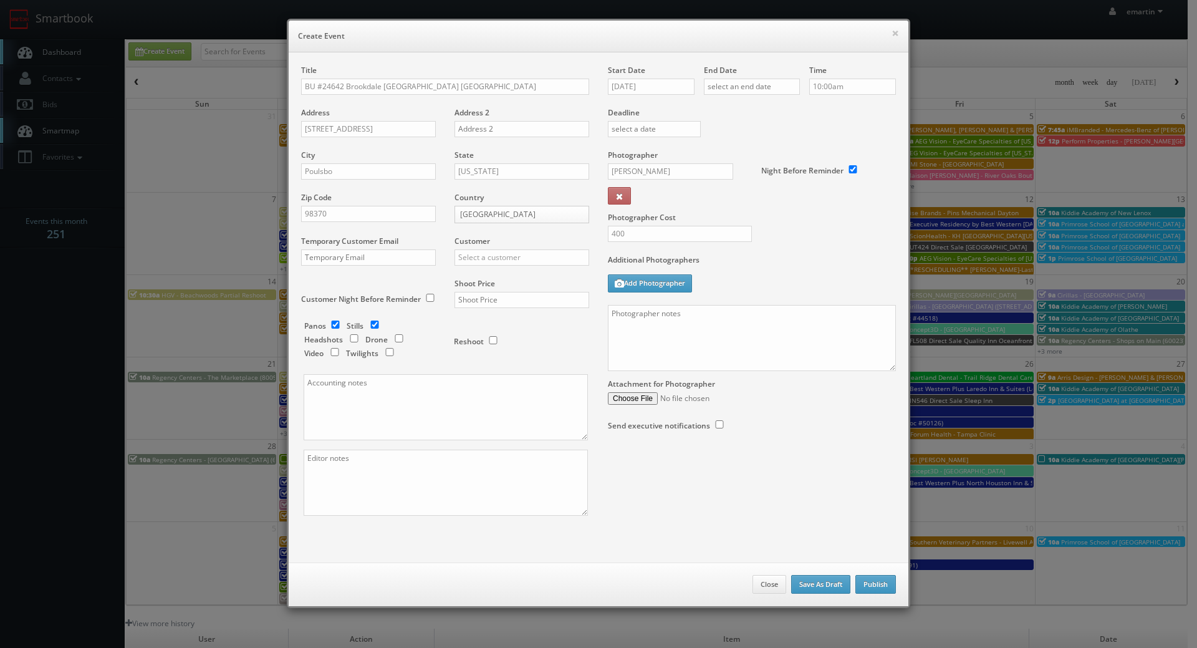
click at [519, 269] on div "Customer Choice Hotels ACC Concept3D Firebirds GBV Choice Hotels Canada Heartla…" at bounding box center [517, 257] width 144 height 42
click at [526, 265] on div "Customer Choice Hotels ACC Concept3D Firebirds GBV Choice Hotels Canada Heartla…" at bounding box center [517, 257] width 144 height 42
click at [524, 263] on input "text" at bounding box center [522, 257] width 135 height 16
drag, startPoint x: 518, startPoint y: 271, endPoint x: 516, endPoint y: 289, distance: 18.3
click at [518, 272] on div "Brookdale" at bounding box center [521, 278] width 133 height 21
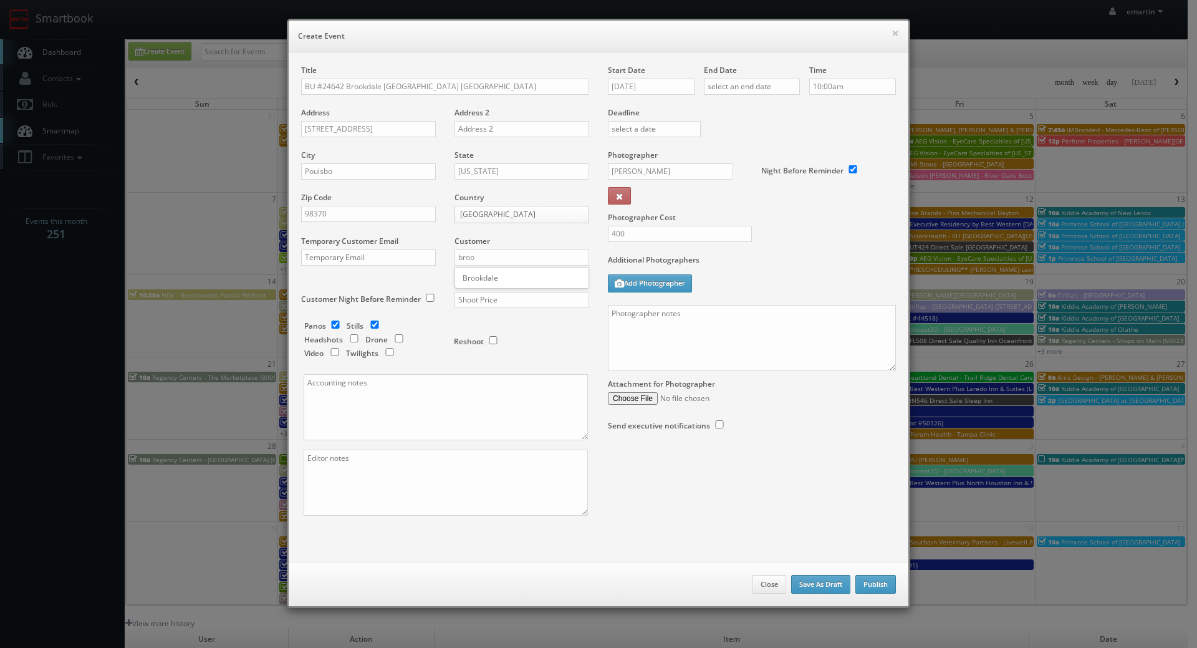
type input "Brookdale"
drag, startPoint x: 511, startPoint y: 296, endPoint x: 488, endPoint y: 305, distance: 24.7
click at [510, 296] on input "text" at bounding box center [522, 300] width 135 height 16
type input "700"
click at [445, 326] on div "Reshoot" at bounding box center [510, 341] width 137 height 41
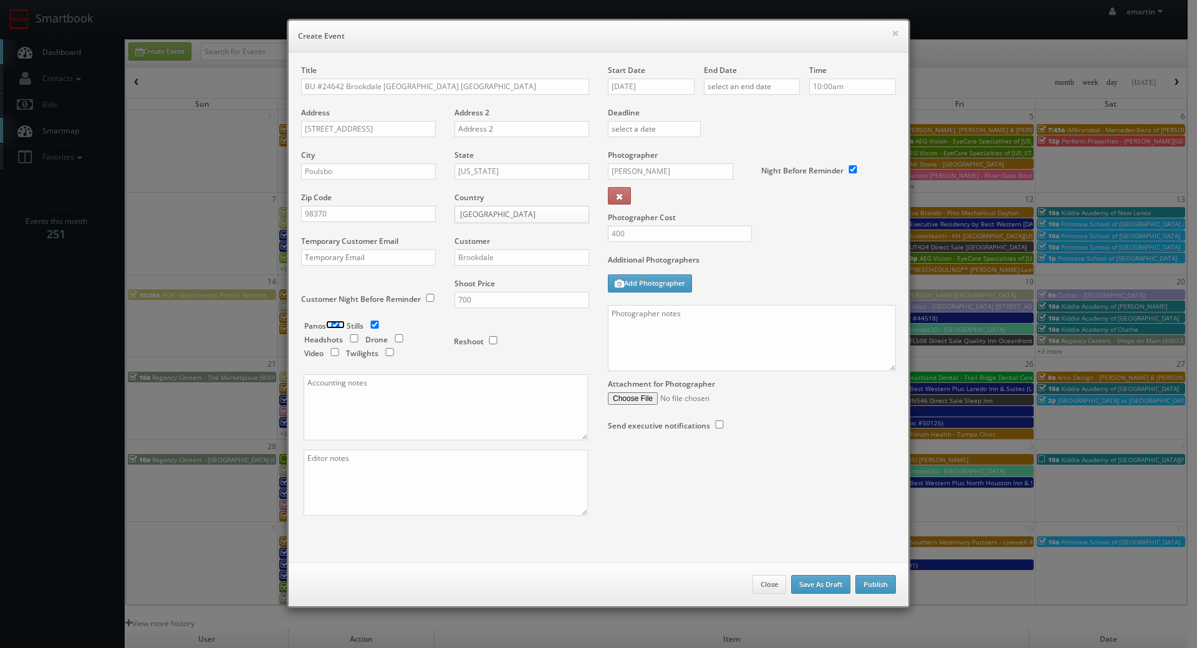
click at [329, 324] on input "checkbox" at bounding box center [335, 325] width 19 height 8
checkbox input "false"
click at [709, 334] on textarea at bounding box center [752, 338] width 288 height 66
paste textarea "Onsite contact is We need to deliver 10 stills to the client so please take at …"
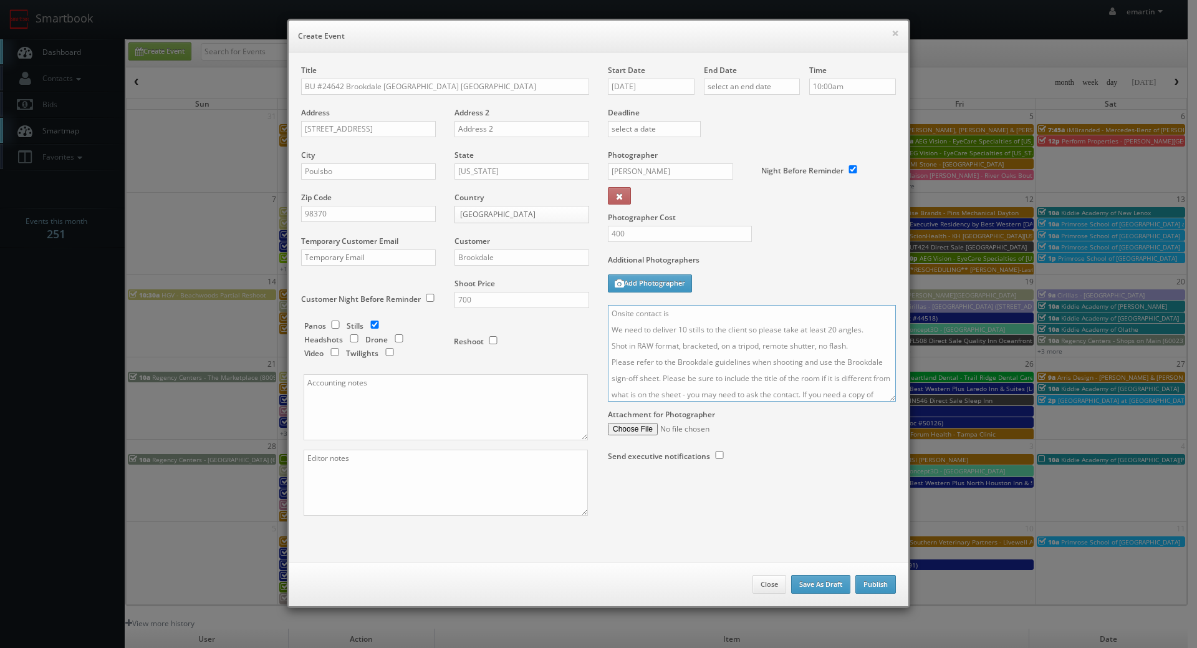
drag, startPoint x: 885, startPoint y: 365, endPoint x: 886, endPoint y: 470, distance: 105.4
click at [894, 402] on textarea "Onsite contact is We need to deliver 10 stills to the client so please take at …" at bounding box center [752, 353] width 288 height 97
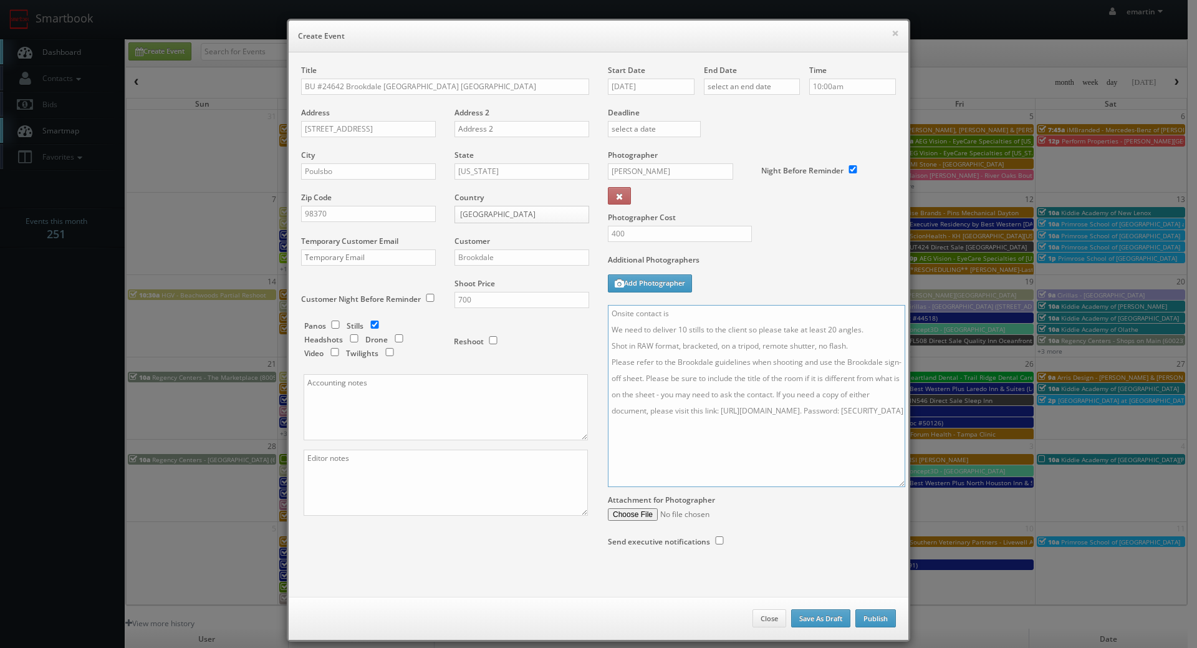
click at [731, 309] on textarea "Onsite contact is We need to deliver 10 stills to the client so please take at …" at bounding box center [756, 396] width 297 height 182
click at [864, 365] on textarea "Onsite contact is We need to deliver 10 stills to the client so please take at …" at bounding box center [756, 396] width 297 height 182
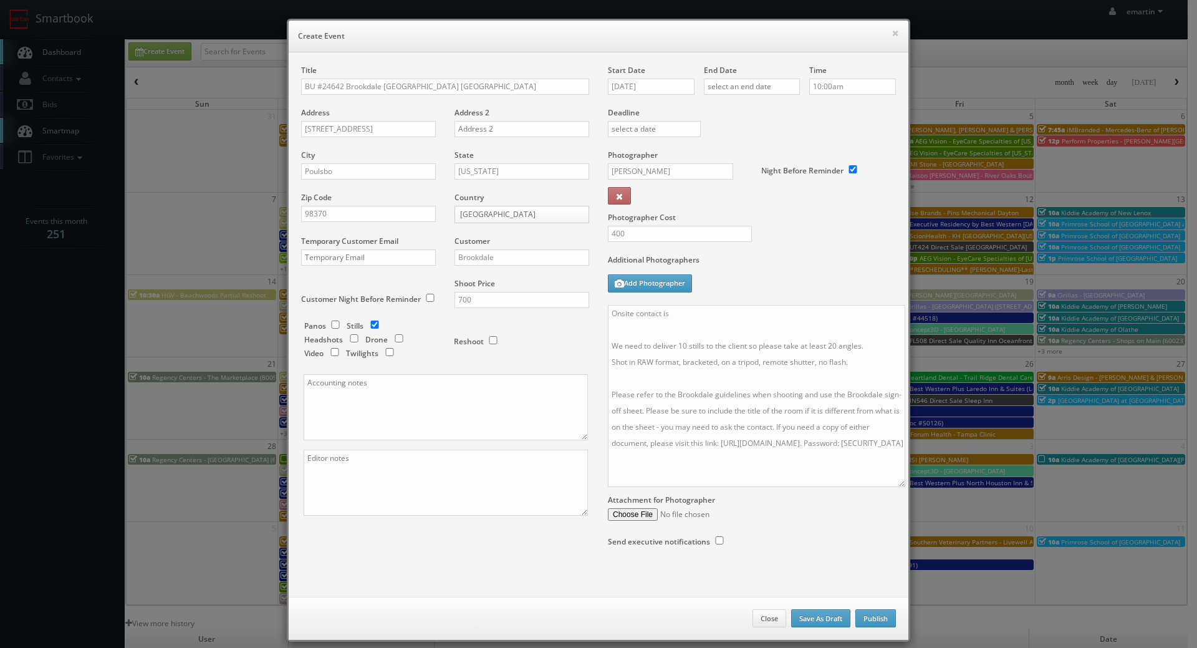
click at [697, 301] on div "Additional Photographers Add Photographer" at bounding box center [752, 279] width 288 height 51
drag, startPoint x: 703, startPoint y: 317, endPoint x: 697, endPoint y: 309, distance: 9.9
click at [702, 315] on textarea "Onsite contact is We need to deliver 10 stills to the client so please take at …" at bounding box center [756, 396] width 297 height 182
paste textarea "Maia Bonner"
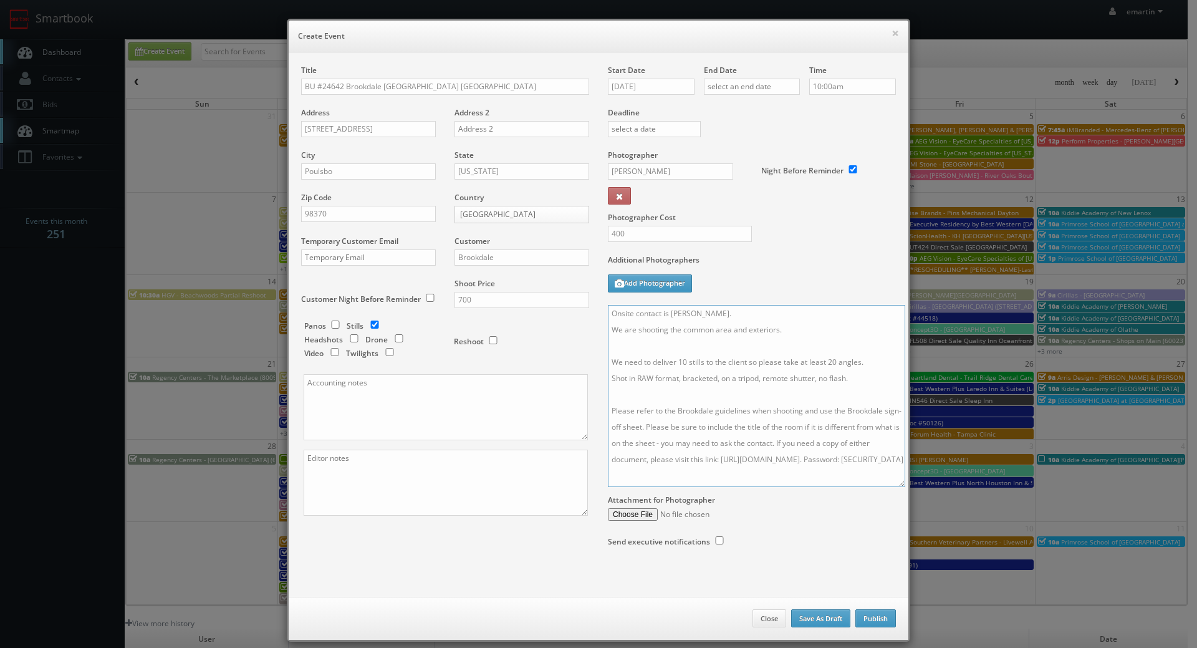
type textarea "Onsite contact is Maia Bonner. We are shooting the common area and exteriors. W…"
click at [813, 255] on label "Additional Photographers" at bounding box center [752, 262] width 288 height 17
click at [866, 614] on button "Publish" at bounding box center [876, 618] width 41 height 19
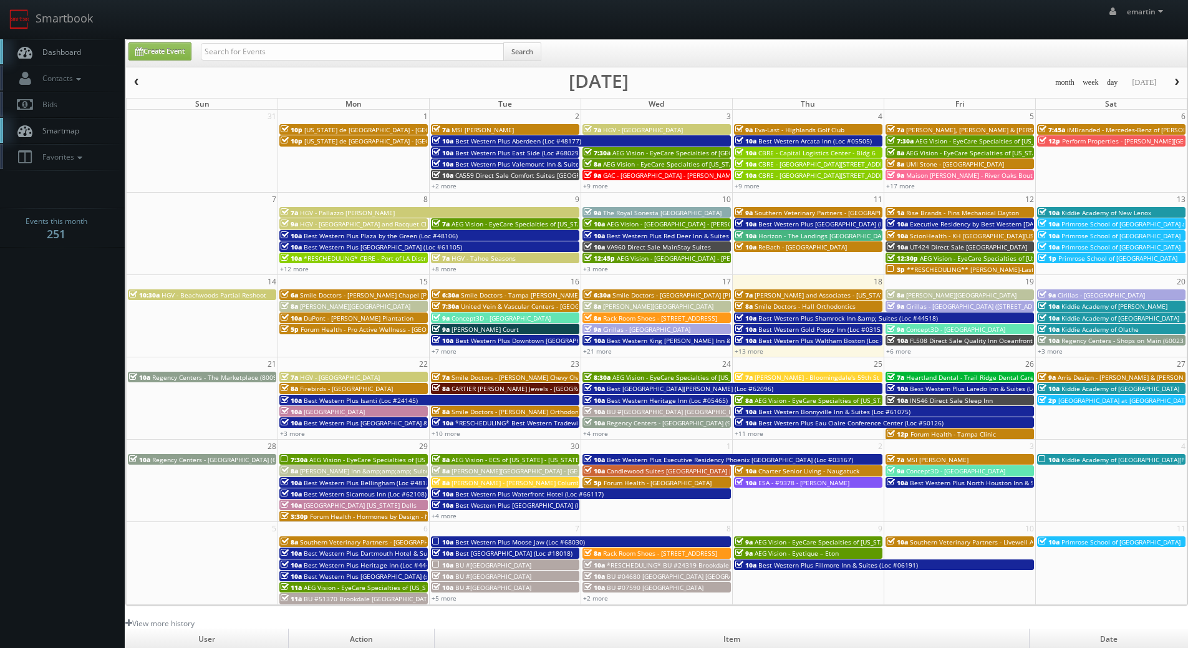
scroll to position [215, 0]
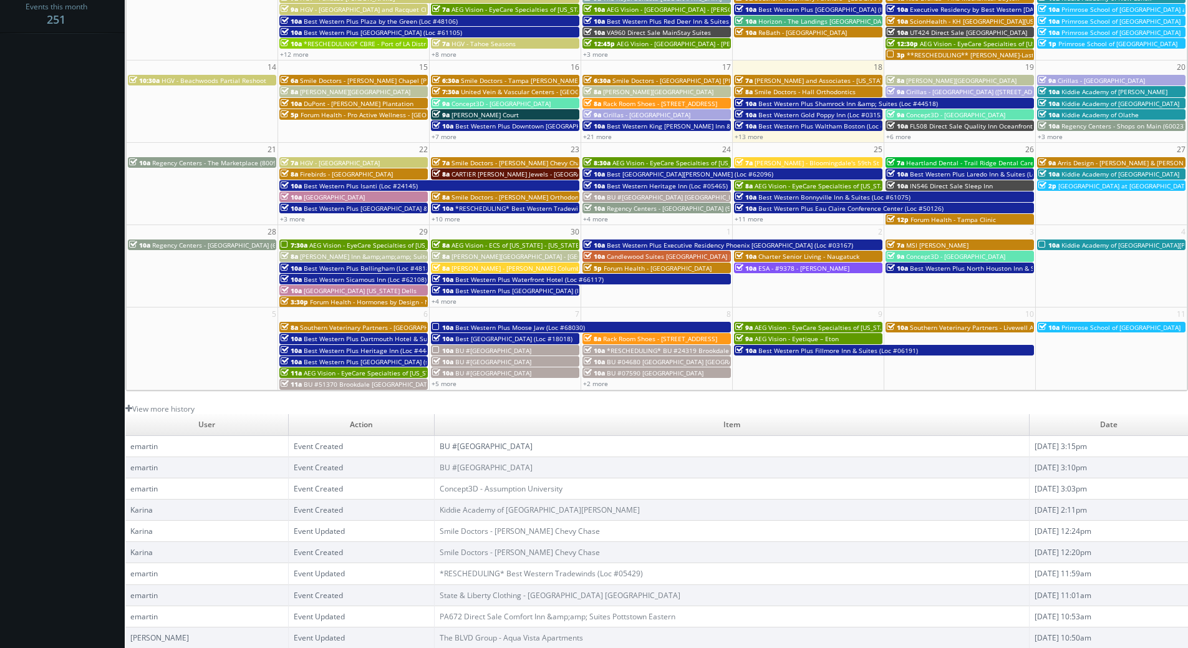
click at [479, 447] on link "BU #[GEOGRAPHIC_DATA]" at bounding box center [486, 446] width 93 height 11
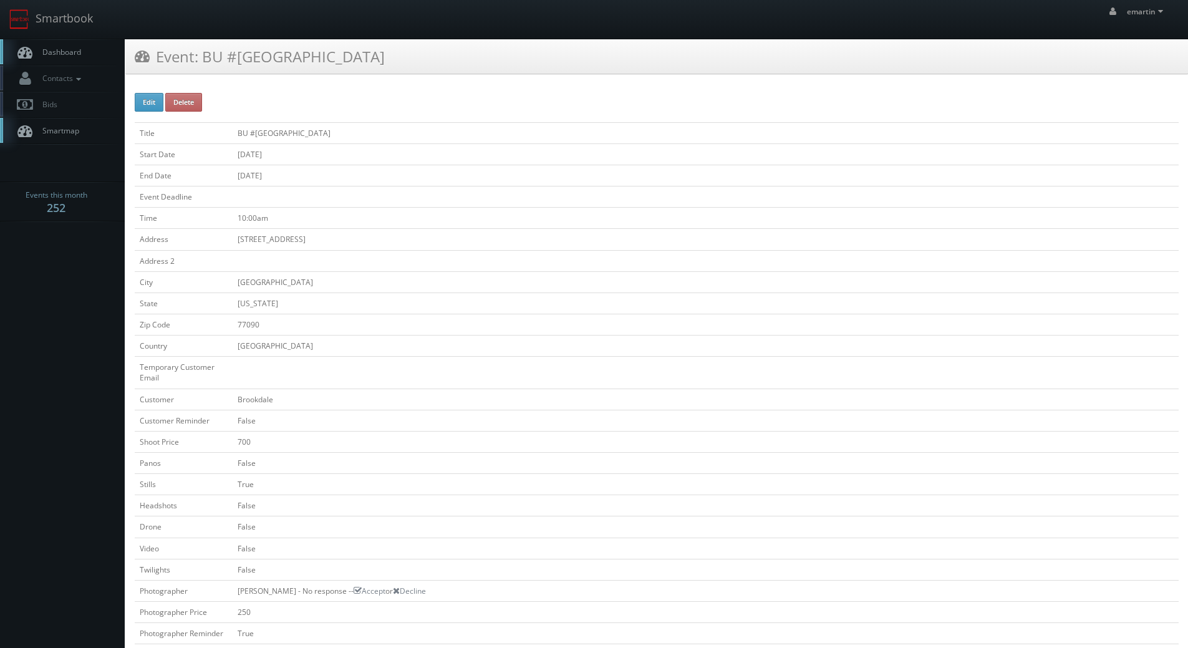
click at [46, 43] on link "Dashboard" at bounding box center [62, 52] width 125 height 26
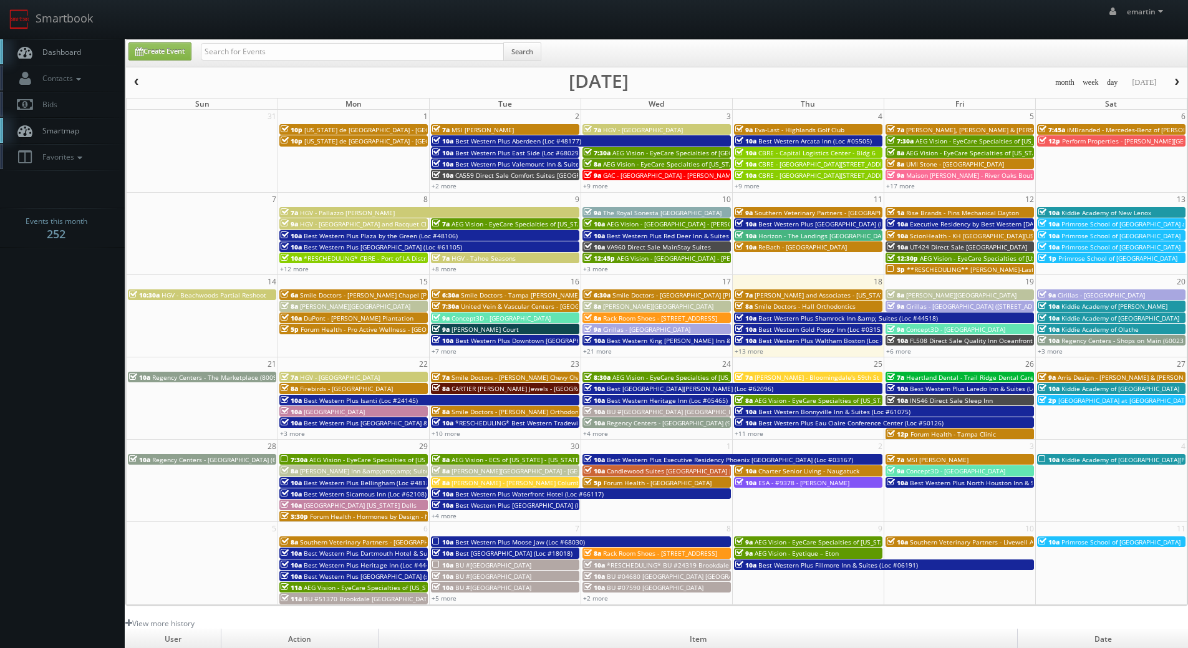
scroll to position [215, 0]
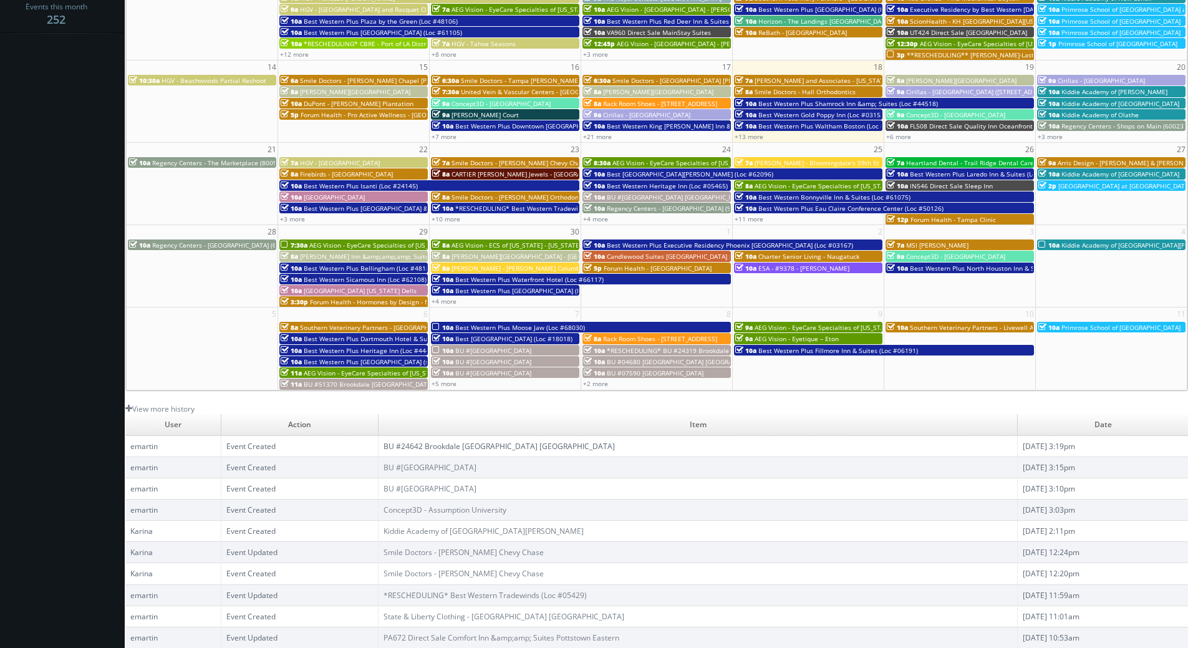
click at [485, 447] on link "BU #24642 Brookdale [GEOGRAPHIC_DATA] [GEOGRAPHIC_DATA]" at bounding box center [499, 446] width 231 height 11
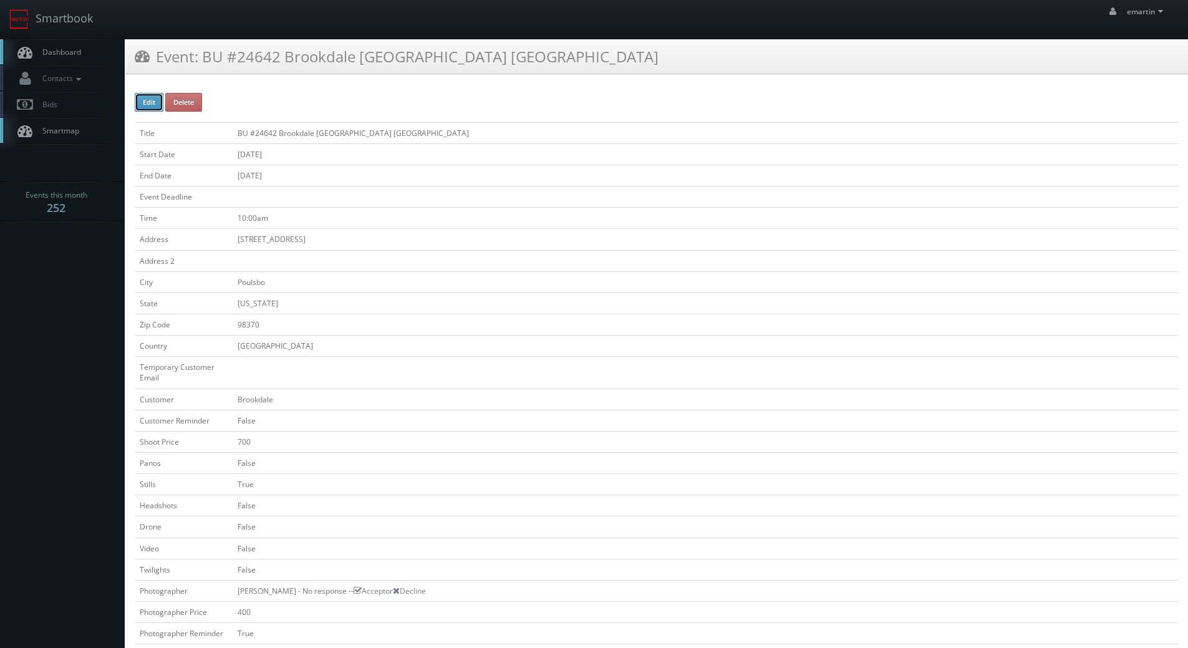
click at [151, 104] on button "Edit" at bounding box center [149, 102] width 29 height 19
type input "BU #24642 Brookdale [GEOGRAPHIC_DATA] [GEOGRAPHIC_DATA]"
type input "[STREET_ADDRESS]"
type input "Poulsbo"
type input "98370"
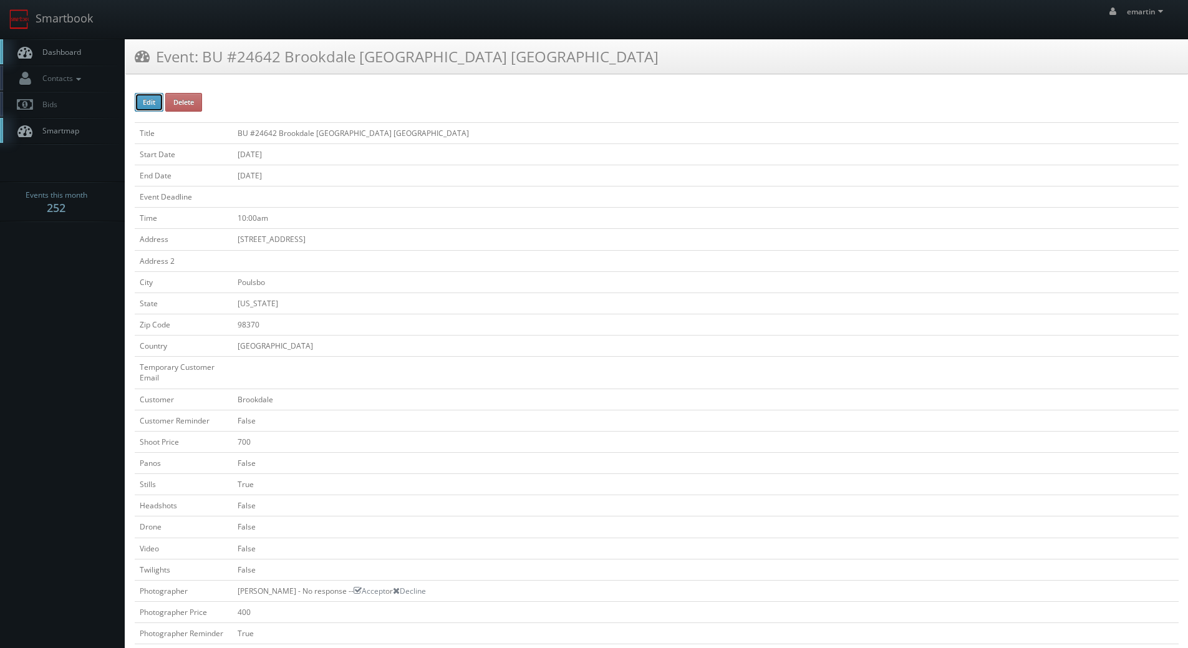
checkbox input "false"
type input "700"
checkbox input "false"
checkbox input "true"
checkbox input "false"
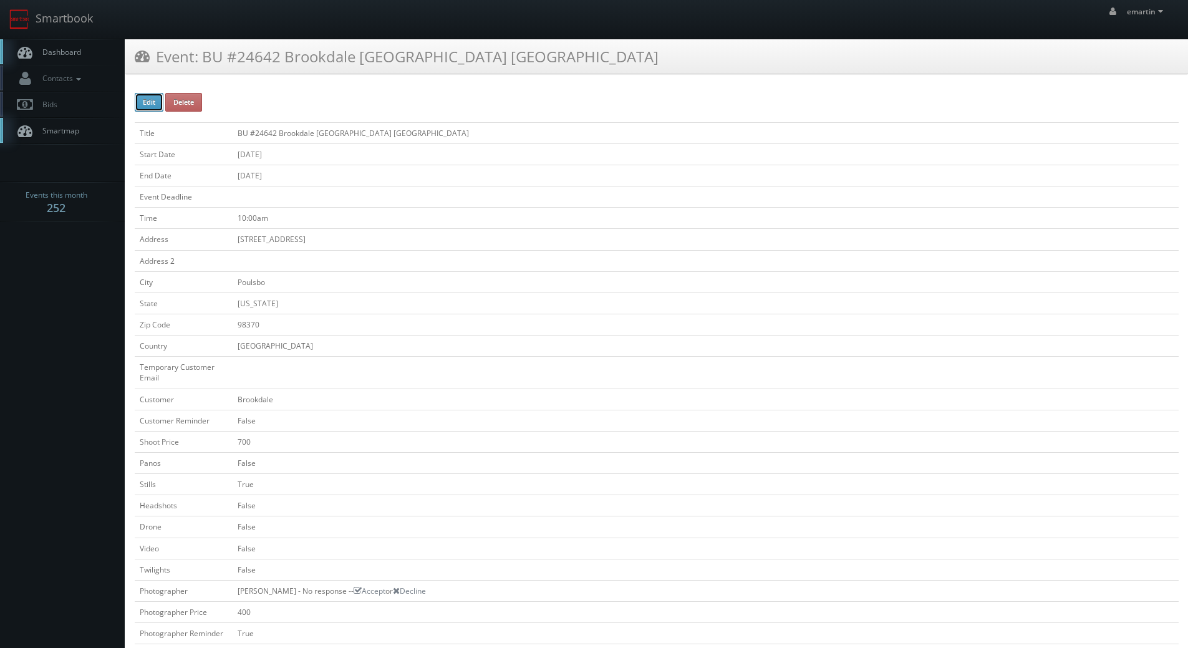
checkbox input "false"
type input "09/18/2025"
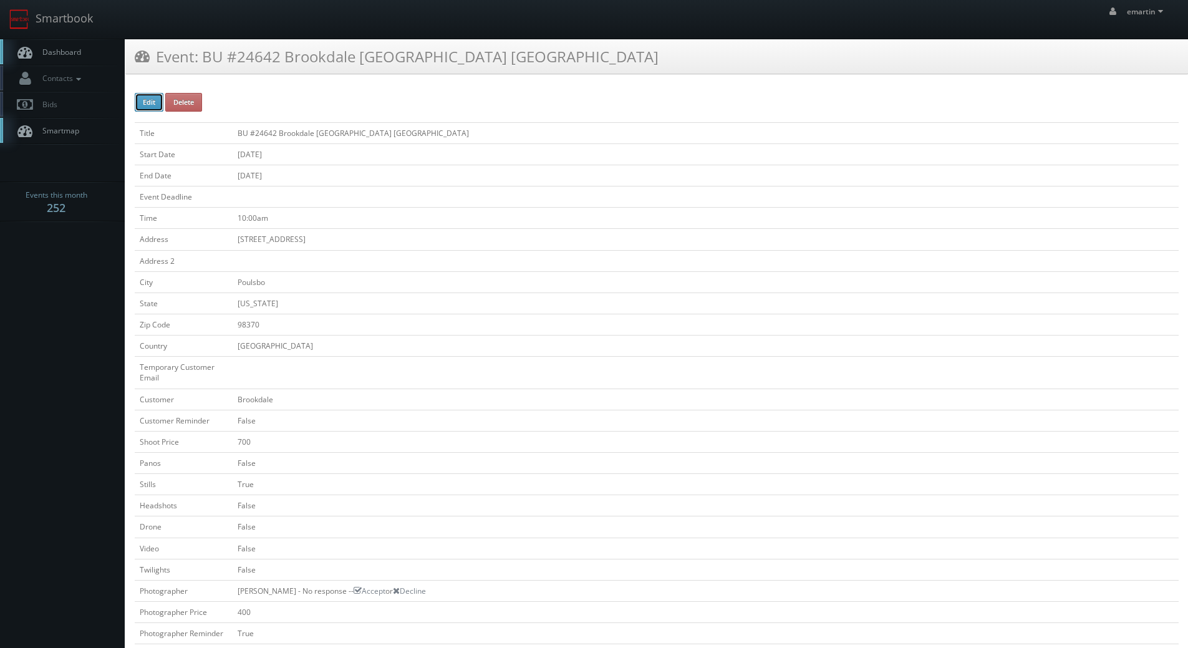
type input "09/18/2025"
type input "10:00am"
checkbox input "true"
checkbox input "false"
select select "[US_STATE]"
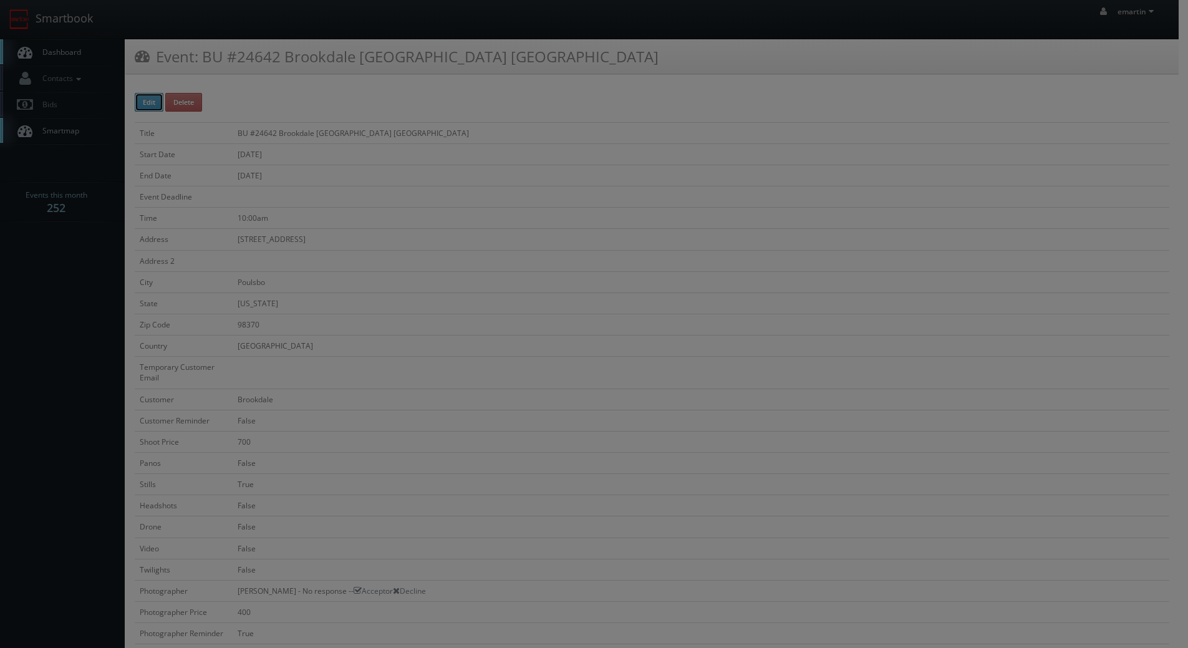
type input "700"
type input "400"
select select "fake56@mg.cs3calendar.com"
select select "Sean@3DREServices.com"
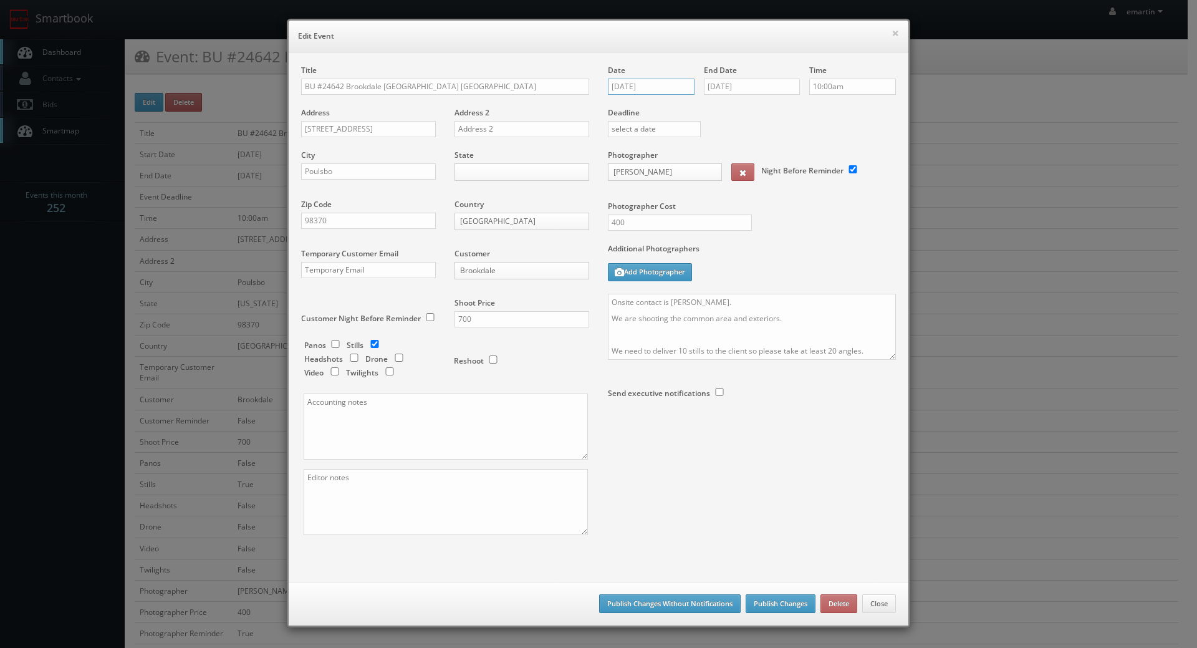
click at [650, 87] on input "09/18/2025" at bounding box center [651, 87] width 87 height 16
click at [720, 108] on icon at bounding box center [722, 109] width 7 height 9
click at [659, 178] on td "14" at bounding box center [652, 182] width 17 height 18
type input "10/14/2025"
click at [779, 140] on div "Deadline" at bounding box center [752, 107] width 307 height 85
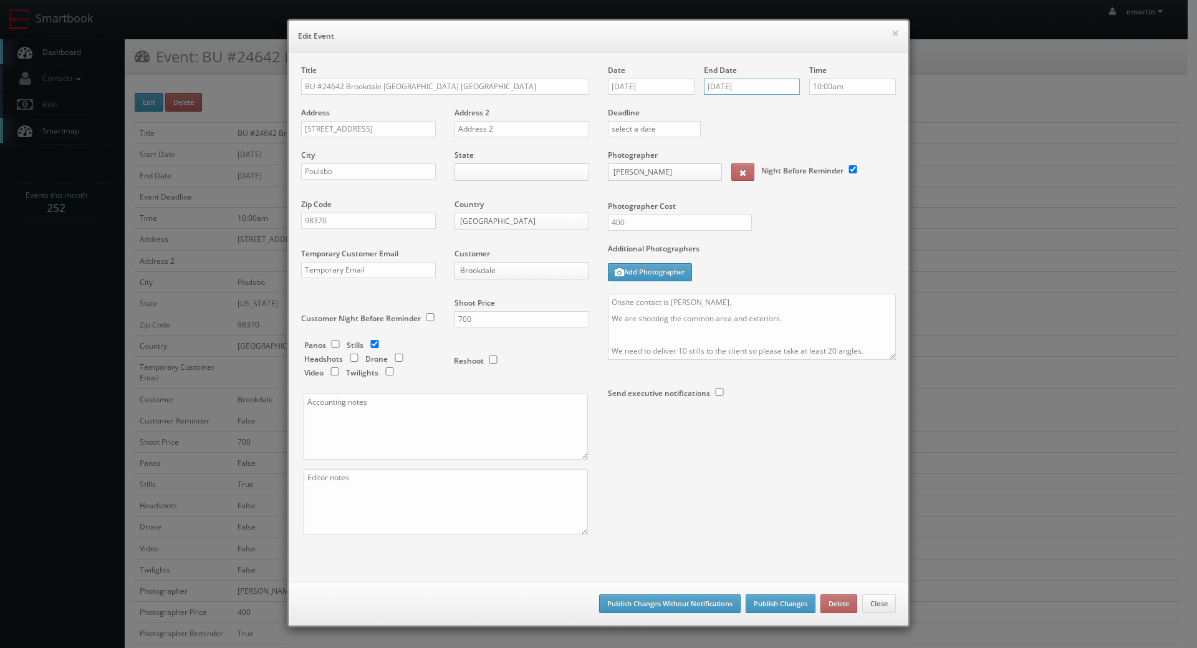
click at [781, 87] on input "09/18/2025" at bounding box center [752, 87] width 96 height 16
click at [817, 113] on icon at bounding box center [817, 109] width 7 height 9
click at [766, 175] on td "15" at bounding box center [766, 182] width 19 height 18
type input "10/15/2025"
drag, startPoint x: 693, startPoint y: 94, endPoint x: 675, endPoint y: 90, distance: 18.5
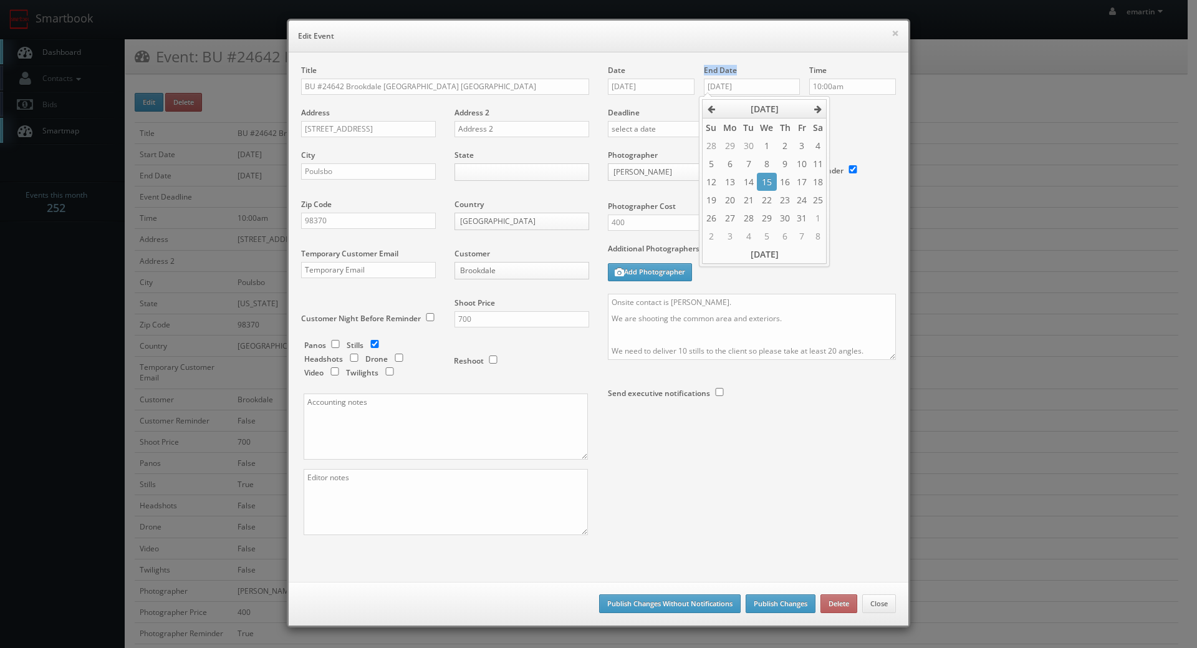
click at [691, 94] on div "Date 10/14/2025 End Date 10/15/2025 Time 10:00am Deadline Photographer Sean Hen…" at bounding box center [752, 261] width 307 height 392
click at [669, 89] on input "10/14/2025" at bounding box center [651, 87] width 87 height 16
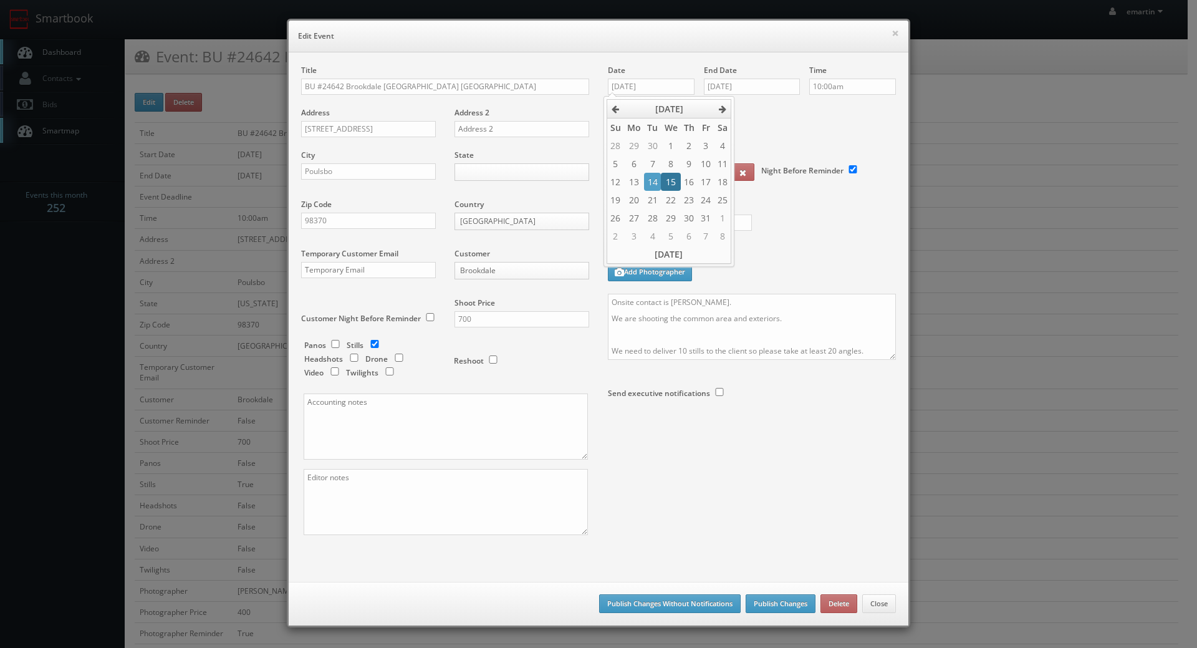
click at [675, 179] on td "15" at bounding box center [670, 182] width 19 height 18
type input "10/15/2025"
click at [791, 134] on div "Deadline" at bounding box center [752, 107] width 307 height 85
click at [823, 90] on input "10:00am" at bounding box center [852, 87] width 87 height 16
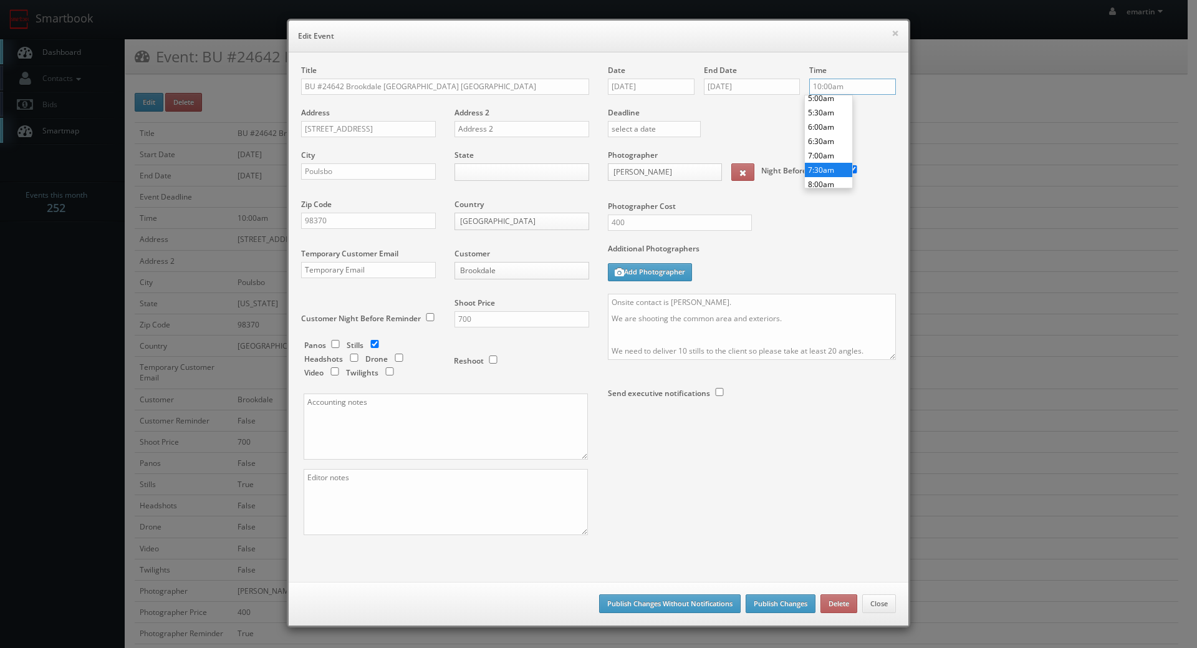
scroll to position [210, 0]
type input "9:00am"
click at [826, 153] on li "9:00am" at bounding box center [828, 150] width 47 height 14
click at [777, 126] on div "Deadline" at bounding box center [752, 107] width 307 height 85
click at [783, 604] on button "Publish Changes" at bounding box center [781, 603] width 70 height 19
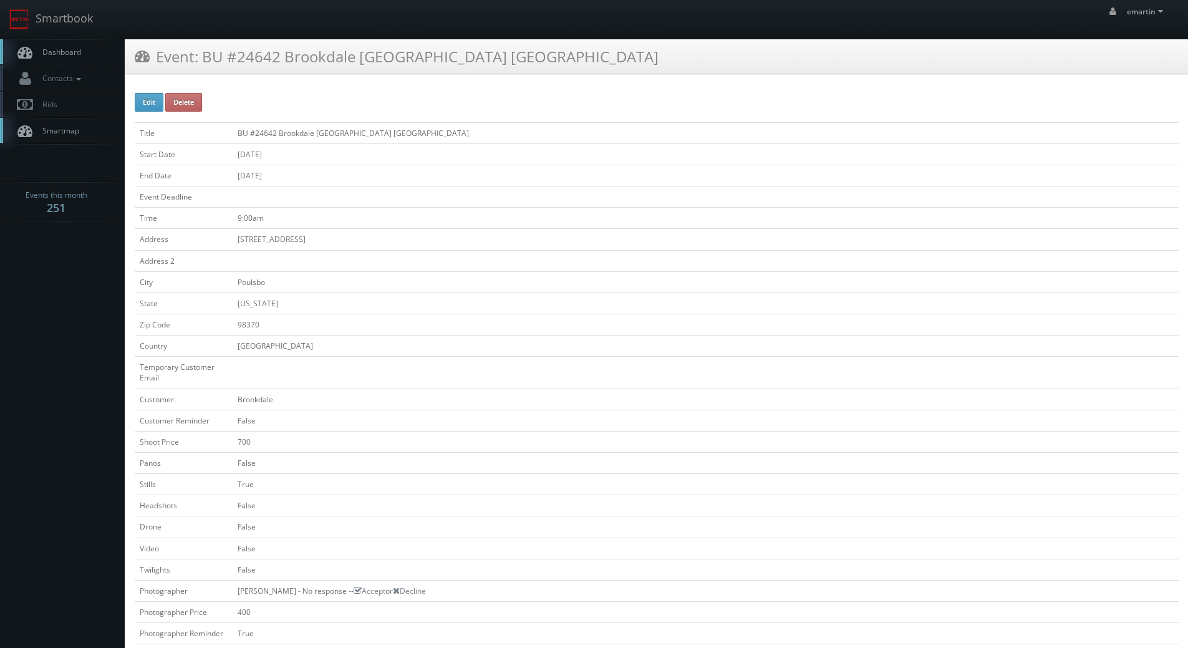
click at [85, 56] on link "Dashboard" at bounding box center [62, 52] width 125 height 26
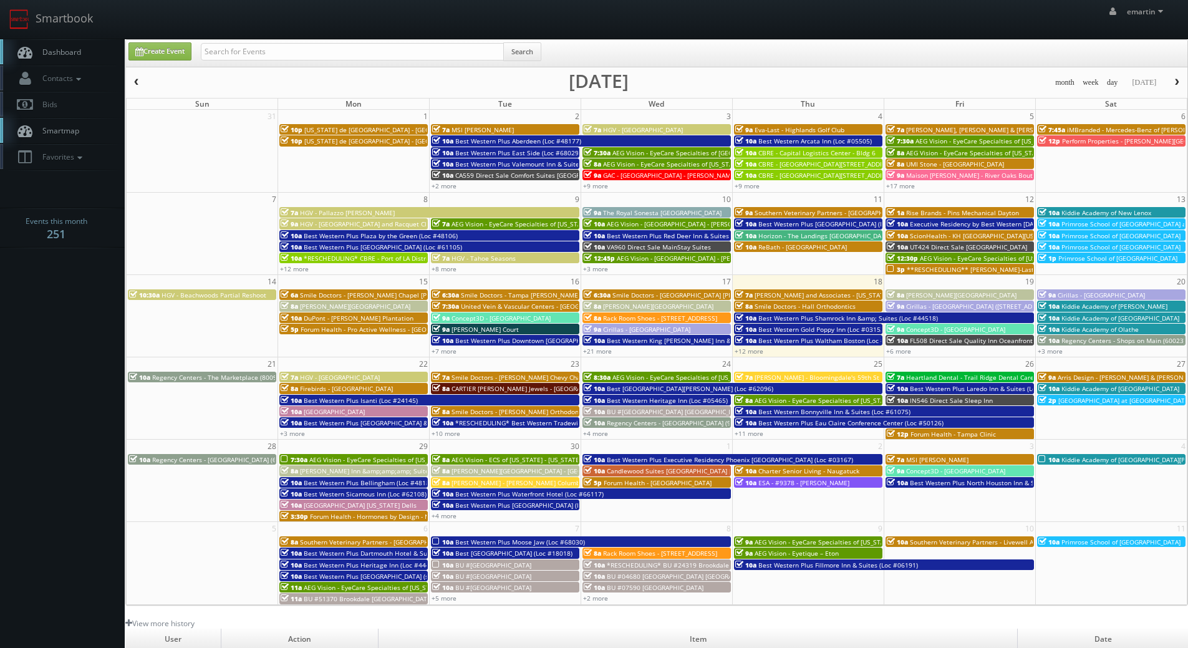
click at [99, 65] on link "Dashboard" at bounding box center [62, 52] width 125 height 26
click at [86, 45] on link "Dashboard" at bounding box center [62, 52] width 125 height 26
click at [256, 40] on div "Create Event Search" at bounding box center [656, 53] width 1061 height 27
click at [255, 52] on input "text" at bounding box center [352, 51] width 303 height 17
type input "overland"
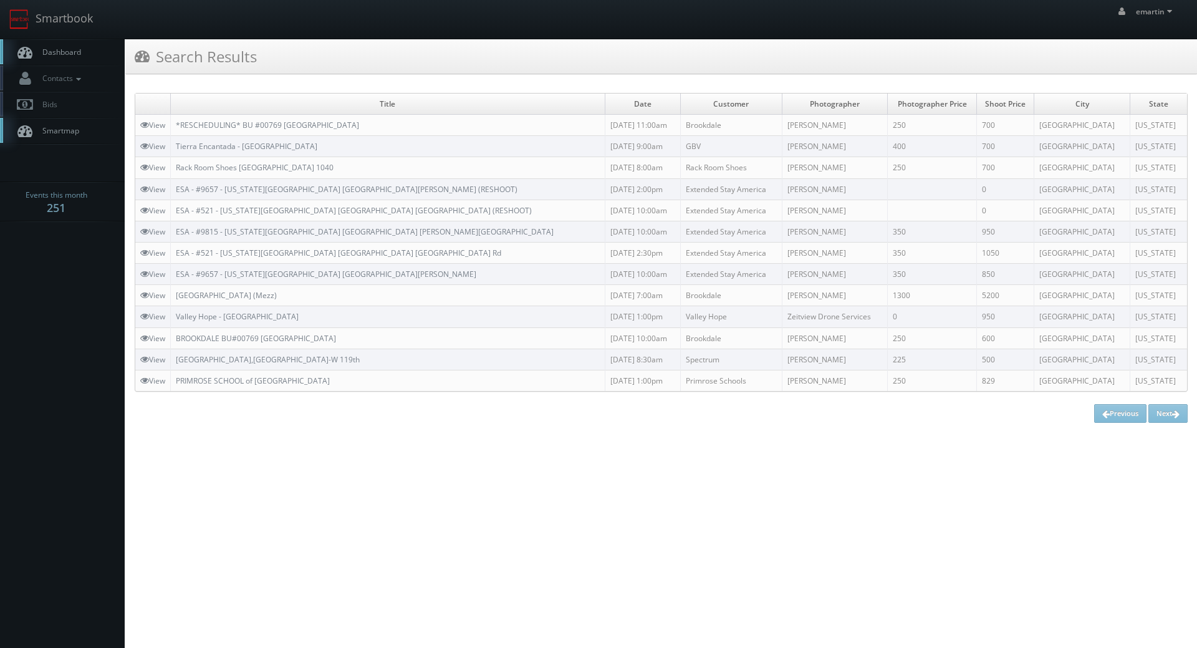
click at [254, 118] on td "*RESCHEDULING* BU #00769 [GEOGRAPHIC_DATA]" at bounding box center [388, 125] width 435 height 21
click at [253, 123] on link "*RESCHEDULING* BU #00769 [GEOGRAPHIC_DATA]" at bounding box center [267, 125] width 183 height 11
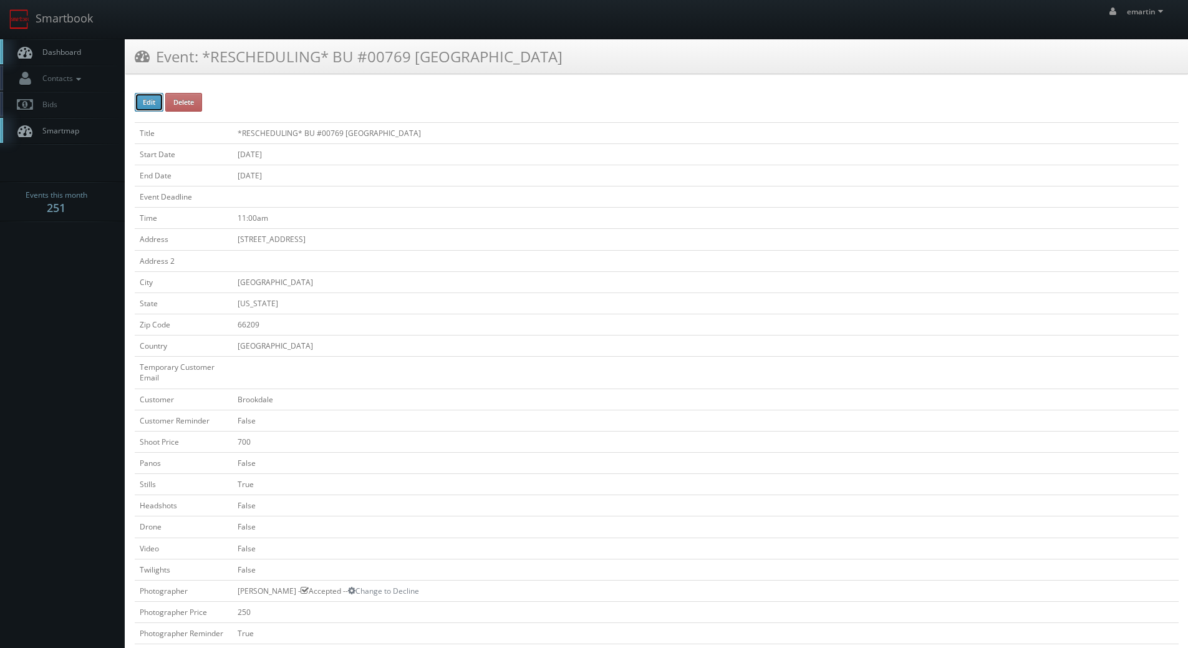
click at [145, 102] on button "Edit" at bounding box center [149, 102] width 29 height 19
type input "*RESCHEDULING* BU #00769 [GEOGRAPHIC_DATA]"
type input "[STREET_ADDRESS]"
type input "[GEOGRAPHIC_DATA]"
type input "66209"
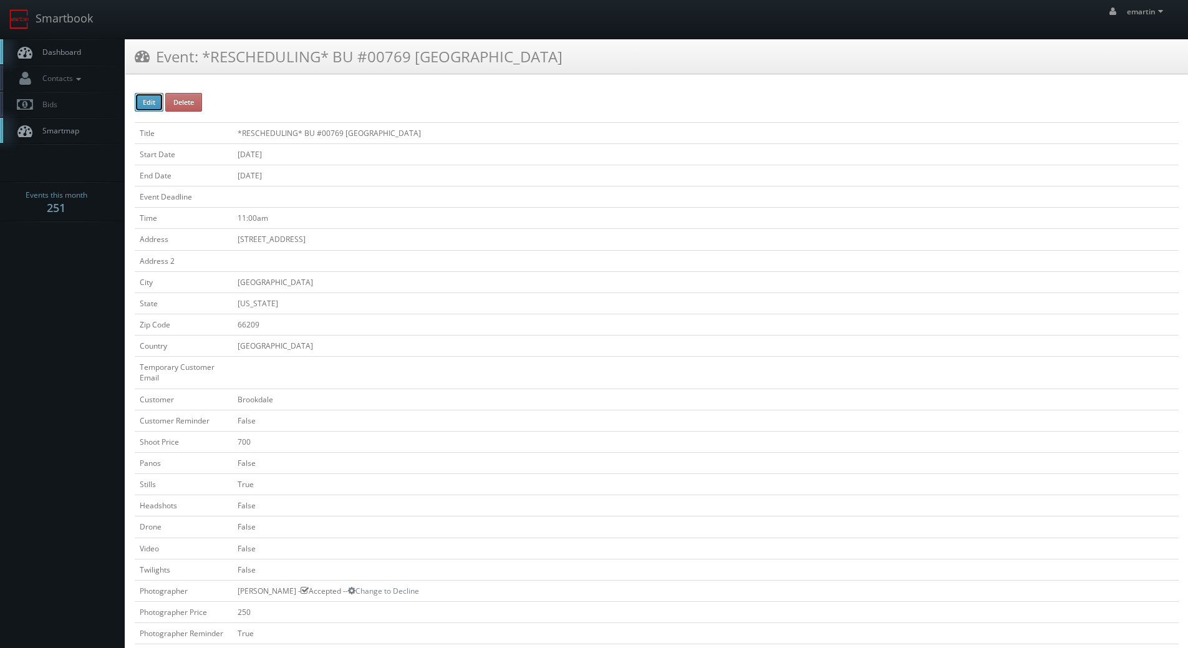
checkbox input "false"
type input "700"
checkbox input "false"
checkbox input "true"
checkbox input "false"
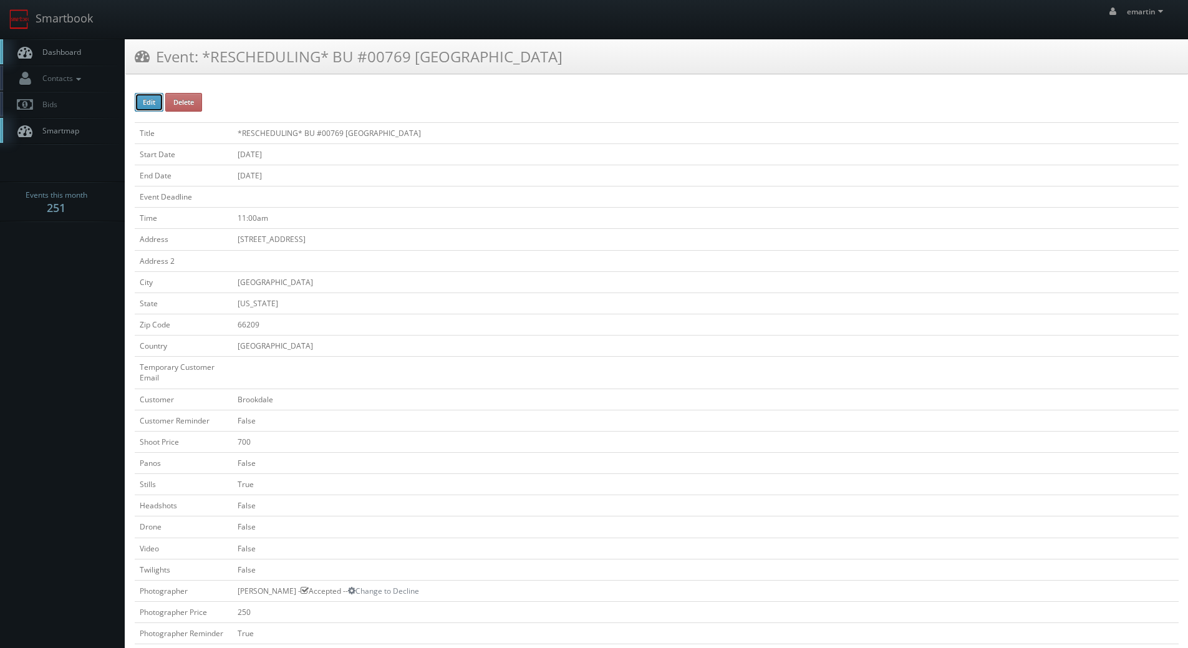
checkbox input "false"
type input "[DATE]"
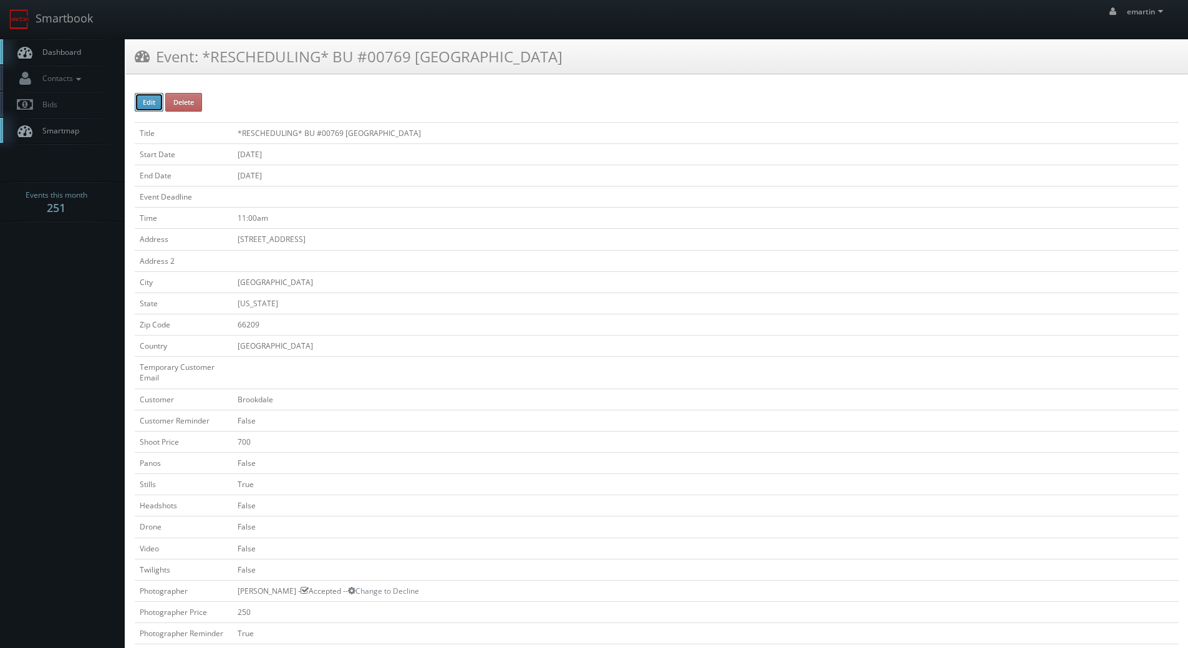
type input "[DATE]"
type input "11:00am"
checkbox input "true"
checkbox input "false"
select select "[US_STATE]"
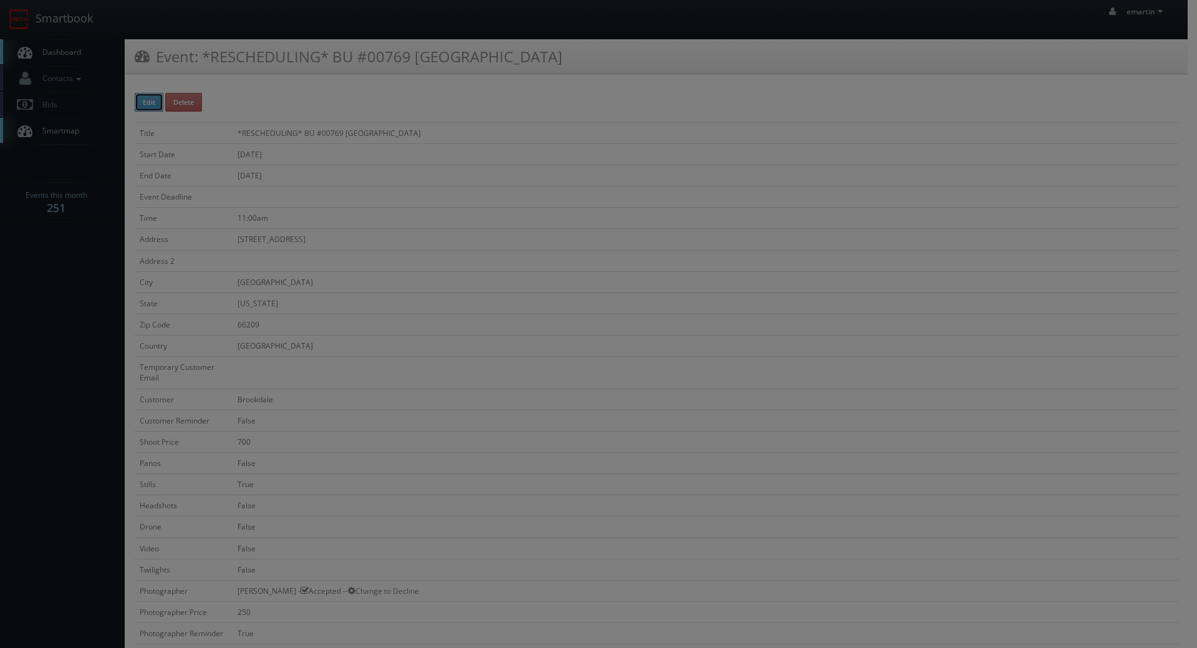
type input "700"
type input "250"
select select "fake56@mg.cs3calendar.com"
select select "danny@clapprephotography.com"
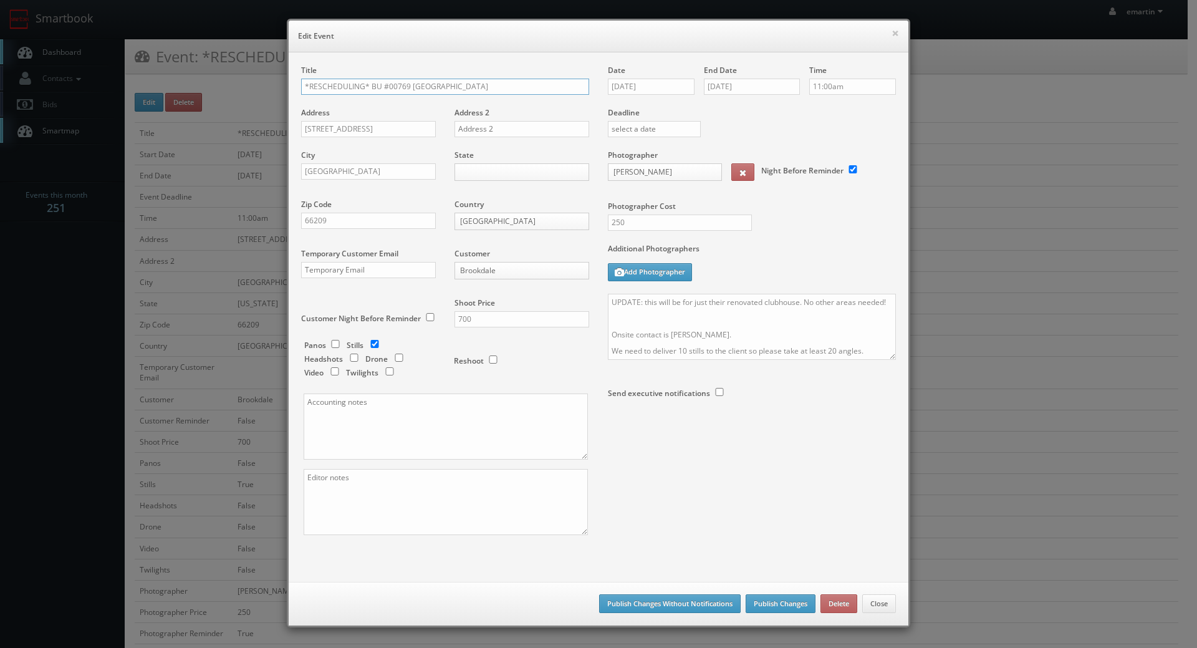
drag, startPoint x: 364, startPoint y: 82, endPoint x: 261, endPoint y: 90, distance: 102.6
click at [261, 90] on div "× Edit Event Title *RESCHEDULING* BU #00769 Brookdale Overland Park Address 610…" at bounding box center [598, 324] width 1197 height 648
type input "BU #00769 [GEOGRAPHIC_DATA]"
click at [831, 80] on input "11:00am" at bounding box center [852, 87] width 87 height 16
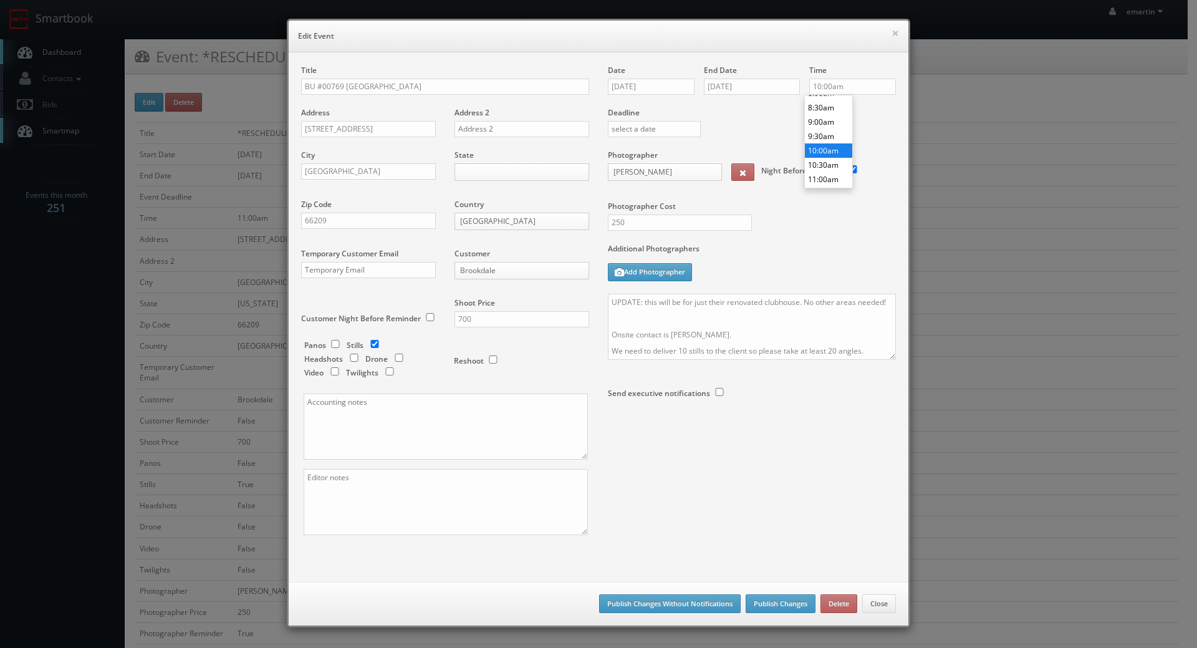
click at [822, 152] on li "10:00am" at bounding box center [828, 150] width 47 height 14
click at [828, 85] on input "10:00am" at bounding box center [852, 87] width 87 height 16
type input "10:15am"
click at [805, 222] on div "Photographer Cost 250" at bounding box center [752, 197] width 307 height 94
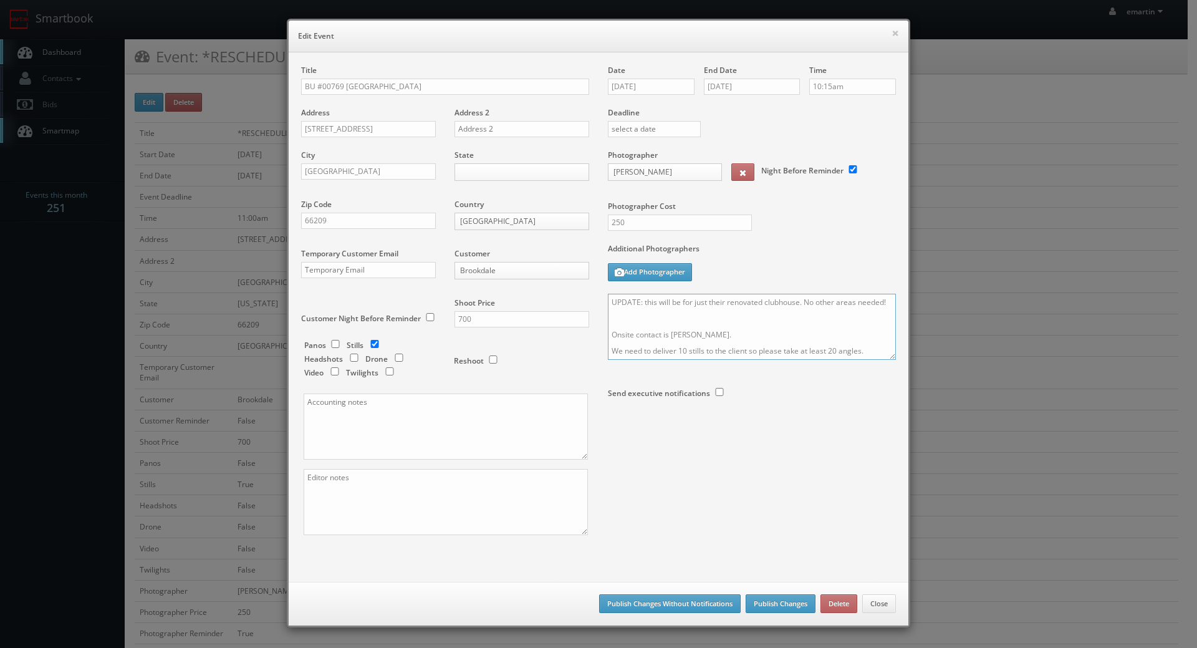
click at [715, 326] on textarea "UPDATE: this will be for just their renovated clubhouse. No other areas needed!…" at bounding box center [752, 327] width 288 height 66
click at [639, 301] on textarea "UPDATE: this will be for just their renovated clubhouse. No other areas needed!…" at bounding box center [752, 327] width 288 height 66
drag, startPoint x: 876, startPoint y: 334, endPoint x: 764, endPoint y: 339, distance: 111.7
click at [764, 339] on textarea "UPDATE: this will be for just their renovated clubhouse. No other areas needed!…" at bounding box center [752, 327] width 288 height 66
paste textarea "Clubhouse, dining room RR&E"
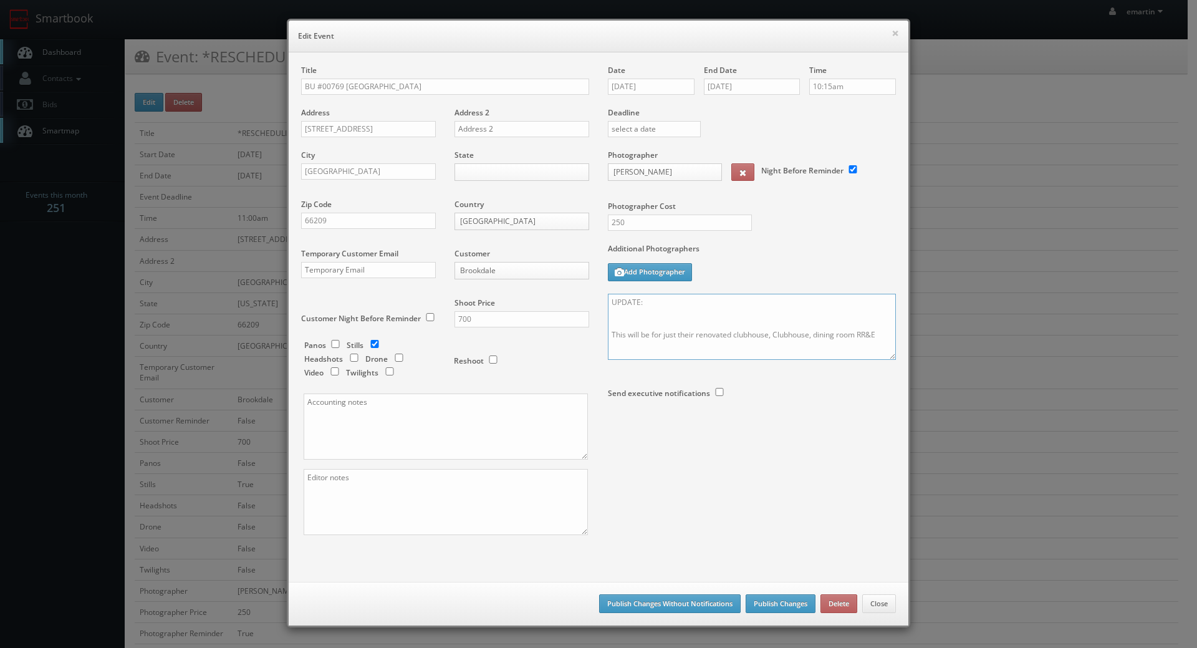
drag, startPoint x: 806, startPoint y: 335, endPoint x: 773, endPoint y: 335, distance: 33.1
click at [773, 335] on textarea "UPDATE: this will be for just their renovated clubhouse. No other areas needed!…" at bounding box center [752, 327] width 288 height 66
click at [816, 334] on textarea "UPDATE: this will be for just their renovated clubhouse. No other areas needed!…" at bounding box center [752, 327] width 288 height 66
click at [811, 334] on textarea "UPDATE: this will be for just their renovated clubhouse. No other areas needed!…" at bounding box center [752, 327] width 288 height 66
click at [874, 333] on textarea "UPDATE: this will be for just their renovated clubhouse. No other areas needed!…" at bounding box center [752, 327] width 288 height 66
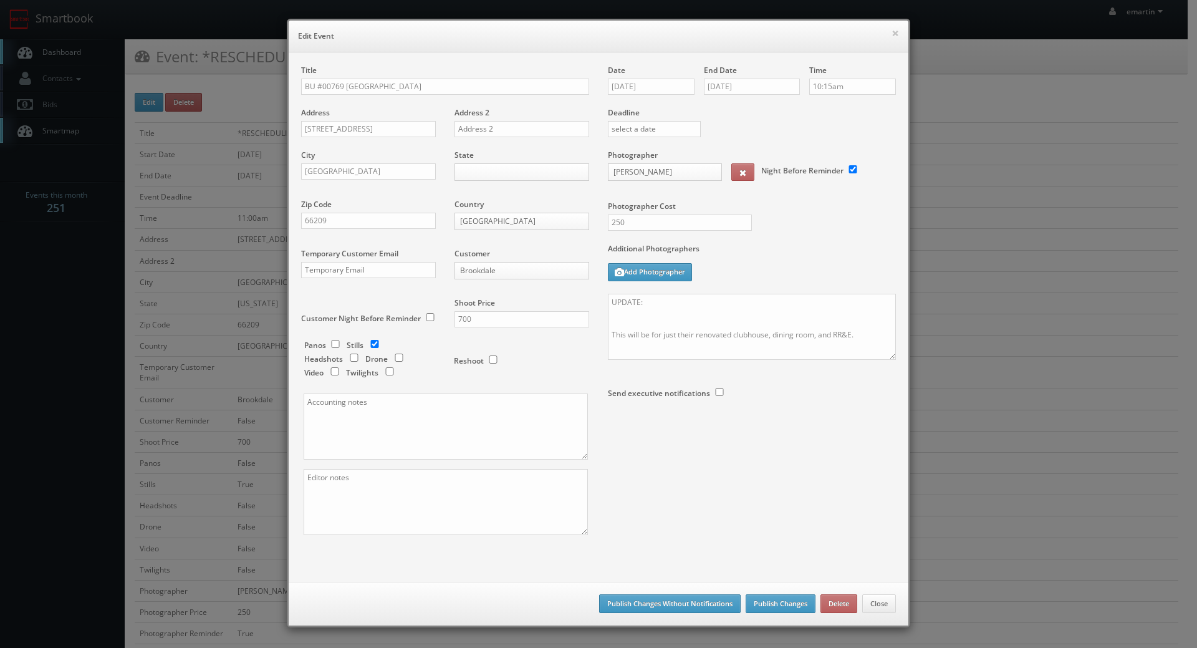
click at [689, 292] on div "Additional Photographers Add Photographer" at bounding box center [752, 268] width 288 height 51
click at [689, 297] on textarea "UPDATE: this will be for just their renovated clubhouse. No other areas needed!…" at bounding box center [752, 327] width 288 height 66
type textarea "UPDATE: time changed to 10:15am. This will be for just their renovated clubhous…"
click at [769, 605] on button "Publish Changes" at bounding box center [781, 603] width 70 height 19
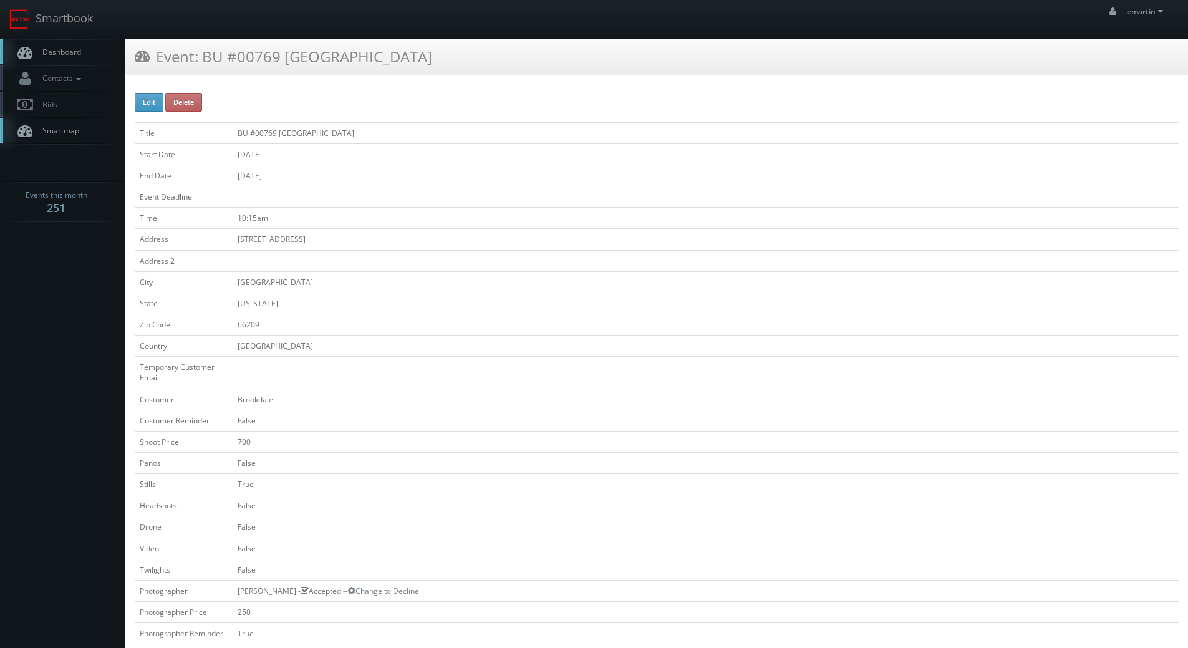
click at [57, 57] on span "Dashboard" at bounding box center [58, 52] width 45 height 11
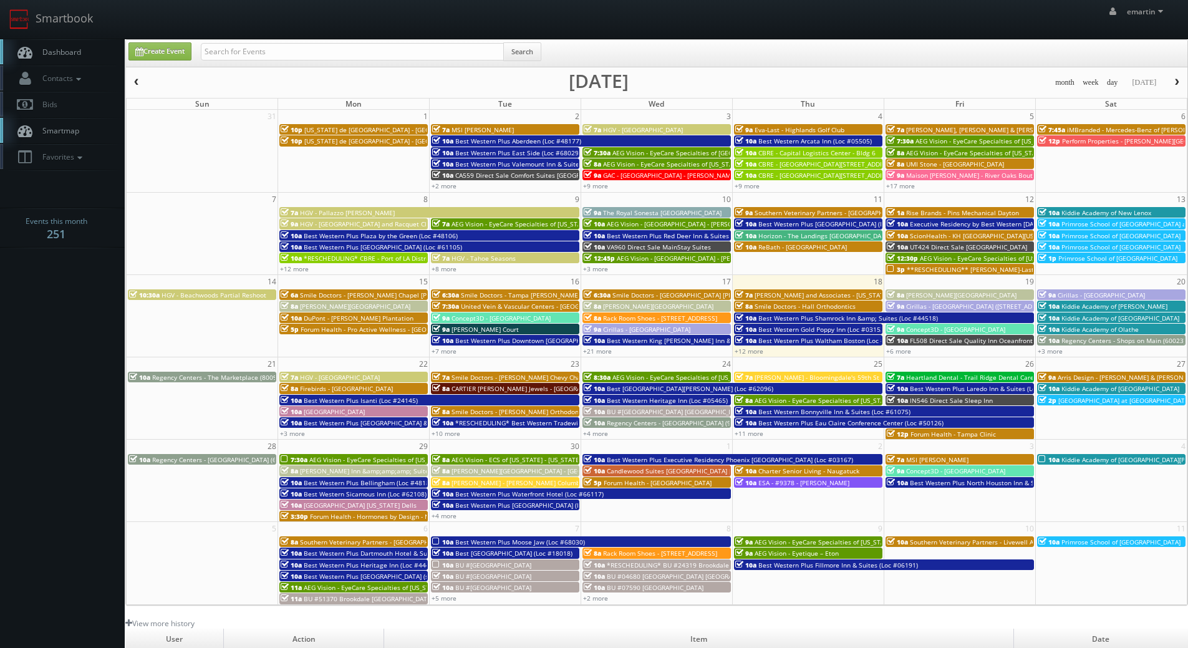
click at [99, 54] on link "Dashboard" at bounding box center [62, 52] width 125 height 26
click at [1112, 37] on div "emartin emartin Profile Logout" at bounding box center [594, 19] width 1188 height 39
click at [907, 349] on link "+6 more" at bounding box center [898, 351] width 25 height 9
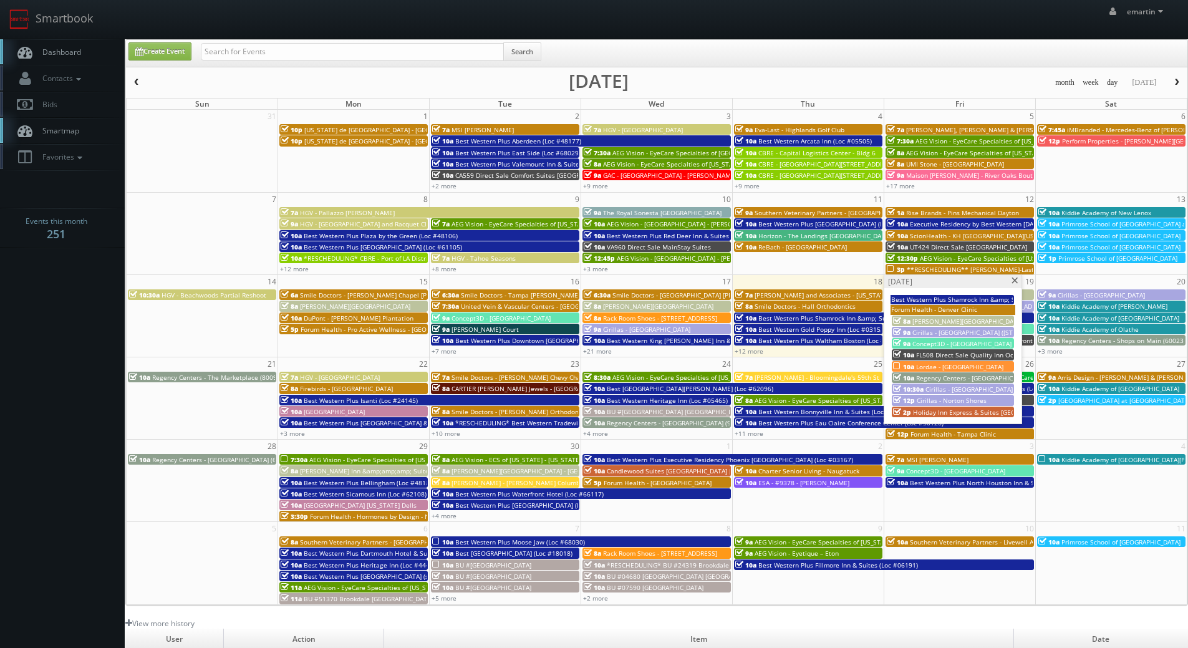
click at [947, 364] on span "Lordae - [GEOGRAPHIC_DATA]" at bounding box center [959, 366] width 87 height 9
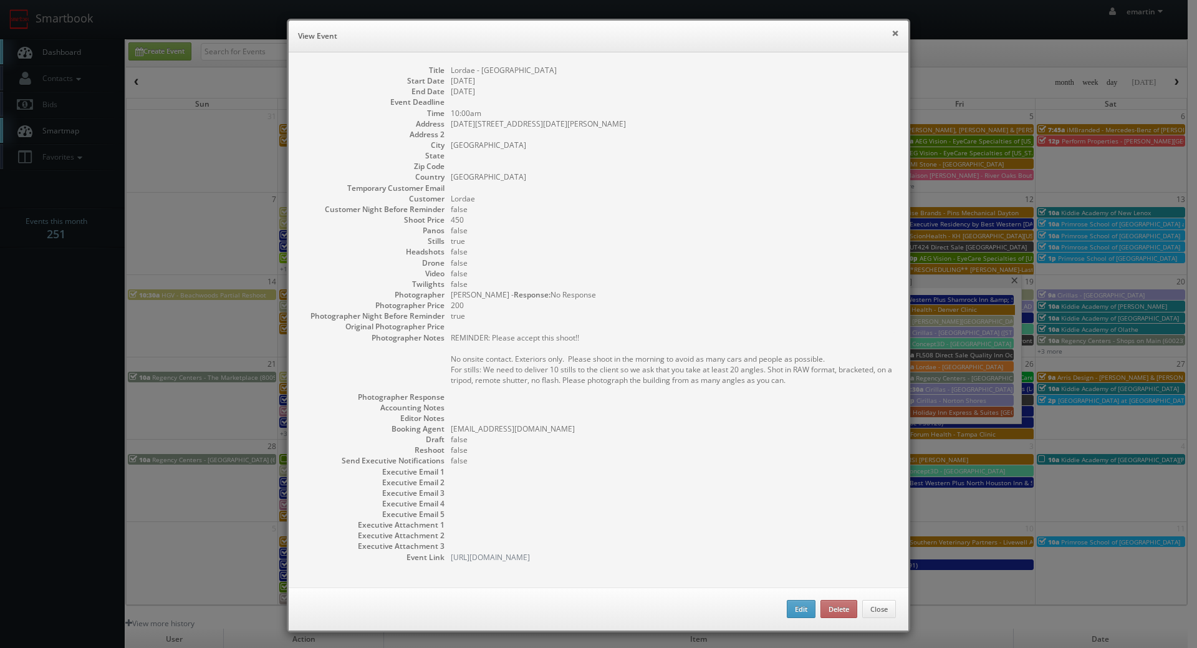
click at [894, 31] on button "×" at bounding box center [895, 33] width 7 height 9
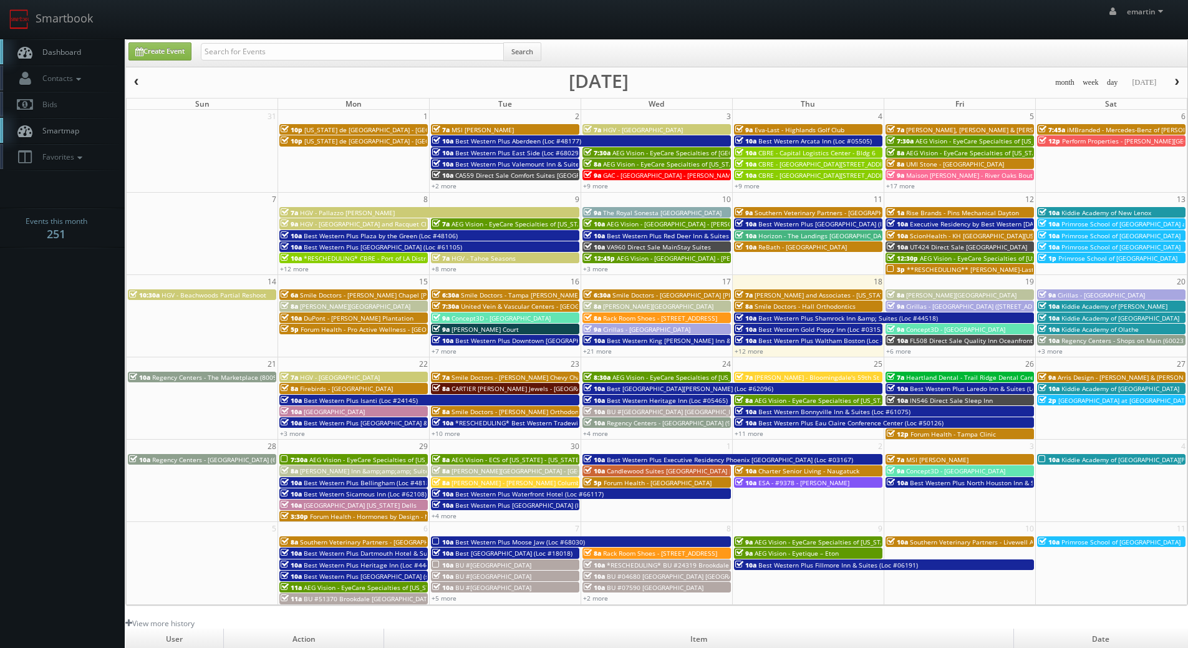
click at [122, 47] on div "Create Event" at bounding box center [155, 51] width 72 height 18
click at [82, 50] on link "Dashboard" at bounding box center [62, 52] width 125 height 26
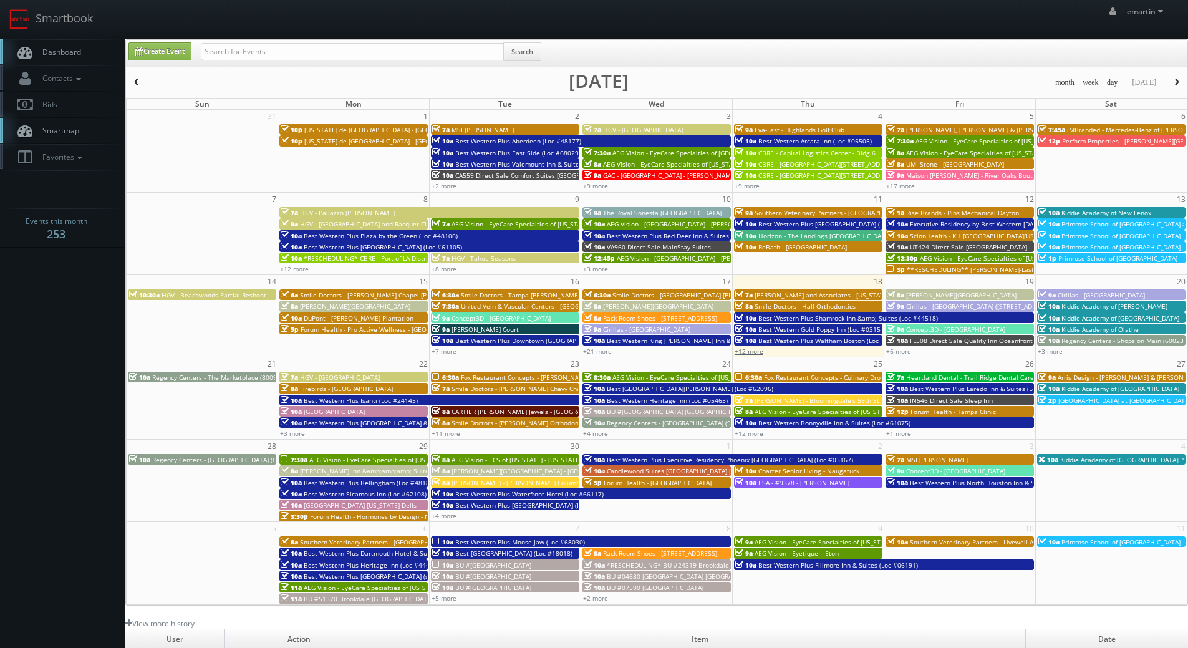
click at [746, 352] on link "+12 more" at bounding box center [749, 351] width 29 height 9
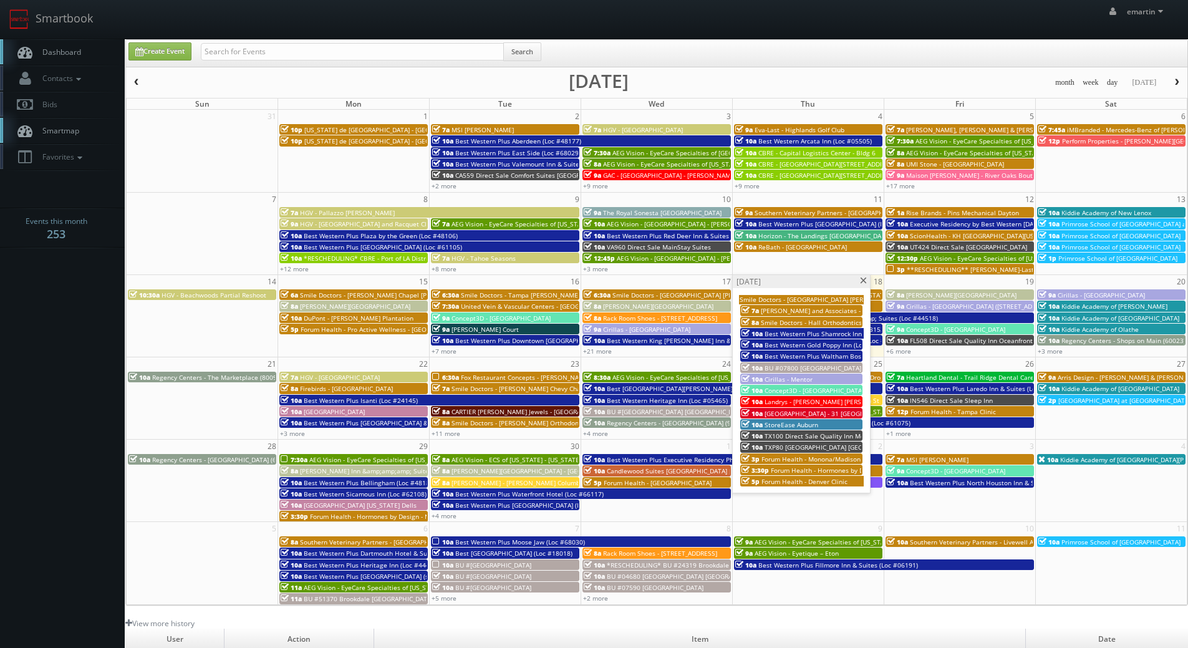
click at [785, 388] on span "Concept3D - [GEOGRAPHIC_DATA][PERSON_NAME][US_STATE]" at bounding box center [855, 390] width 181 height 9
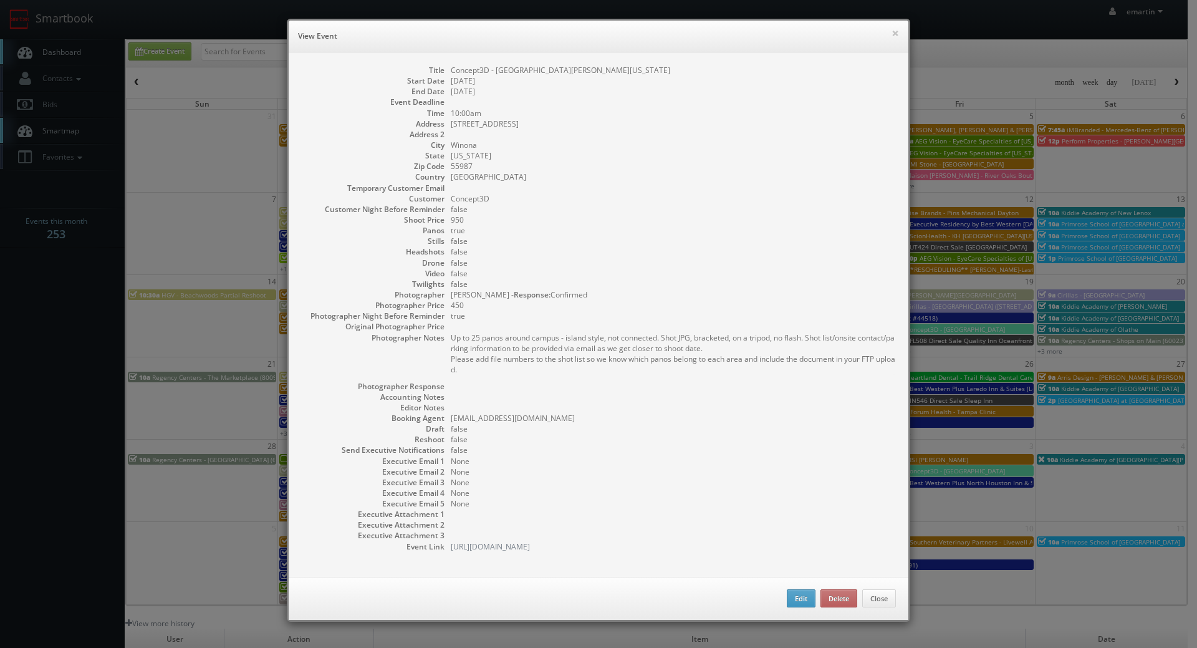
click at [553, 106] on dd at bounding box center [673, 102] width 445 height 11
